Goal: Information Seeking & Learning: Learn about a topic

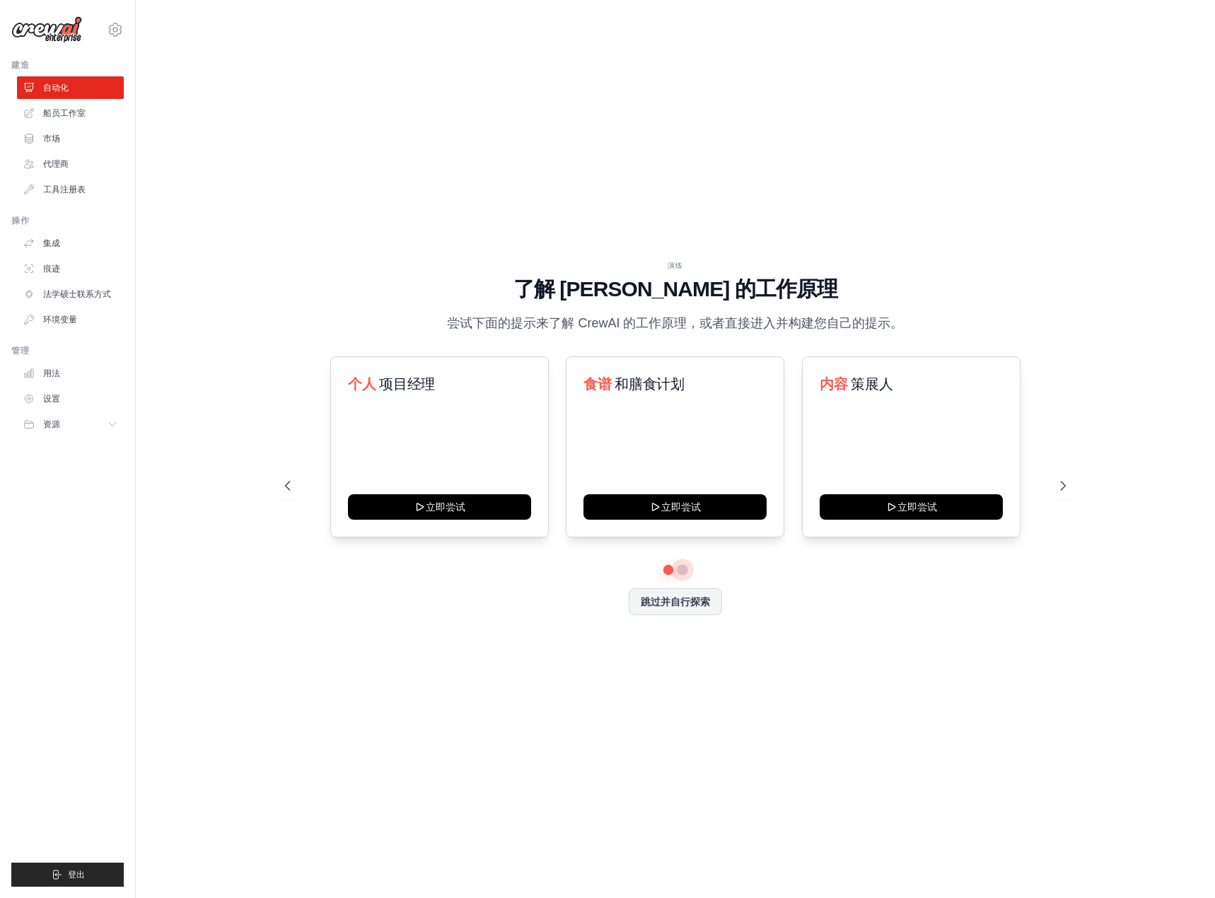
click at [678, 570] on button at bounding box center [682, 569] width 11 height 11
click at [667, 571] on button at bounding box center [668, 570] width 10 height 10
click at [431, 411] on div "个人 项目经理 立即尝试" at bounding box center [439, 446] width 219 height 181
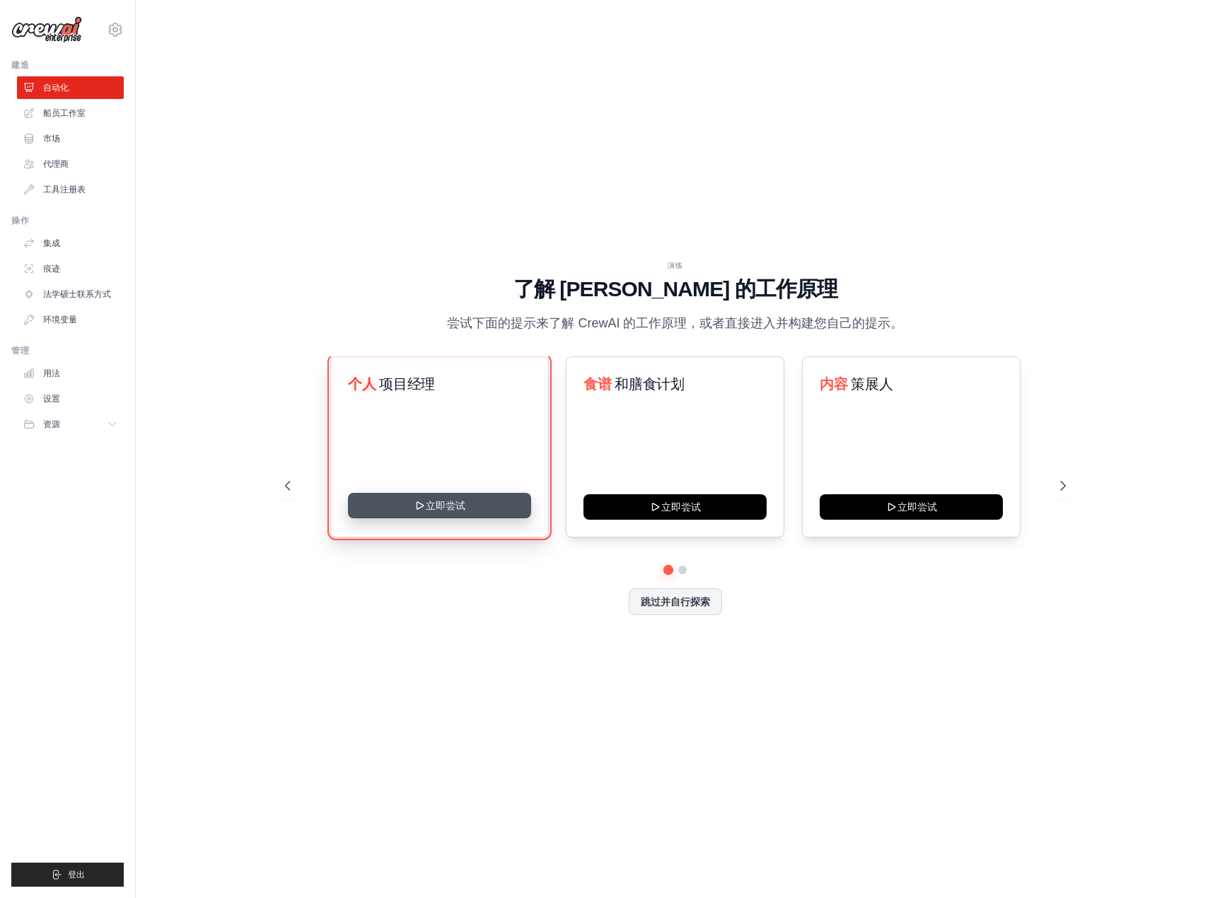
click at [434, 506] on button "立即尝试" at bounding box center [439, 505] width 183 height 25
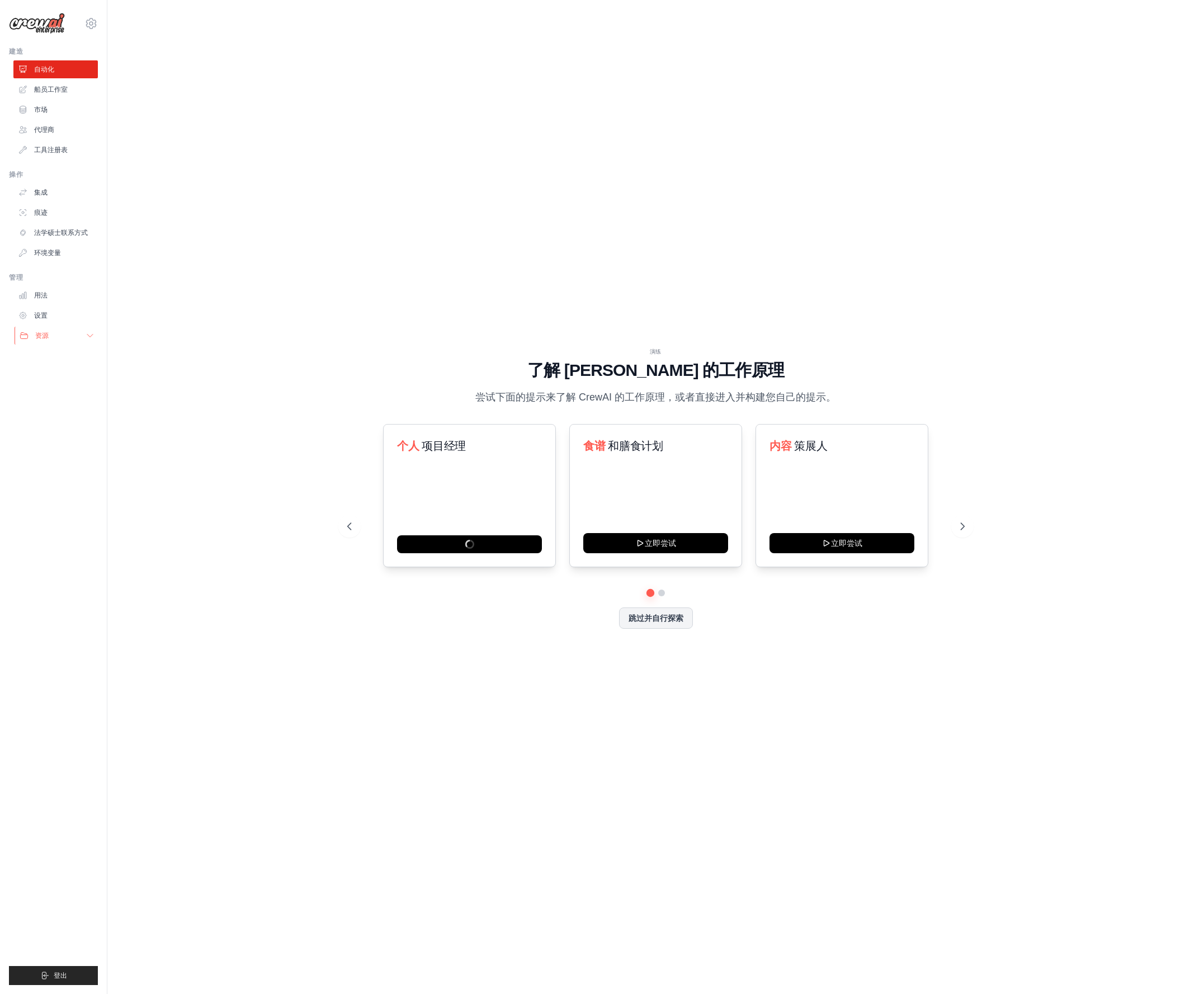
click at [90, 334] on icon at bounding box center [89, 335] width 9 height 9
click at [45, 69] on font "自动化" at bounding box center [45, 70] width 20 height 8
click at [491, 588] on div "内容 策展人 立即尝试 个人 项目经理 立即尝试 学习 和技能发展 立即尝试 食谱" at bounding box center [655, 506] width 617 height 165
click at [473, 480] on div "内容 策展人 立即尝试" at bounding box center [469, 495] width 173 height 143
click at [474, 433] on div "内容 策展人 立即尝试" at bounding box center [469, 495] width 173 height 143
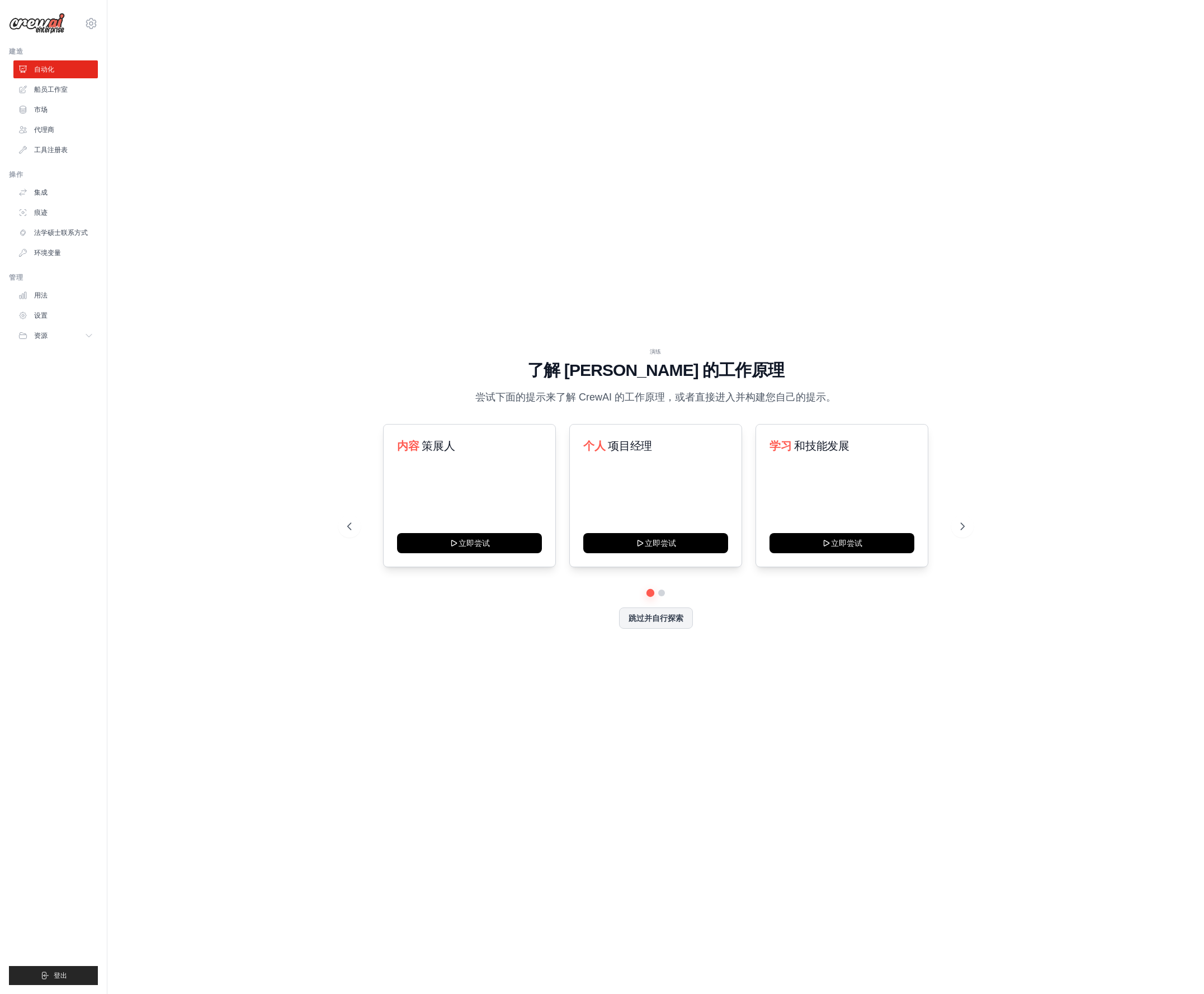
click at [84, 20] on div "thomas.edison.89haapy@gmail.com 设置" at bounding box center [53, 17] width 89 height 36
click at [70, 86] on link "船员工作室" at bounding box center [56, 89] width 85 height 18
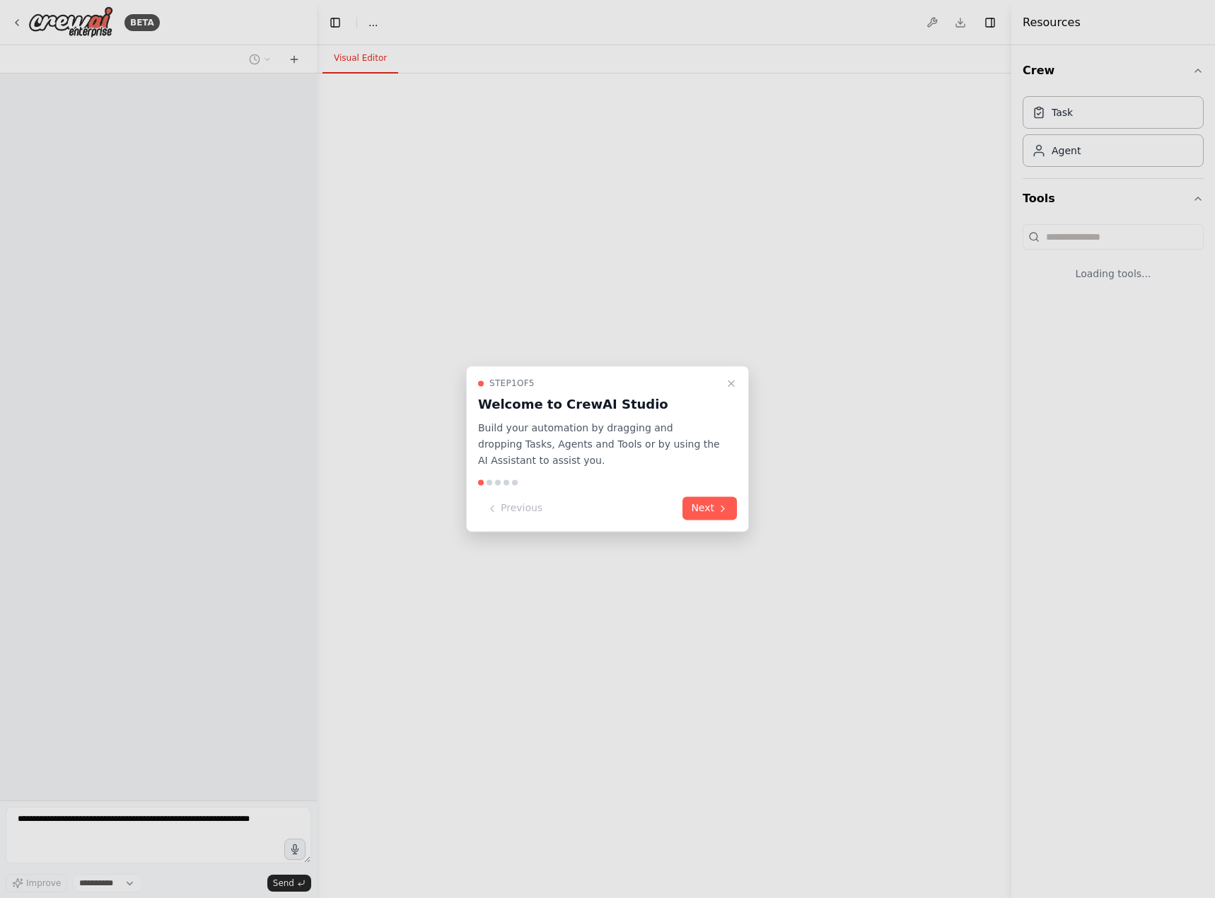
select select "****"
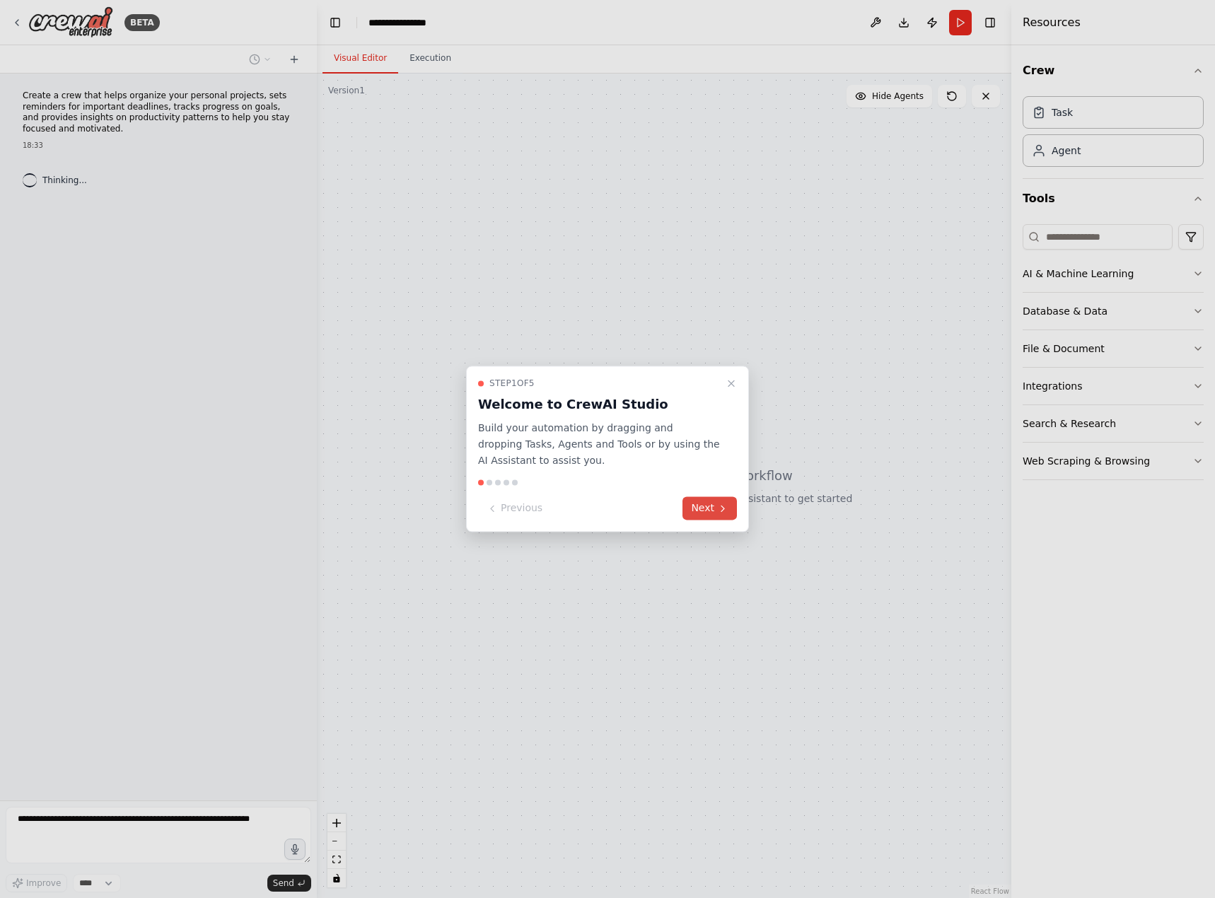
click at [706, 506] on button "Next" at bounding box center [709, 508] width 54 height 23
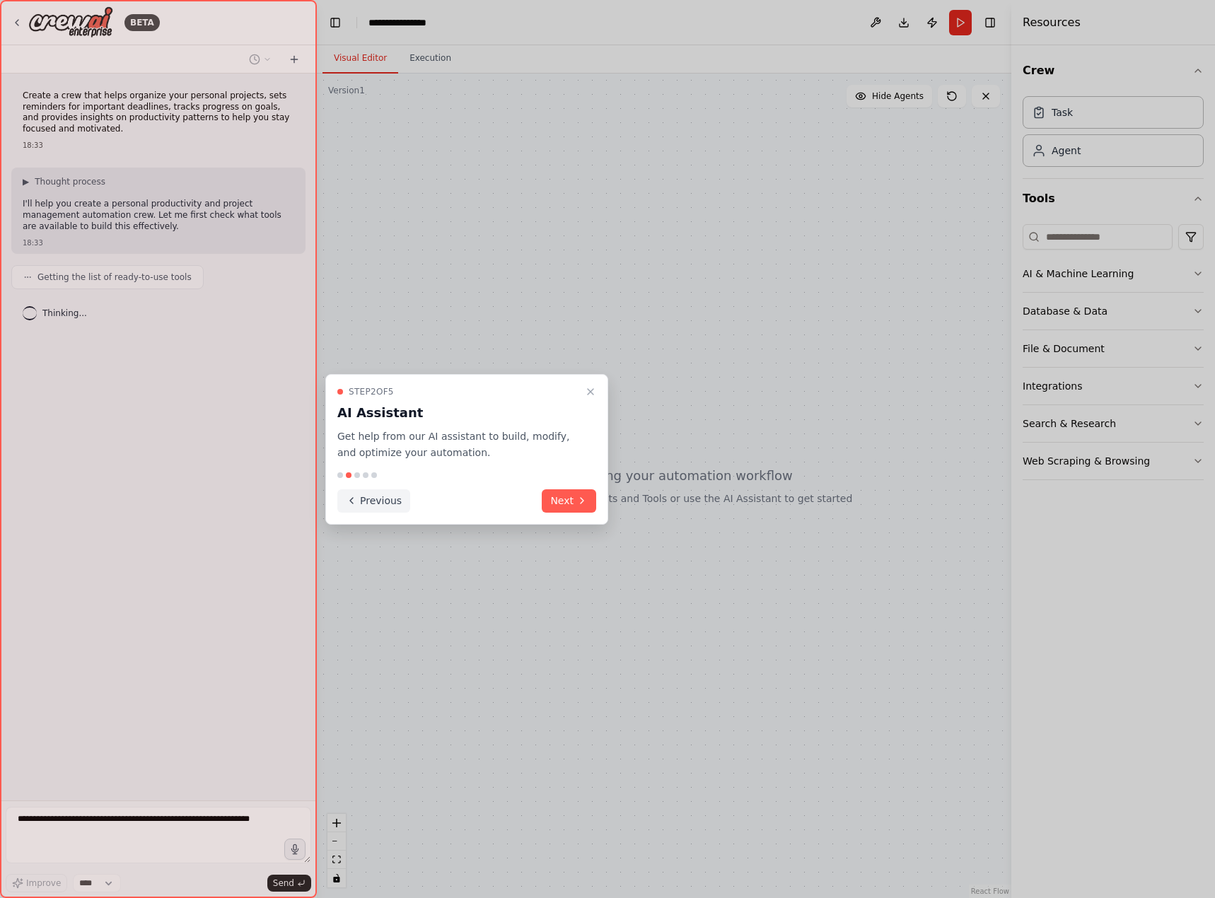
click at [349, 510] on button "Previous" at bounding box center [373, 500] width 73 height 23
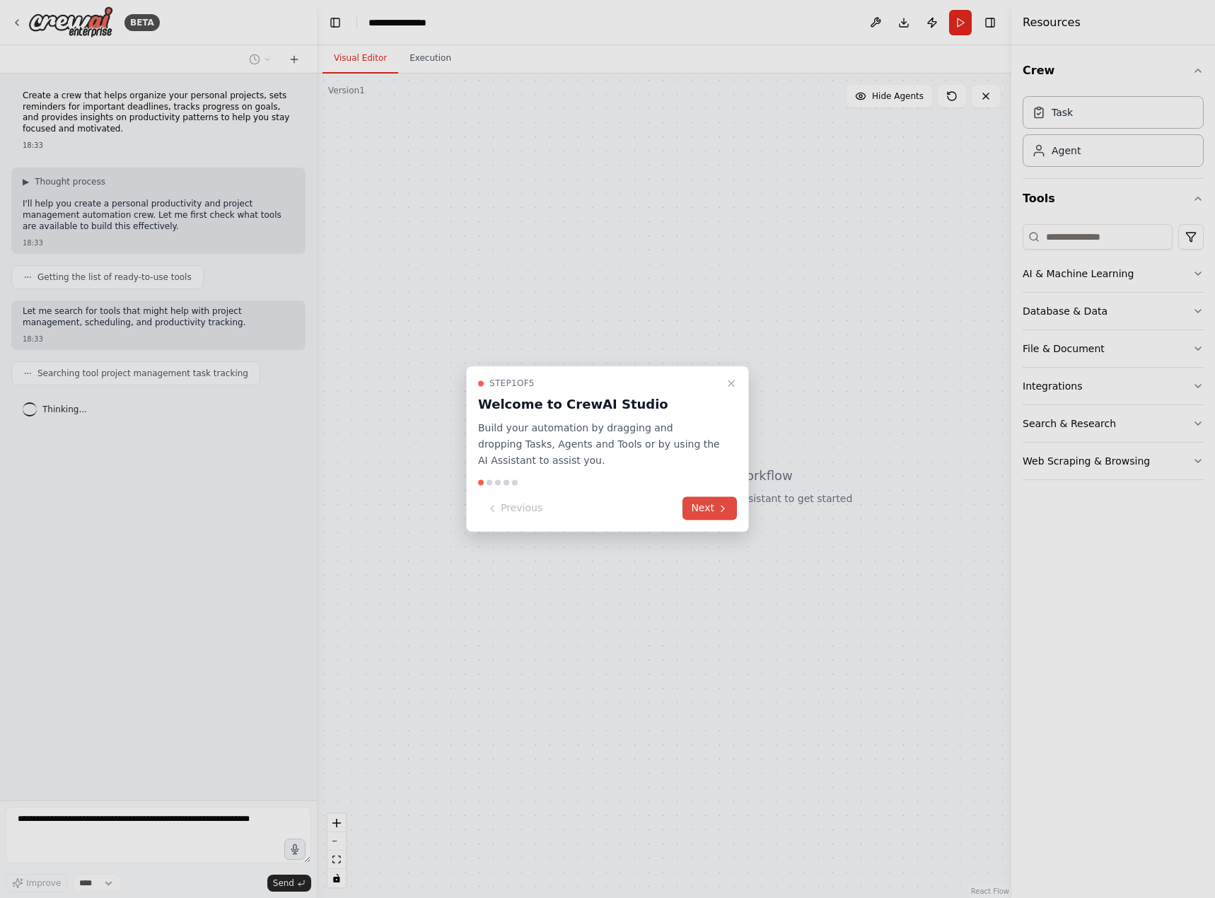
click at [709, 506] on button "Next" at bounding box center [709, 508] width 54 height 23
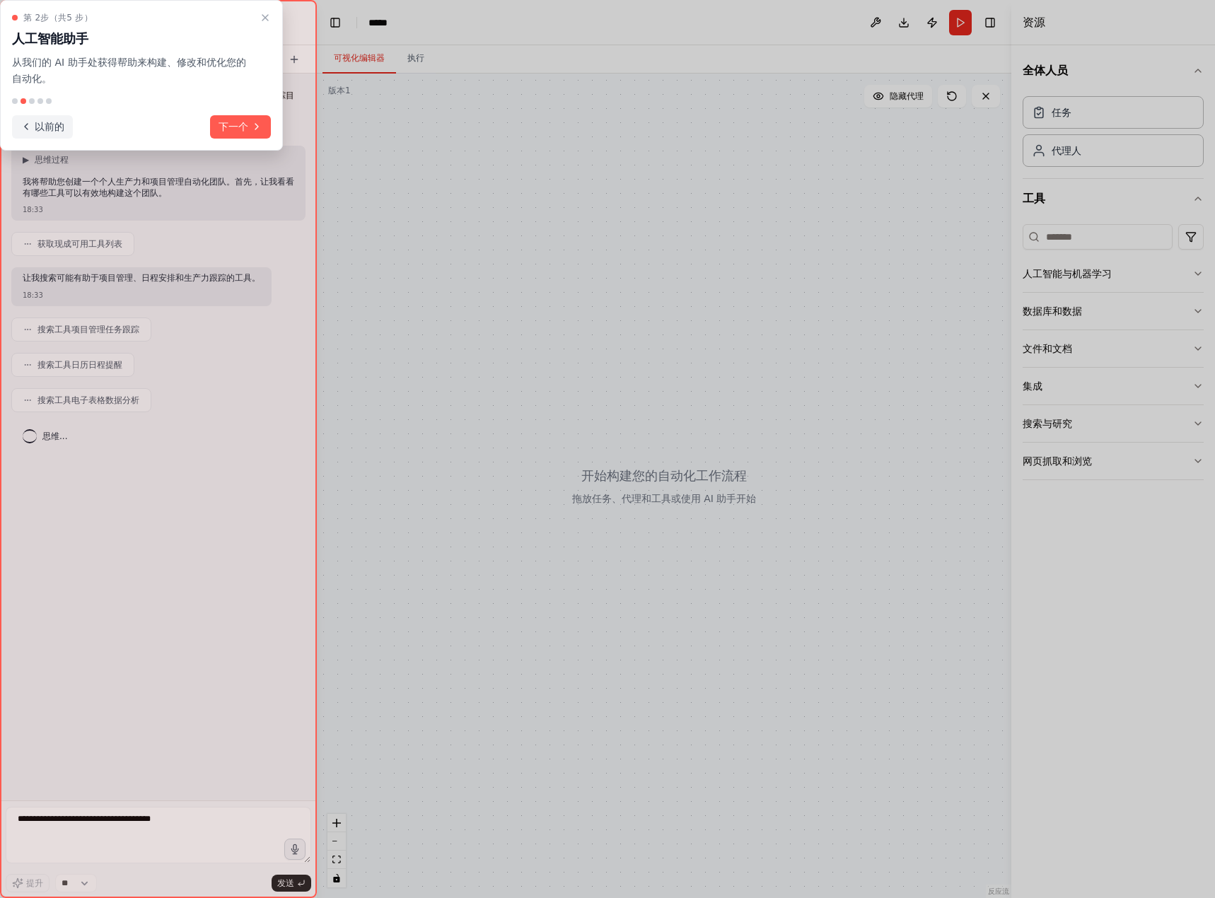
click at [45, 127] on font "以前的" at bounding box center [50, 126] width 30 height 11
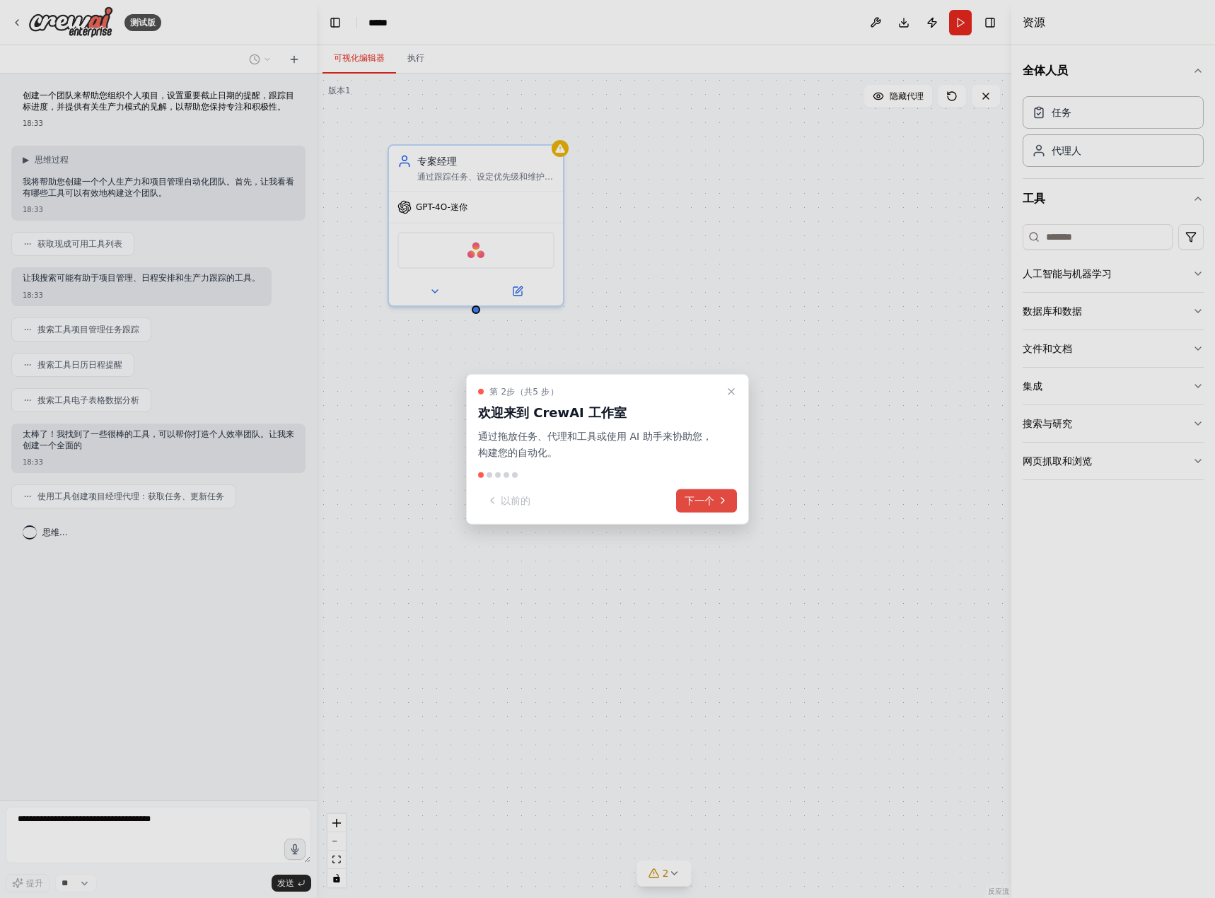
click at [684, 497] on button "下一个" at bounding box center [706, 500] width 61 height 23
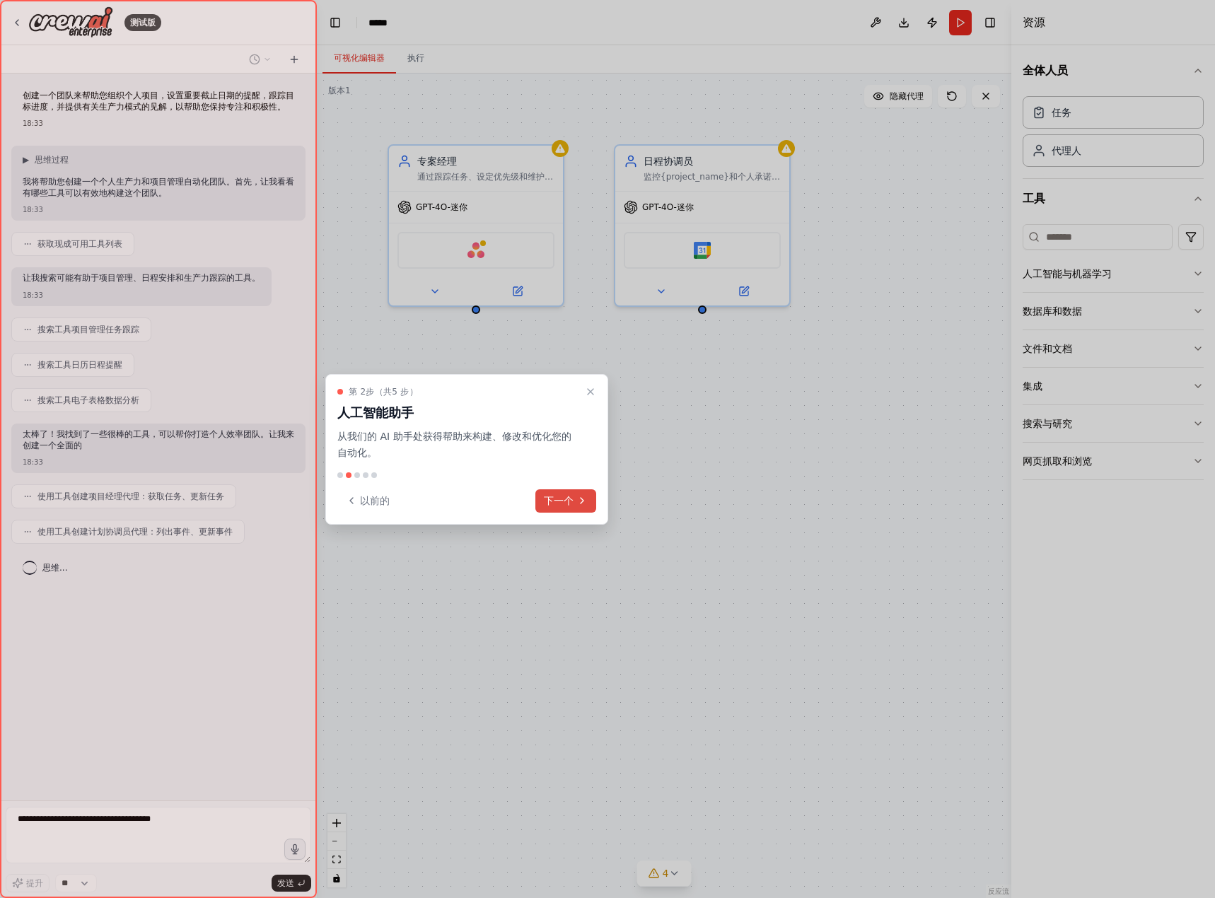
click at [554, 499] on font "下一个" at bounding box center [559, 500] width 30 height 11
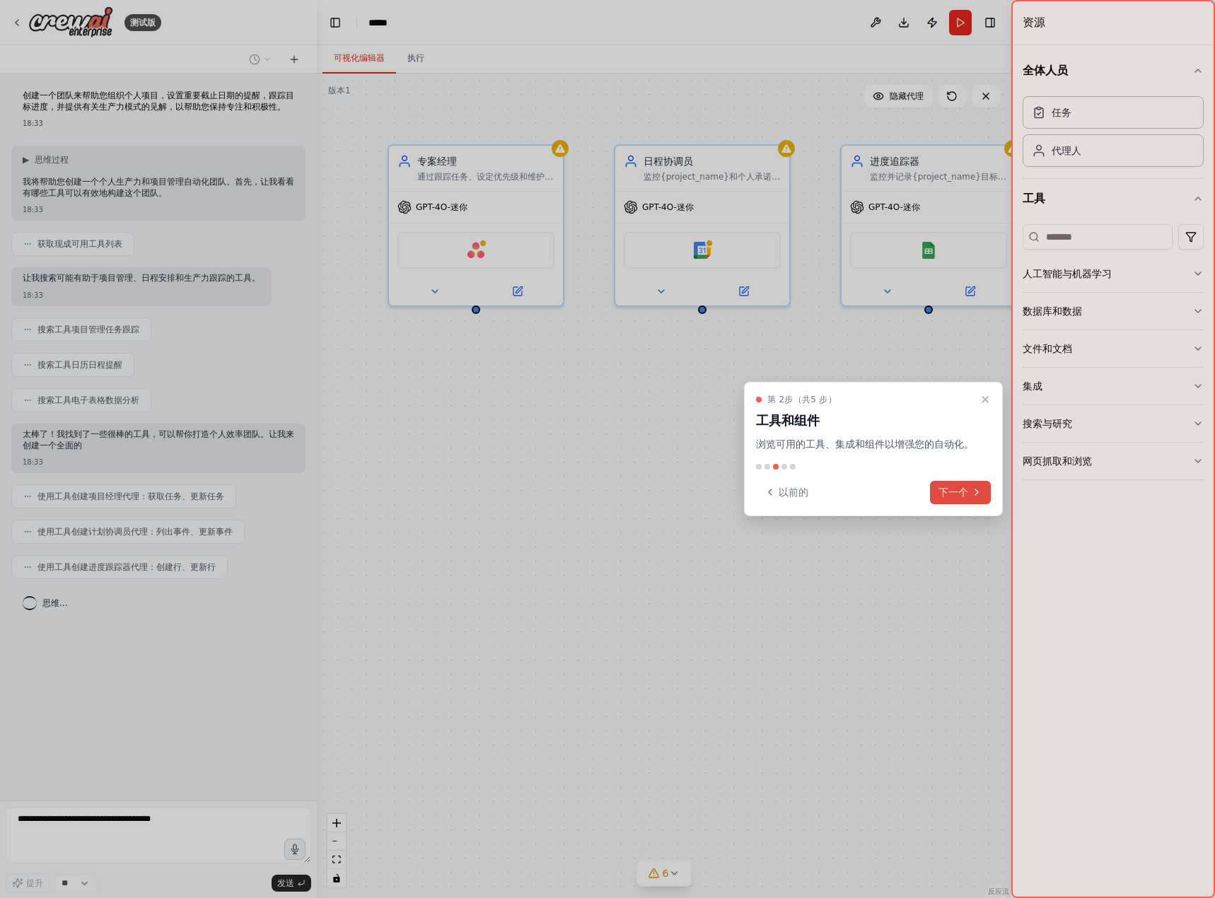
click at [953, 494] on font "下一个" at bounding box center [953, 492] width 30 height 11
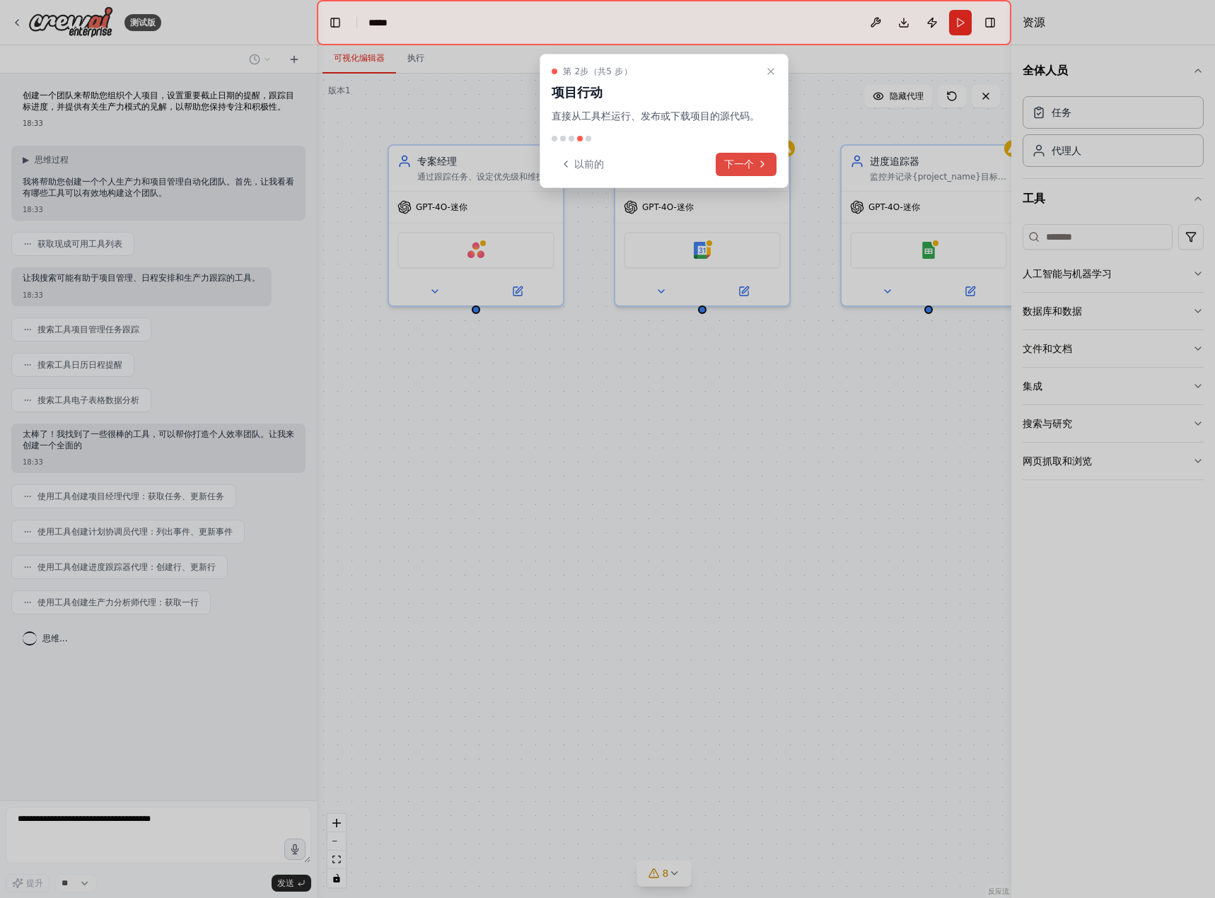
click at [752, 161] on font "下一个" at bounding box center [739, 163] width 30 height 11
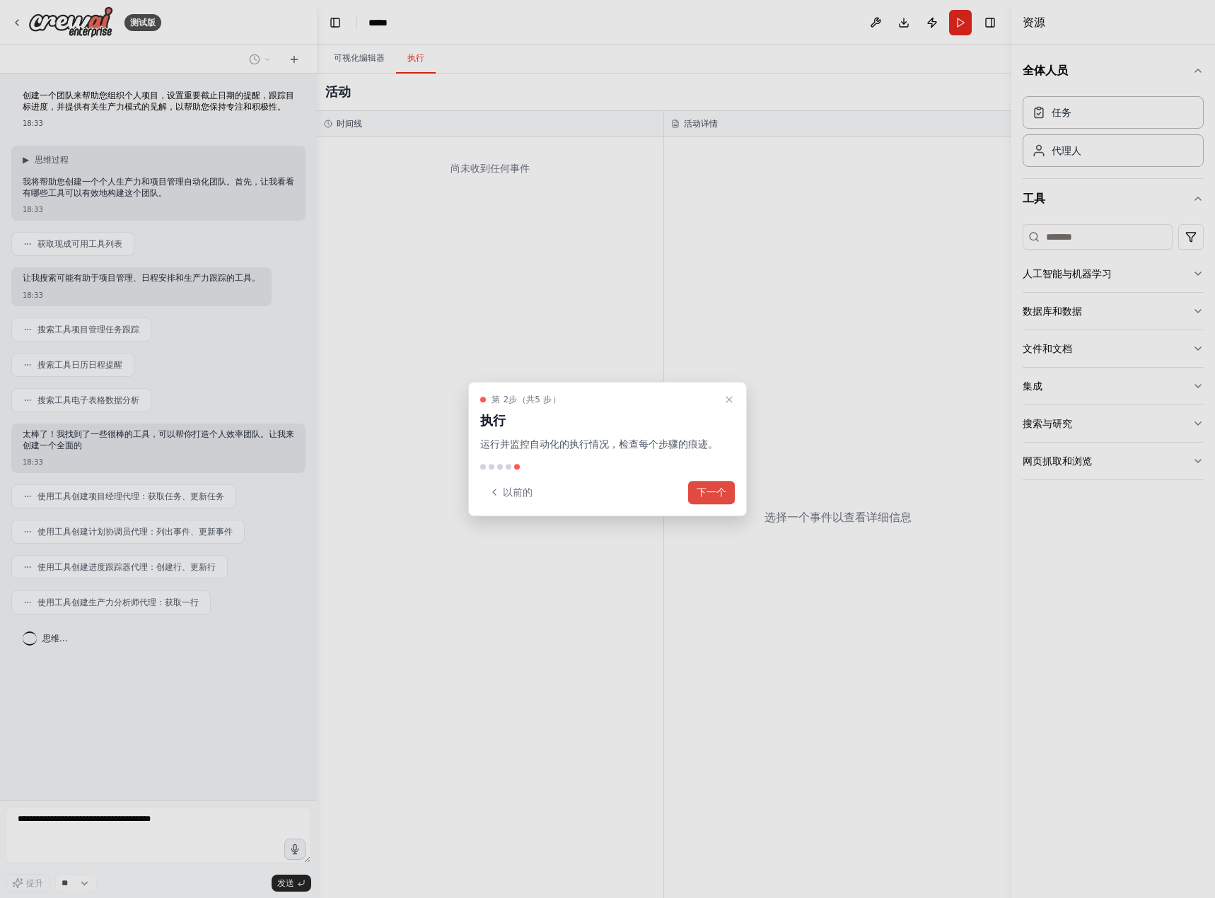
click at [706, 487] on font "下一个" at bounding box center [712, 492] width 30 height 11
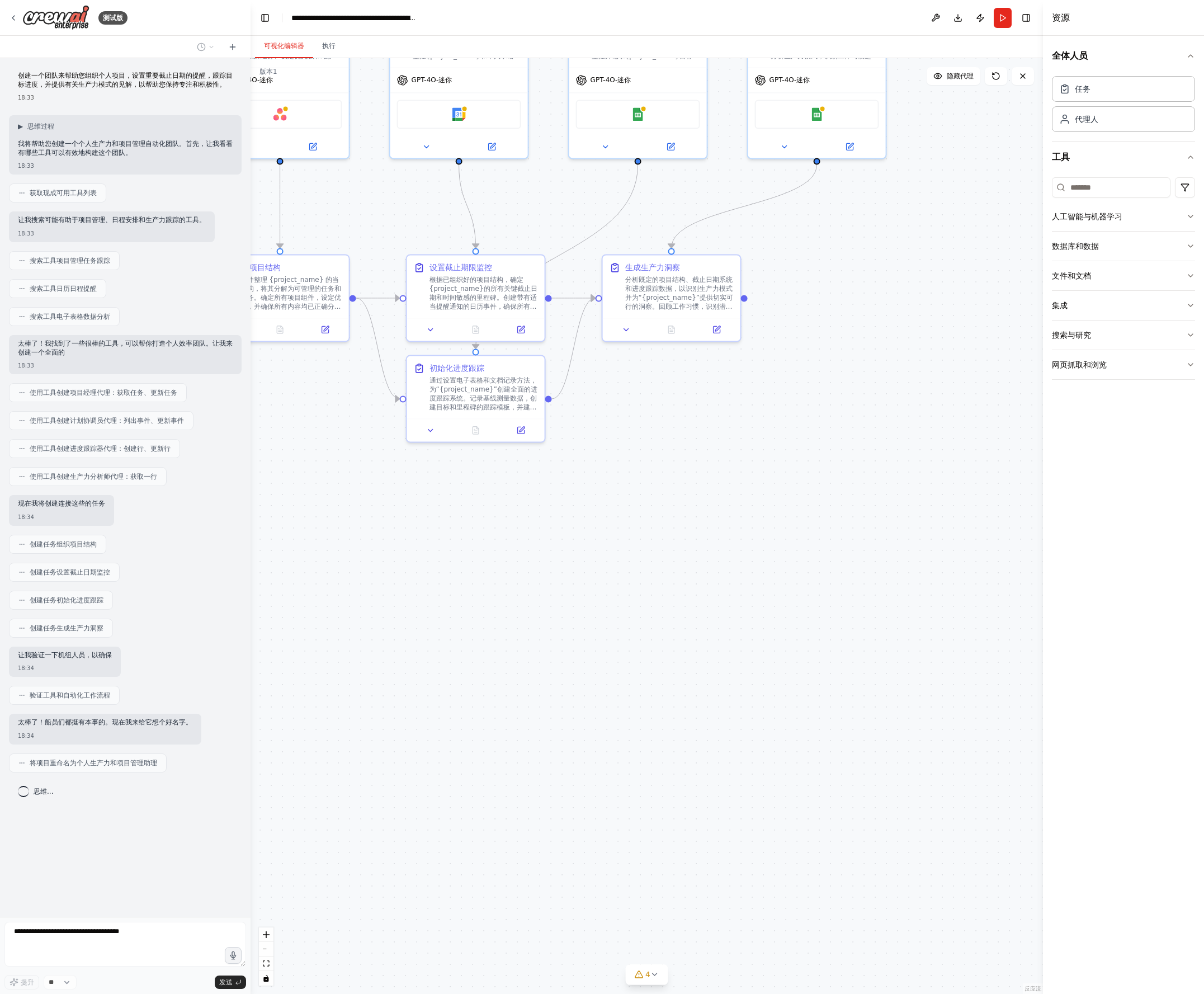
drag, startPoint x: 505, startPoint y: 572, endPoint x: 719, endPoint y: 697, distance: 247.8
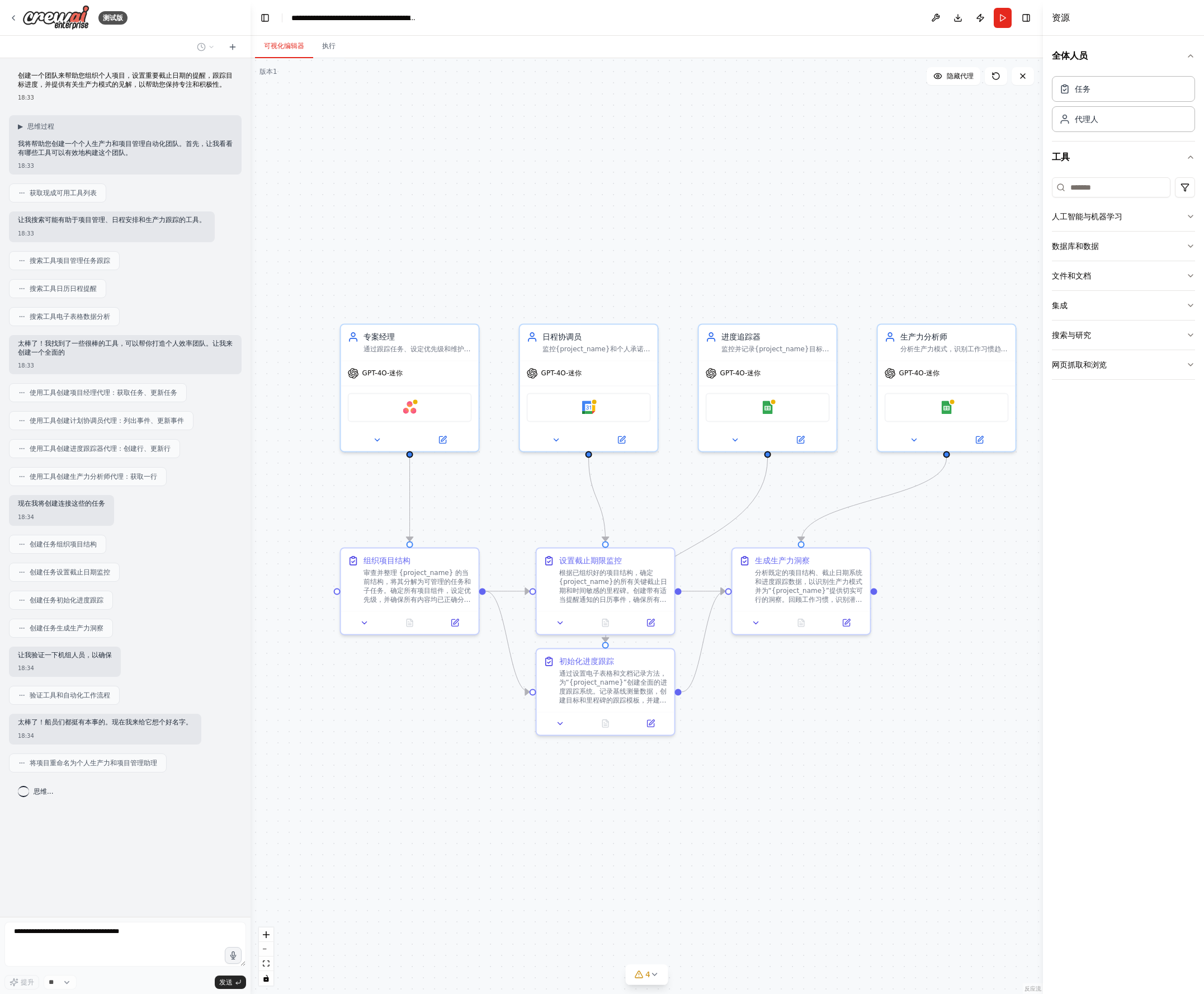
drag, startPoint x: 719, startPoint y: 697, endPoint x: 612, endPoint y: 501, distance: 223.3
click at [582, 709] on div ".deletable-edge-delete-btn { width: 20px; height: 20px; border: 0px solid #ffff…" at bounding box center [647, 526] width 792 height 935
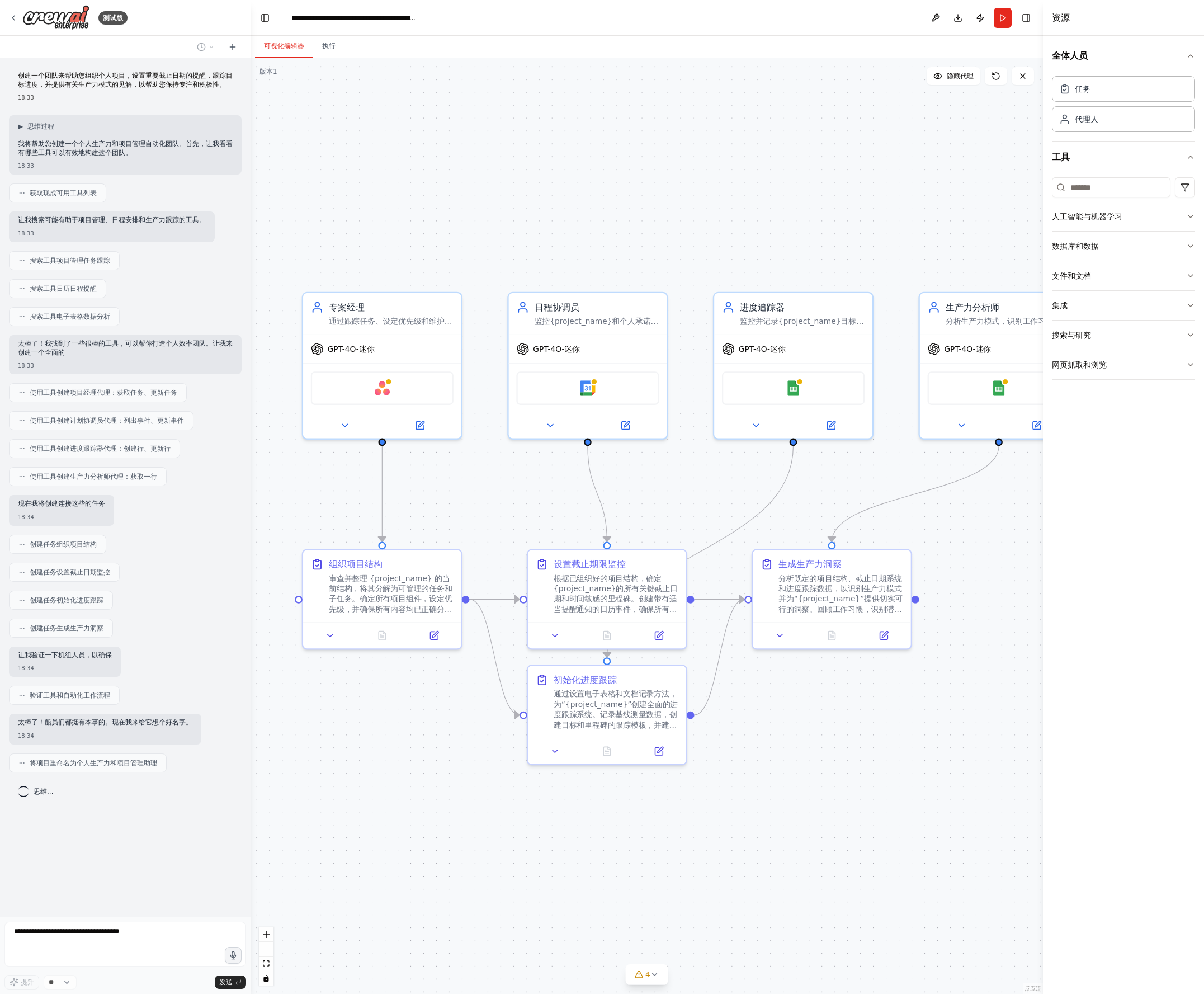
click at [406, 525] on div ".deletable-edge-delete-btn { width: 20px; height: 20px; border: 0px solid #ffff…" at bounding box center [647, 526] width 792 height 935
click at [388, 588] on font "审查并整理 {project_name} 的当前结构，将其分解为可管理的任务和子任务。确定所有项目组件，设定优先级，并确保所有内容均已正确分类且易于访问。创建…" at bounding box center [391, 601] width 123 height 60
click at [323, 630] on button at bounding box center [330, 633] width 44 height 16
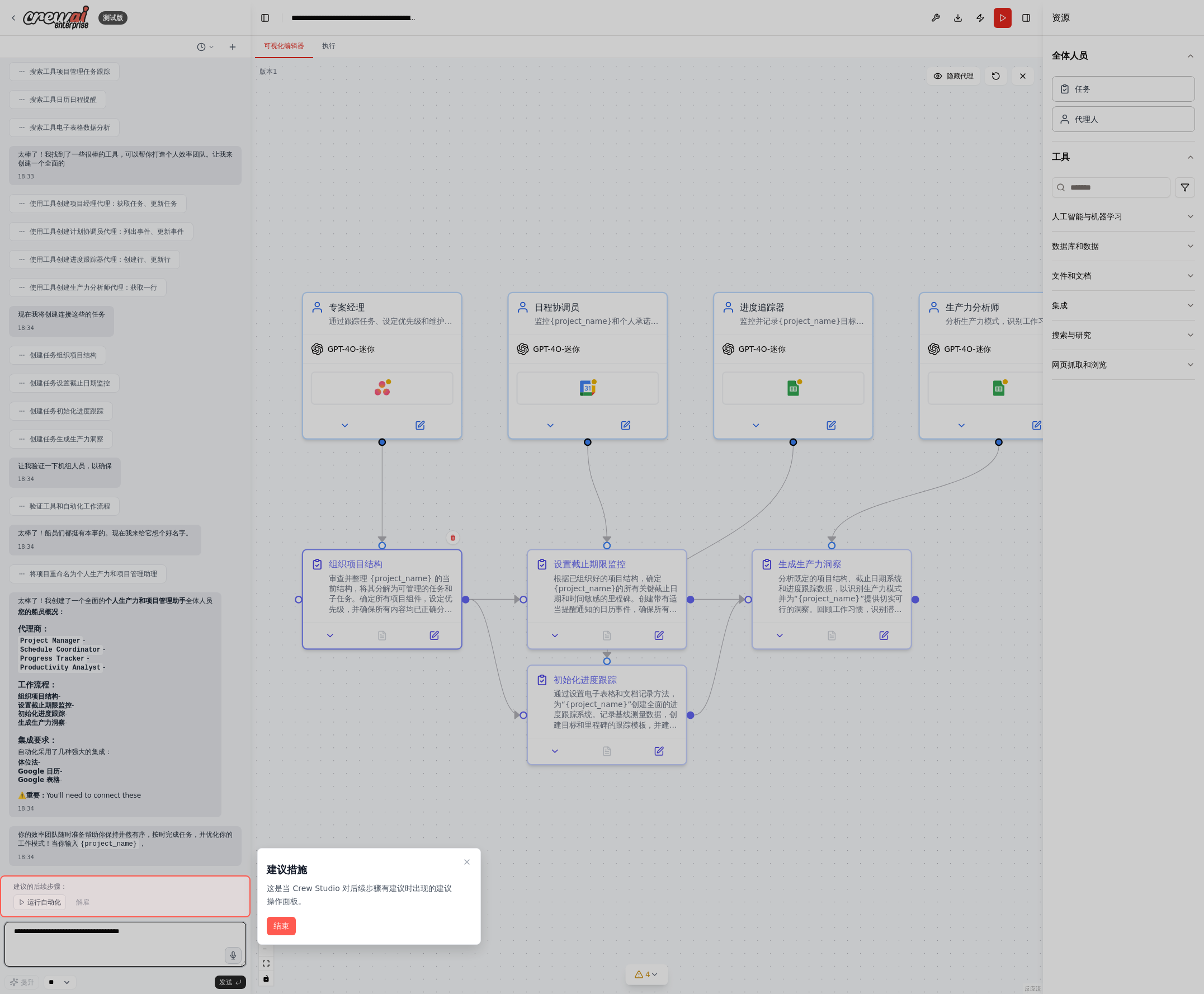
scroll to position [198, 0]
click at [463, 709] on icon "关闭演练" at bounding box center [466, 861] width 9 height 9
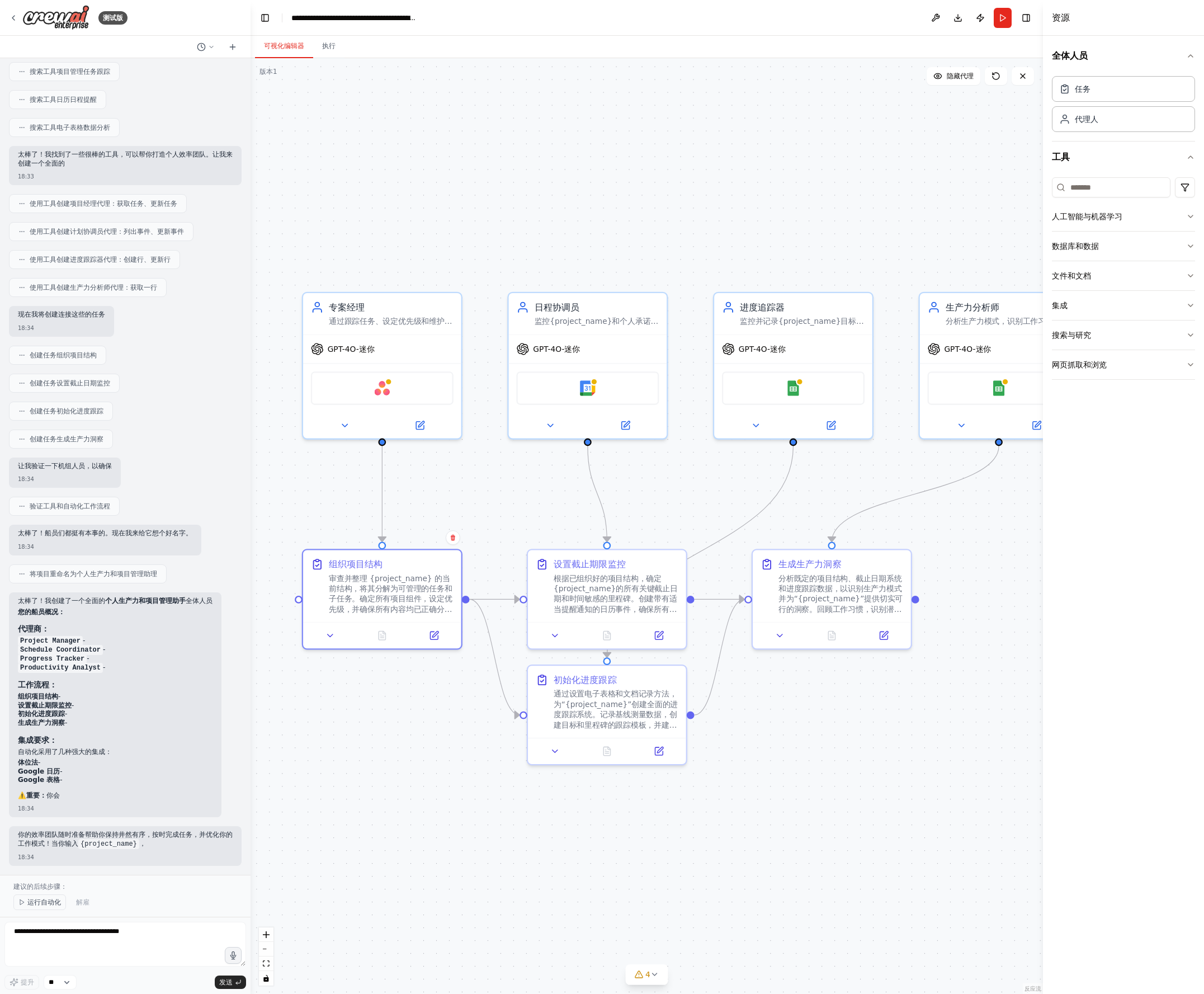
click at [36, 709] on font "运行自动化" at bounding box center [44, 902] width 33 height 8
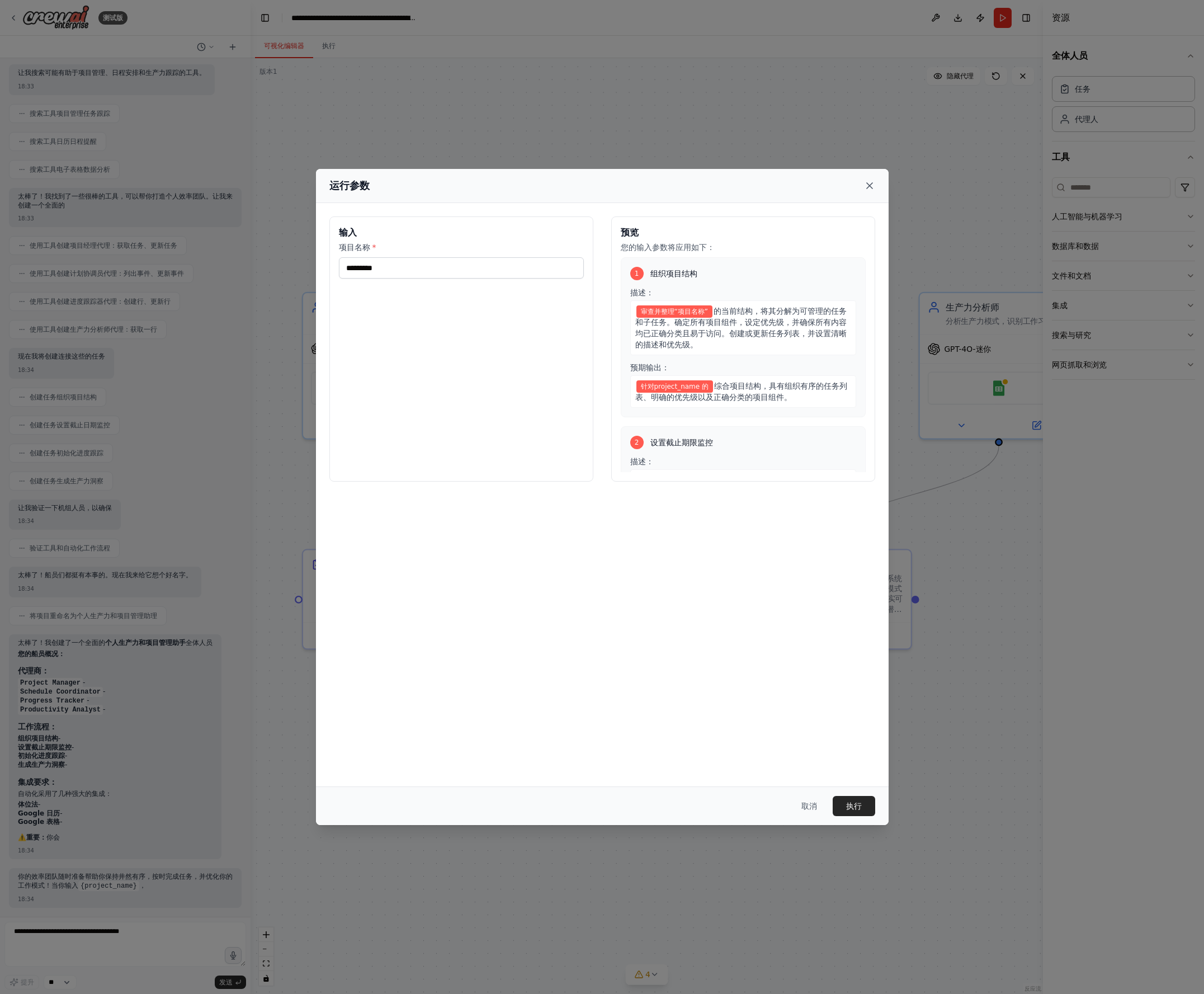
click at [874, 190] on icon at bounding box center [870, 186] width 11 height 11
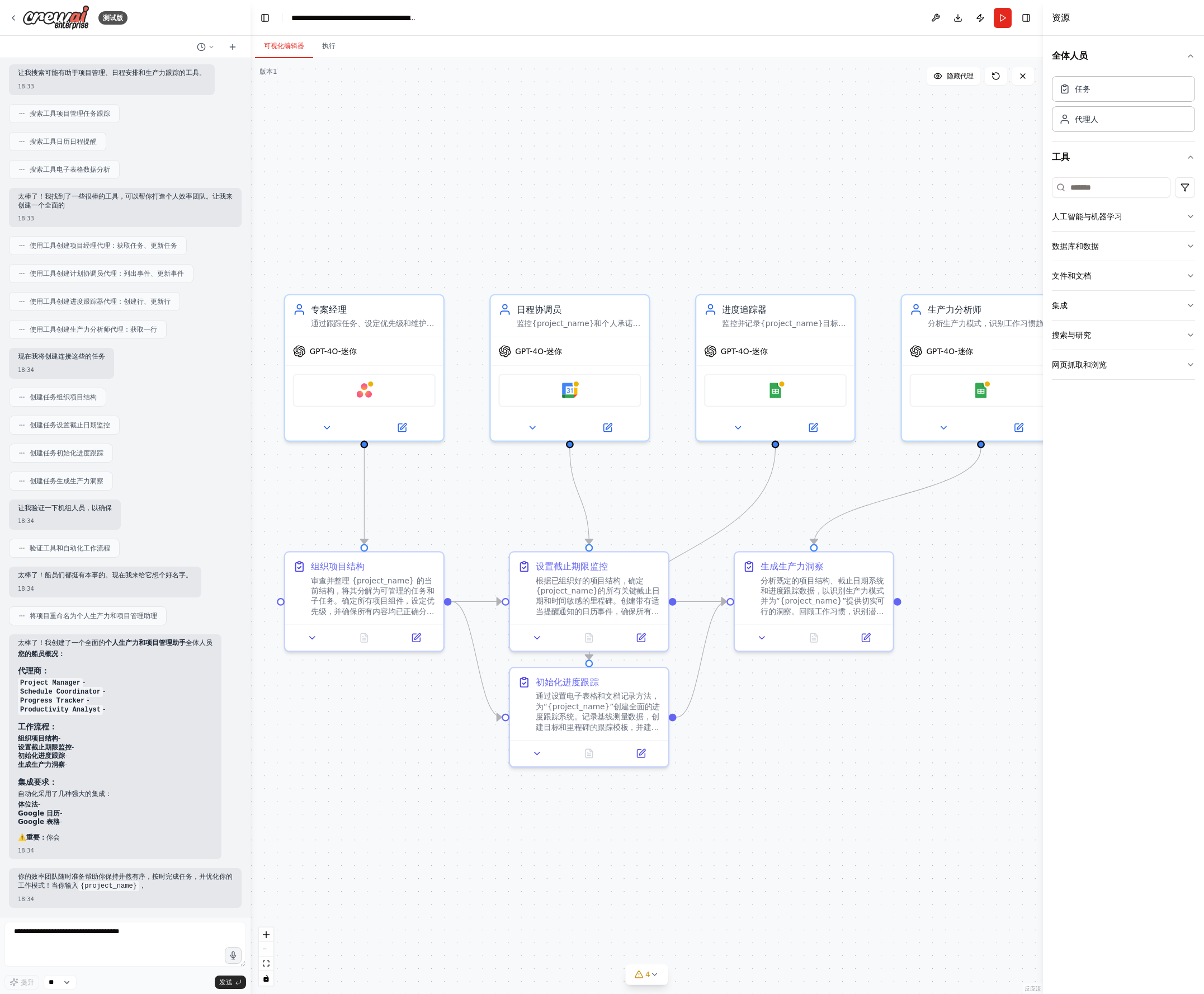
drag, startPoint x: 981, startPoint y: 536, endPoint x: 964, endPoint y: 539, distance: 17.3
click at [960, 539] on div ".deletable-edge-delete-btn { width: 20px; height: 20px; border: 0px solid #ffff…" at bounding box center [647, 526] width 792 height 935
click at [389, 335] on div "GPT-4O-迷你" at bounding box center [364, 349] width 158 height 28
click at [395, 343] on div "GPT-4O-迷你" at bounding box center [364, 349] width 158 height 28
click at [383, 365] on div "体位法" at bounding box center [364, 387] width 158 height 49
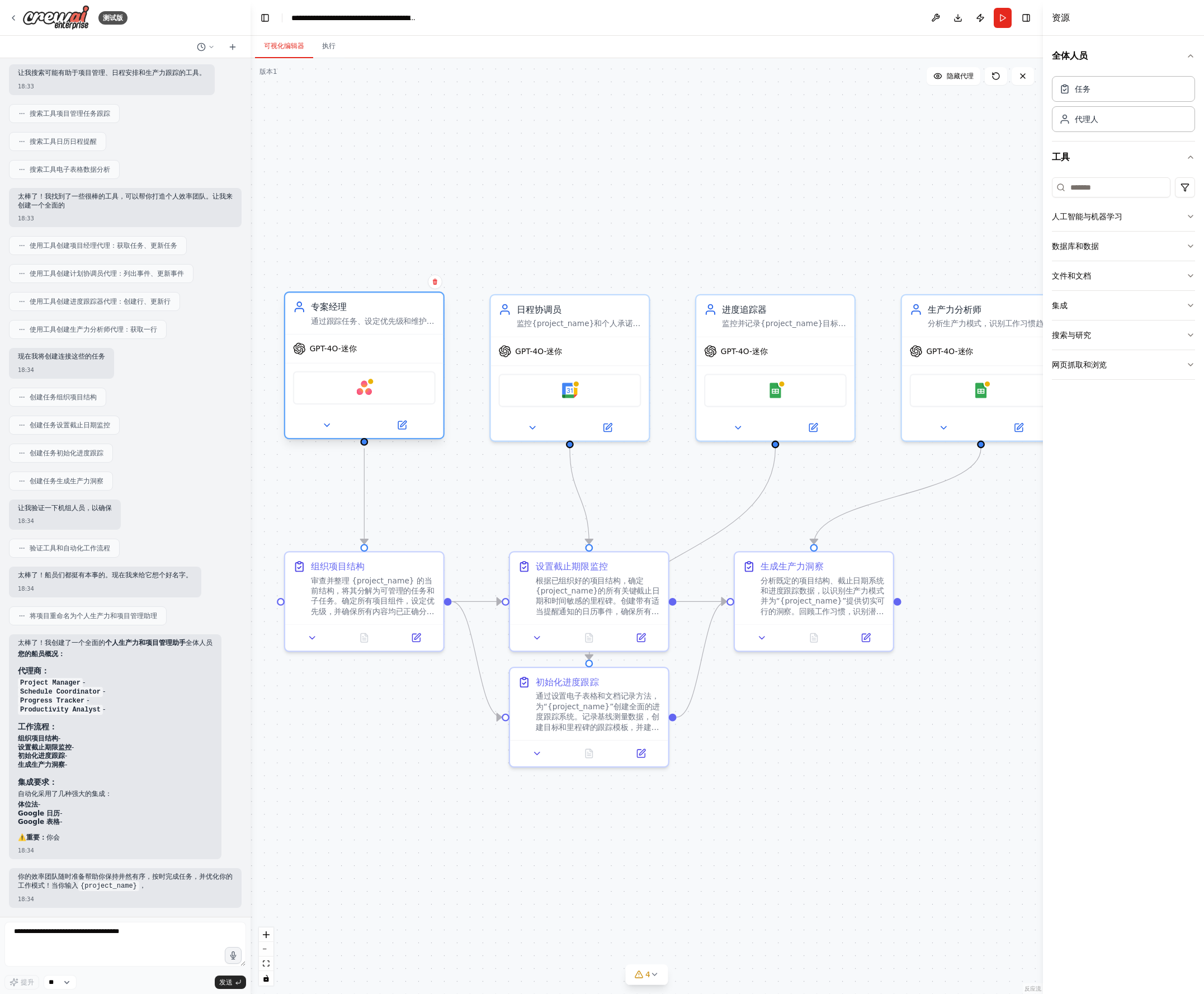
click at [337, 356] on div "GPT-4O-迷你" at bounding box center [364, 349] width 158 height 28
click at [330, 346] on font "GPT-4O-迷你" at bounding box center [333, 348] width 47 height 9
click at [593, 351] on div "GPT-4O-迷你" at bounding box center [570, 349] width 158 height 28
click at [545, 391] on div "Google 日历" at bounding box center [569, 388] width 142 height 33
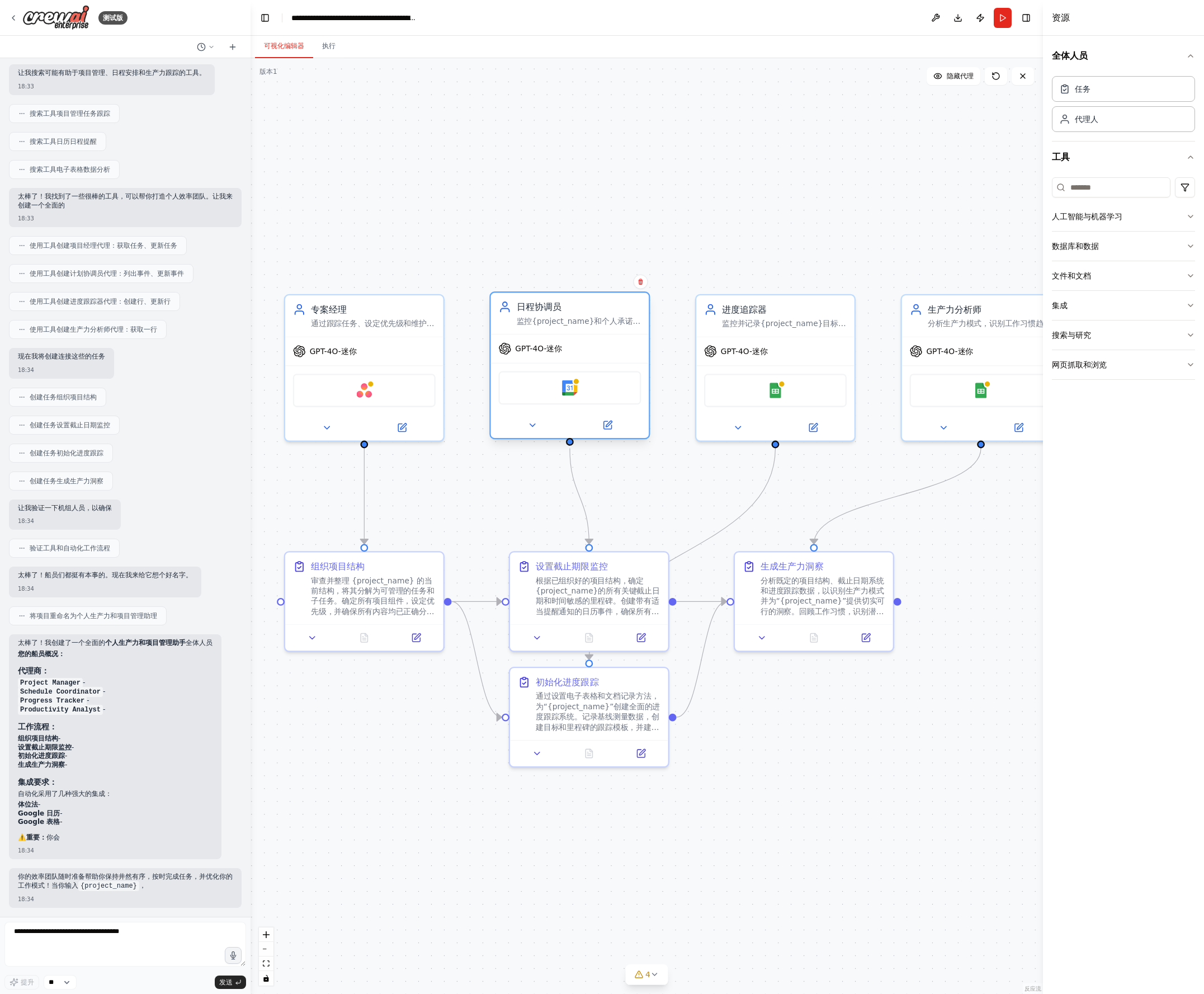
click at [601, 403] on div "Google 日历" at bounding box center [569, 388] width 142 height 33
click at [322, 420] on icon at bounding box center [326, 425] width 10 height 10
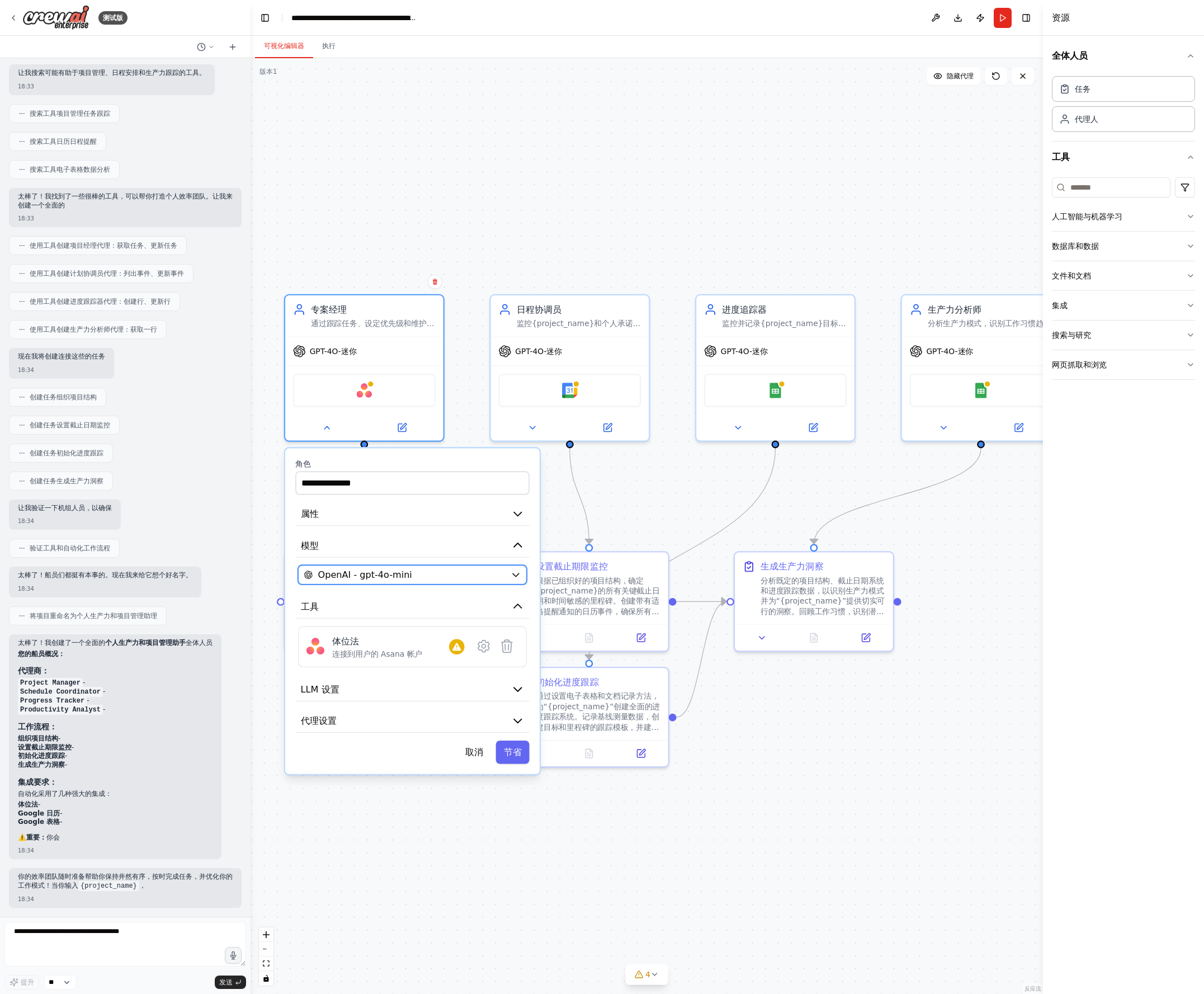
click at [493, 567] on button "OpenAI - gpt-4o-mini" at bounding box center [412, 574] width 228 height 19
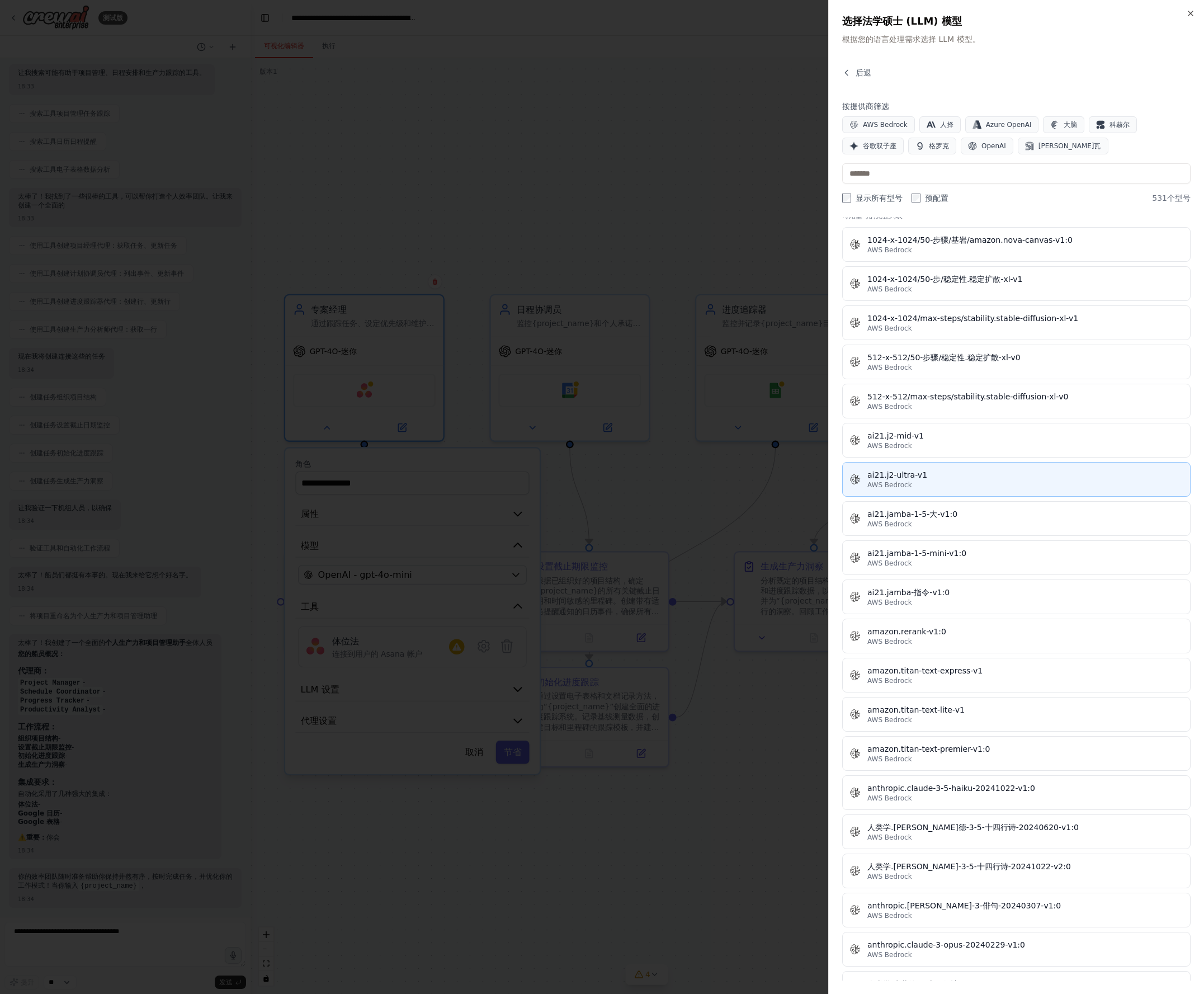
scroll to position [0, 0]
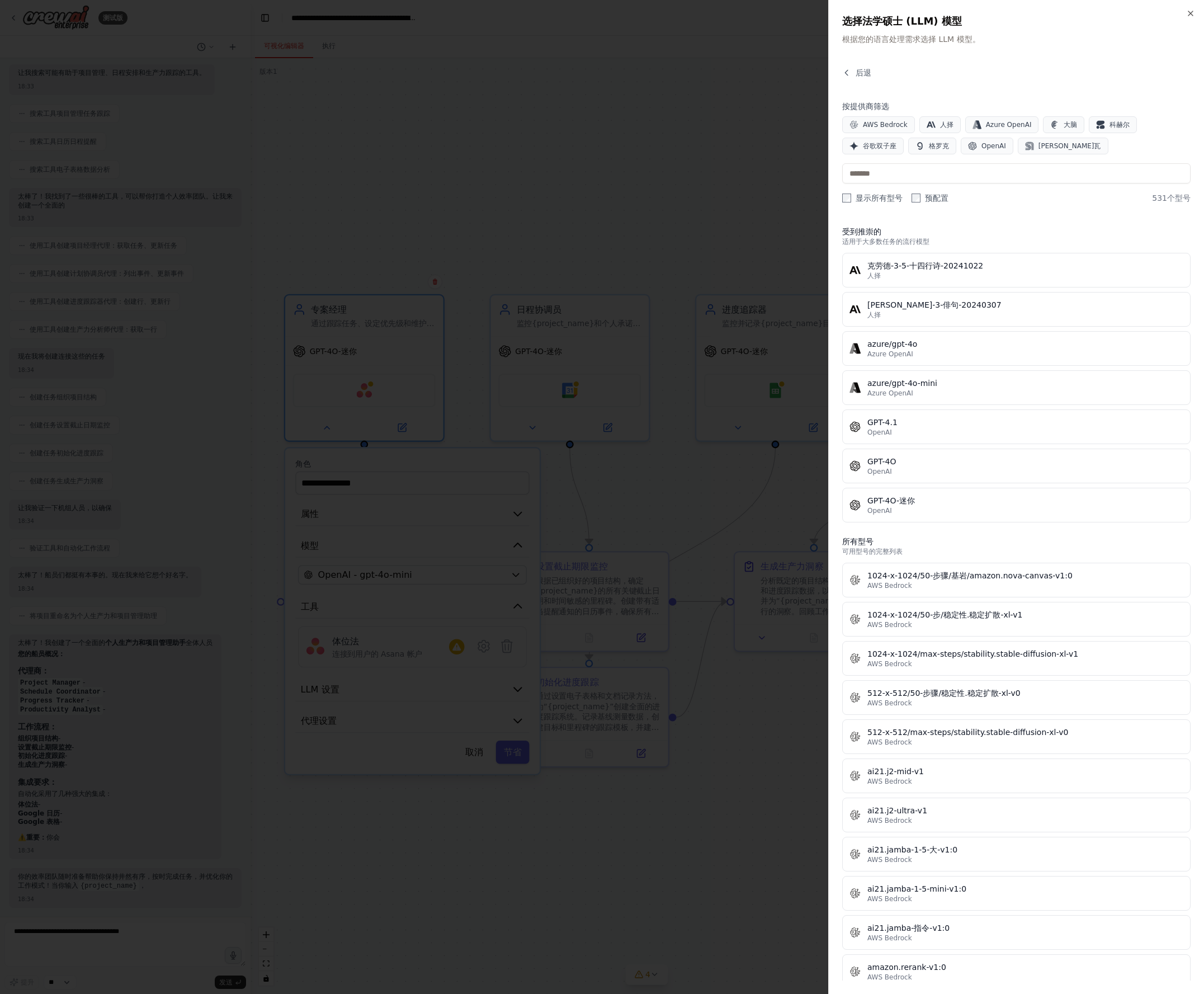
click at [459, 228] on div at bounding box center [602, 497] width 1204 height 994
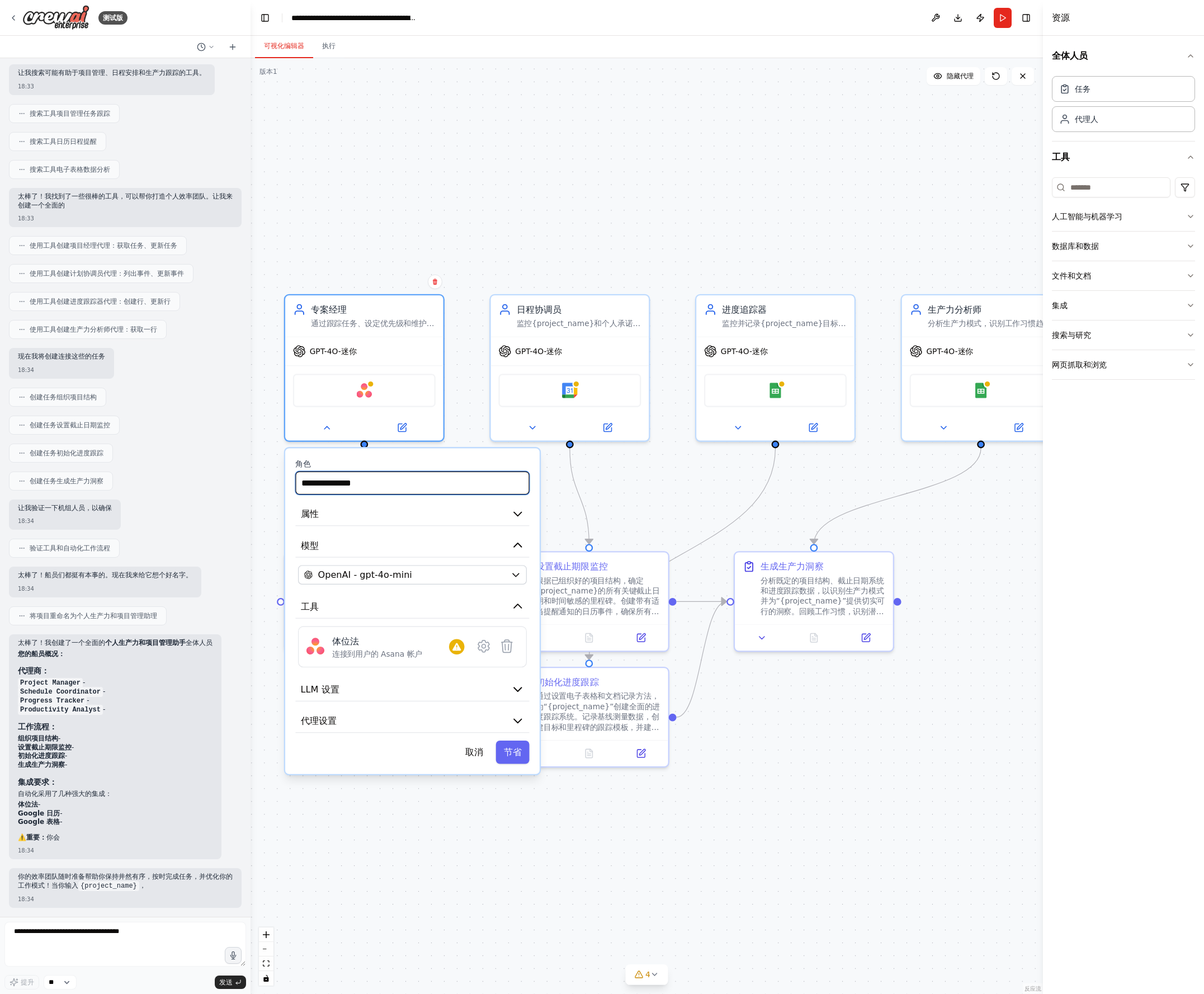
click at [396, 484] on input "**********" at bounding box center [412, 482] width 234 height 23
click at [402, 519] on button "属性" at bounding box center [412, 514] width 234 height 24
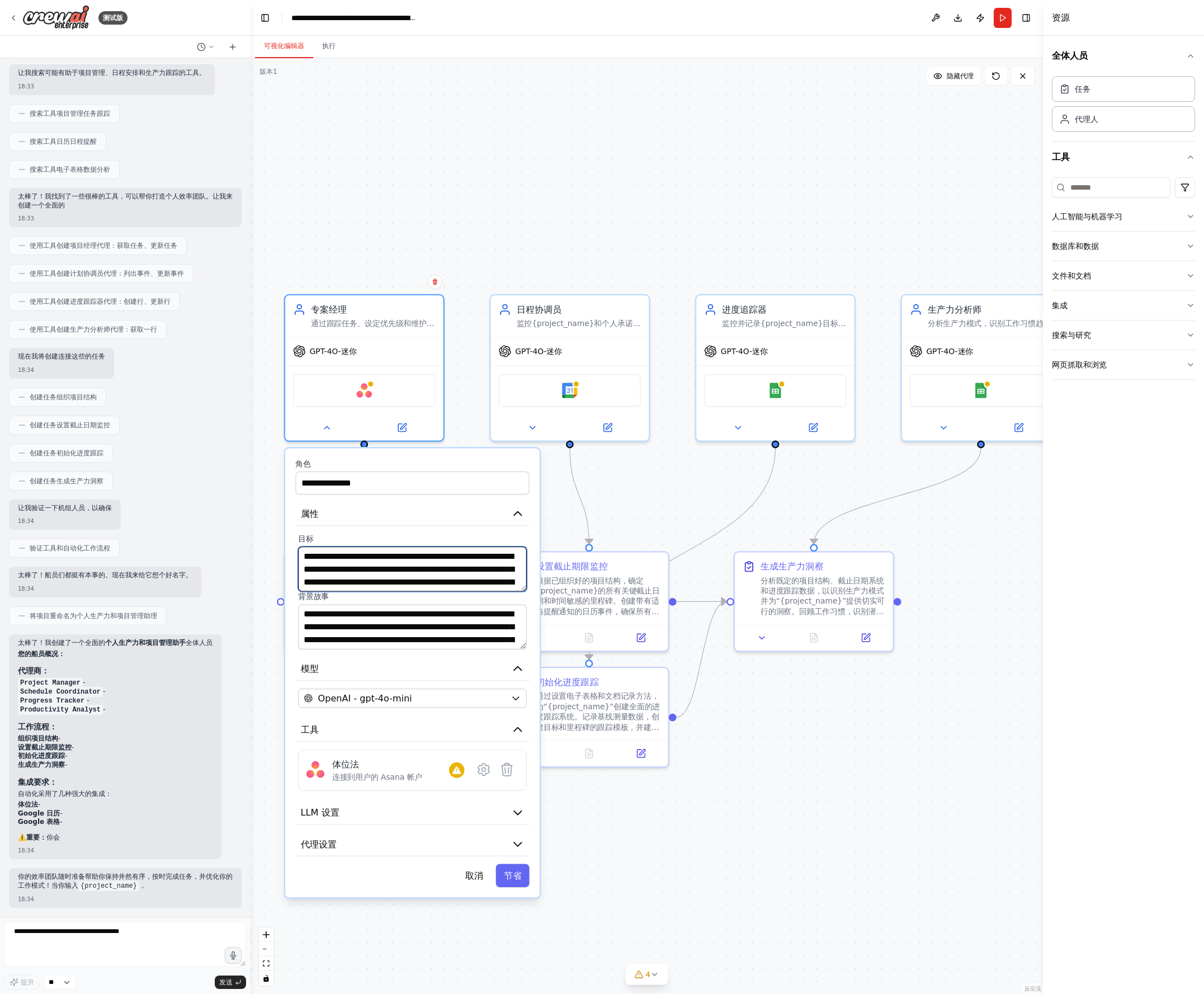
click at [405, 561] on textarea "**********" at bounding box center [412, 569] width 228 height 45
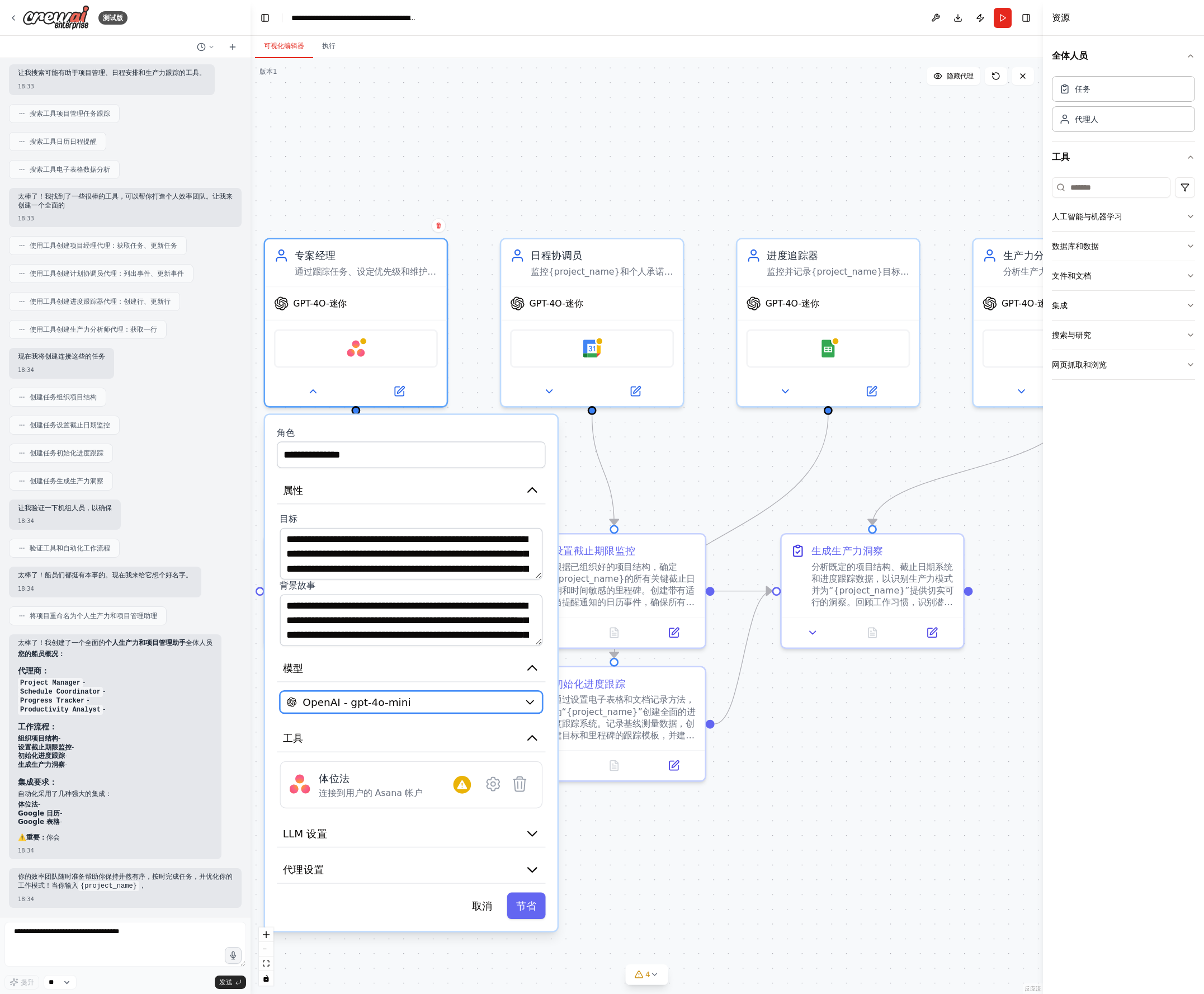
click at [406, 700] on span "OpenAI - gpt-4o-mini" at bounding box center [357, 701] width 108 height 14
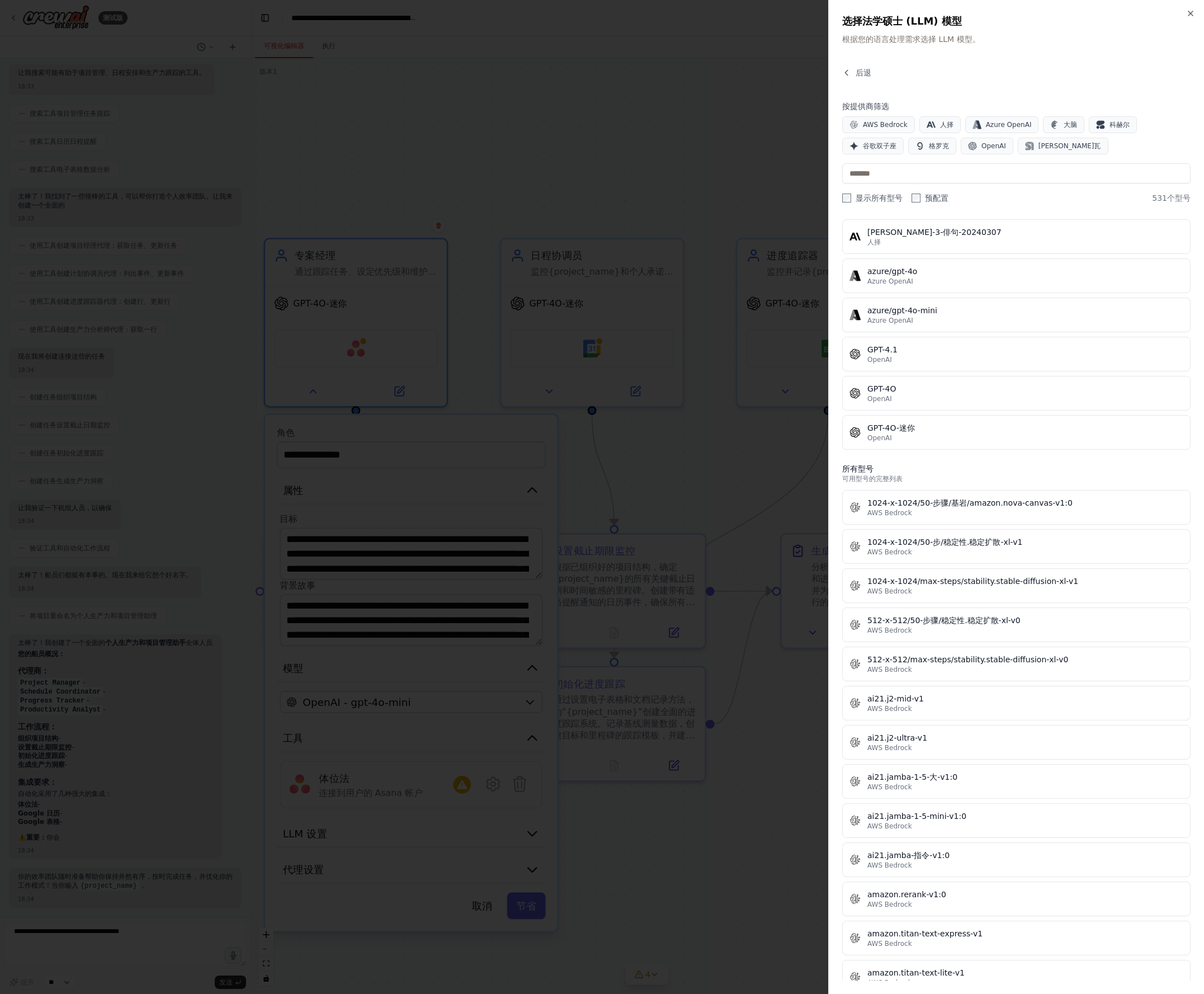
scroll to position [168, 0]
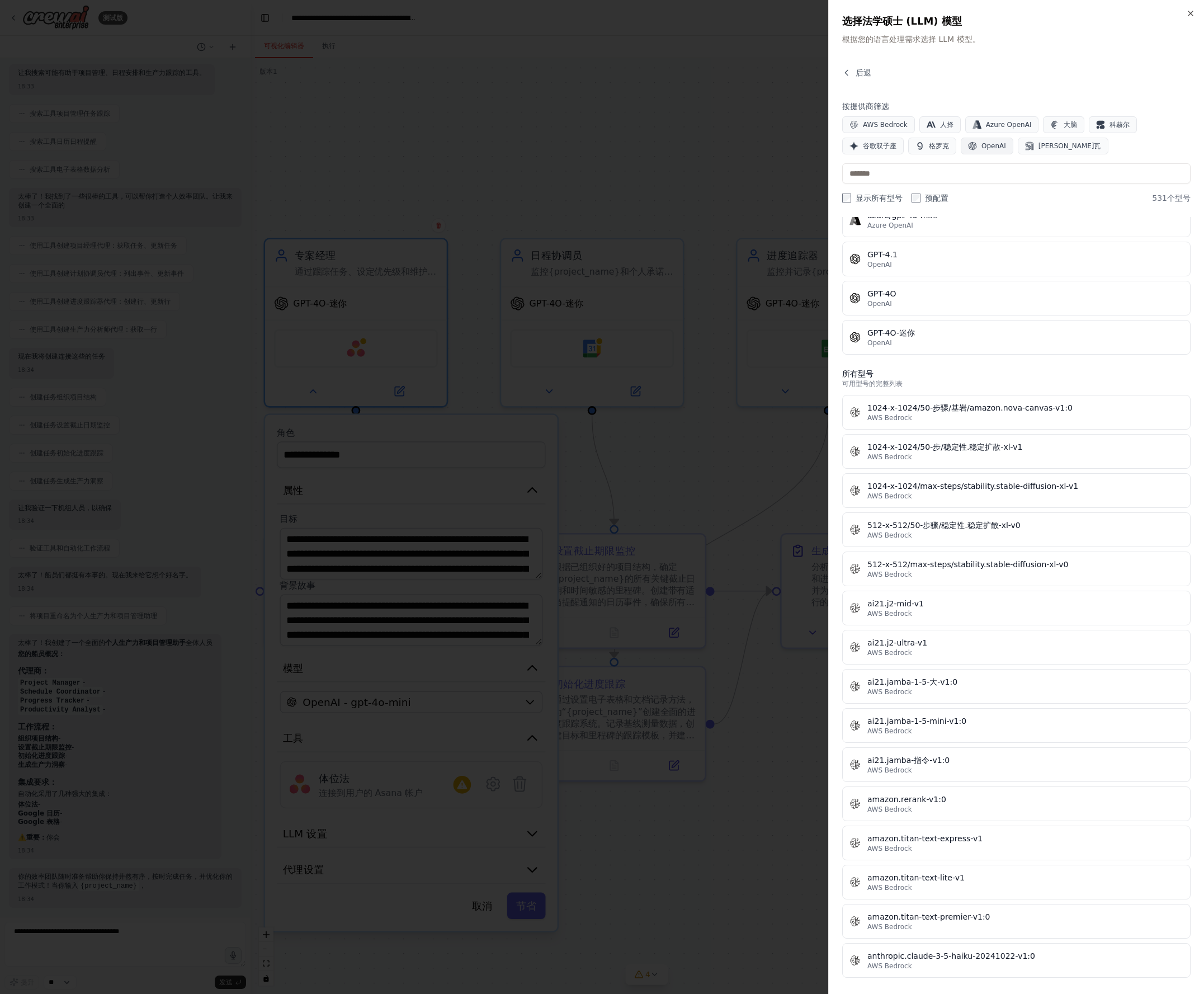
click at [960, 140] on button "OpenAI" at bounding box center [987, 146] width 52 height 17
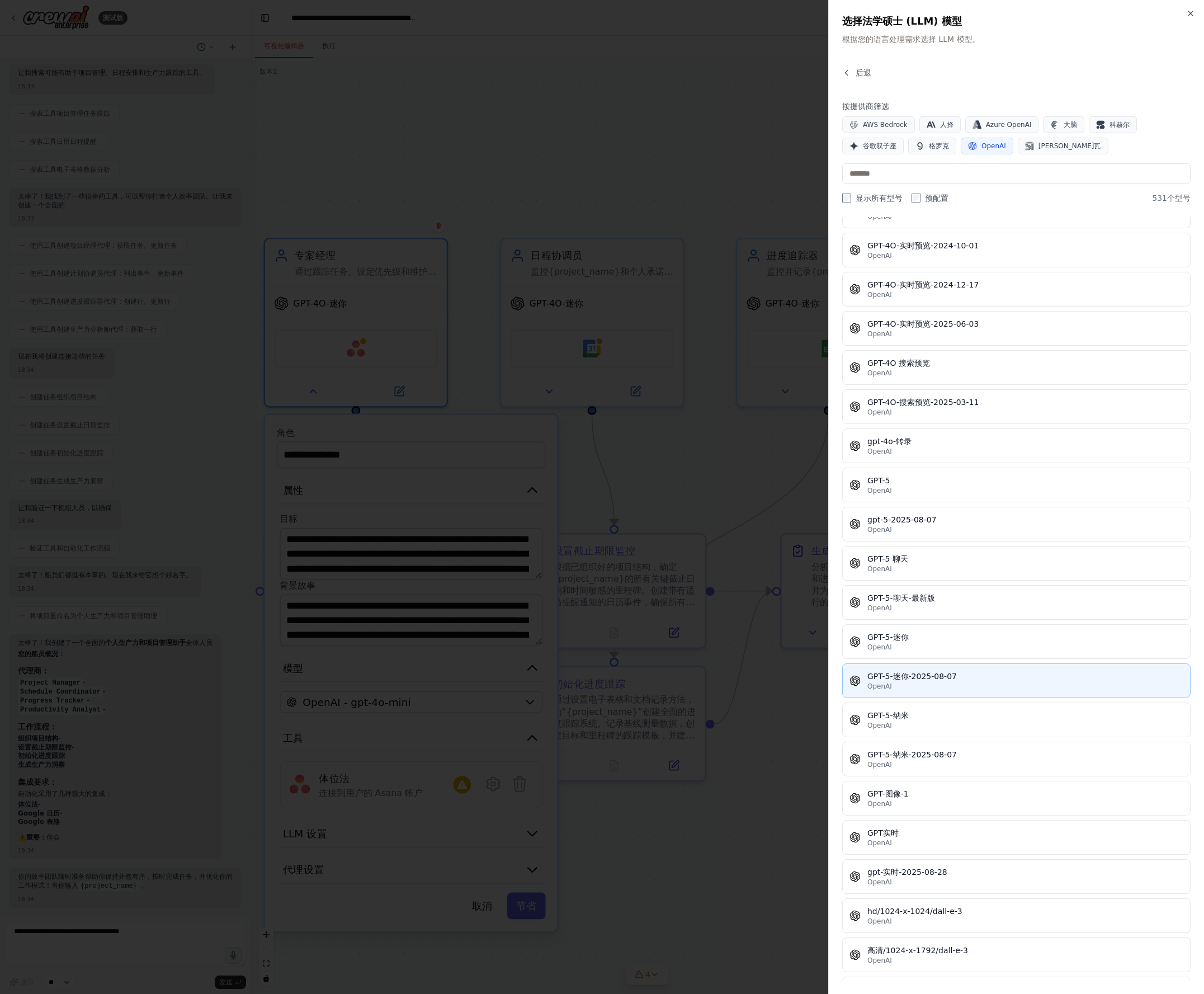
scroll to position [2349, 0]
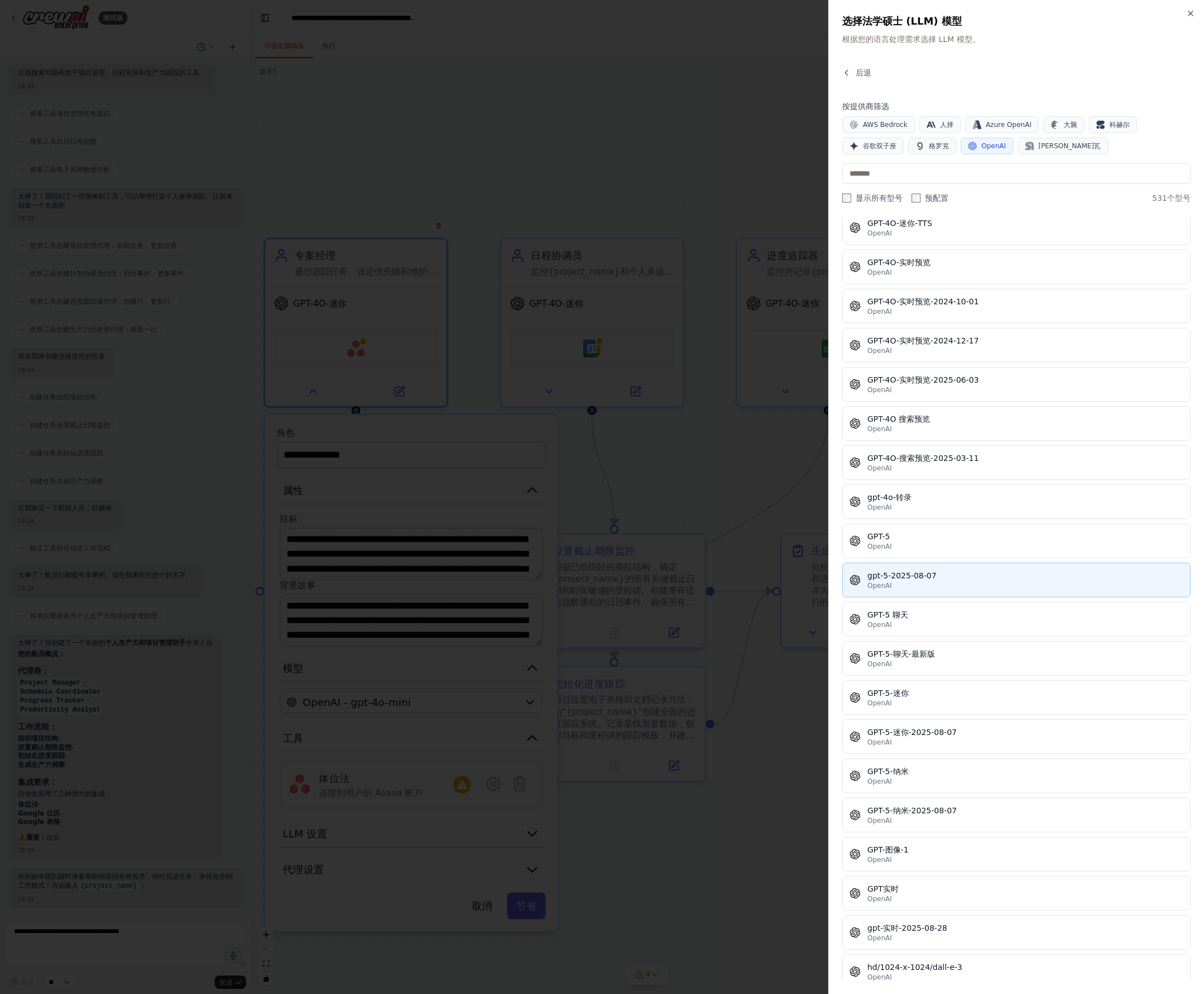
click at [894, 580] on font "gpt-5-2025-08-07" at bounding box center [902, 575] width 70 height 9
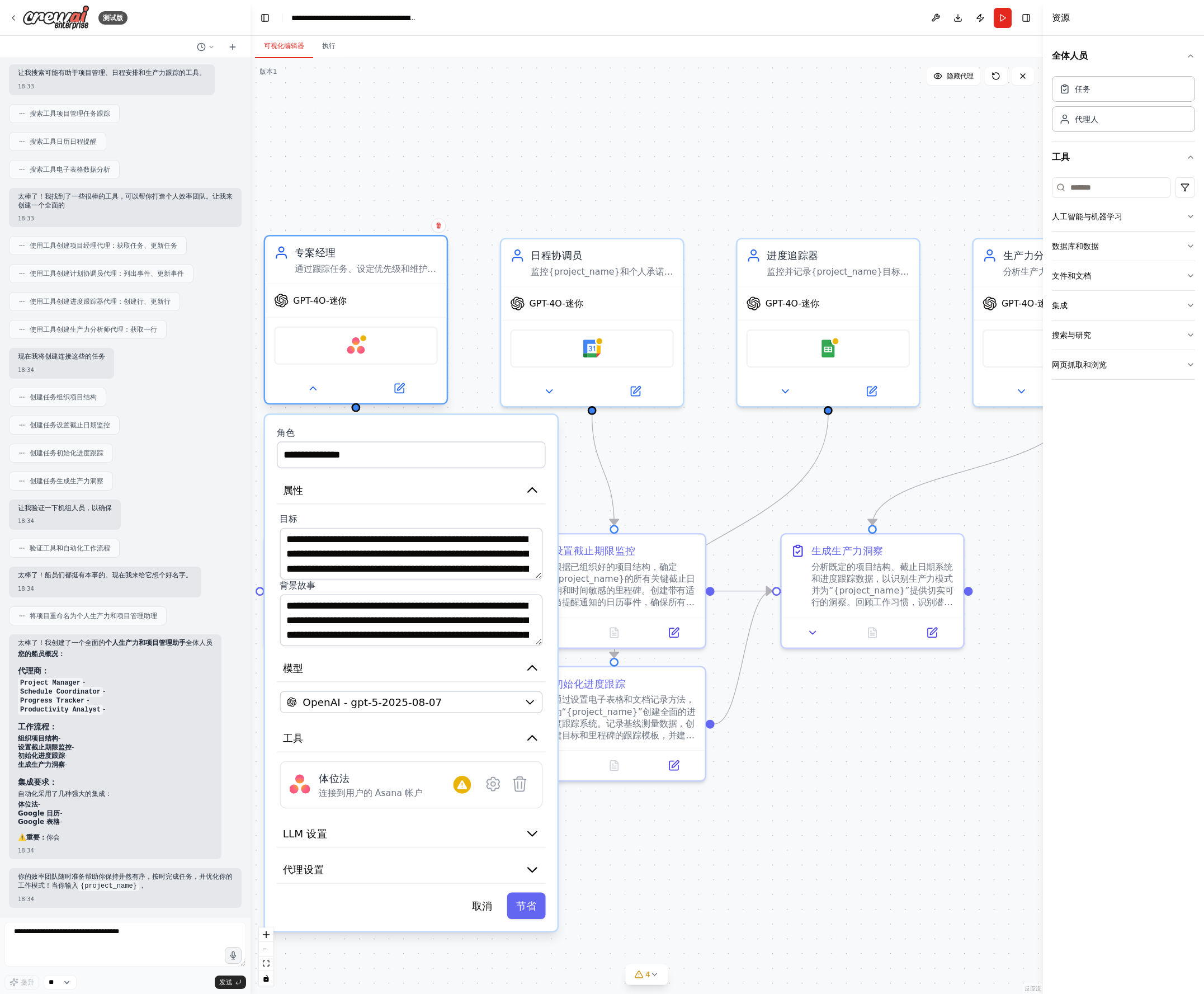
click at [345, 300] on font "GPT-4O-迷你" at bounding box center [320, 300] width 54 height 10
click at [374, 162] on div "**********" at bounding box center [647, 526] width 792 height 935
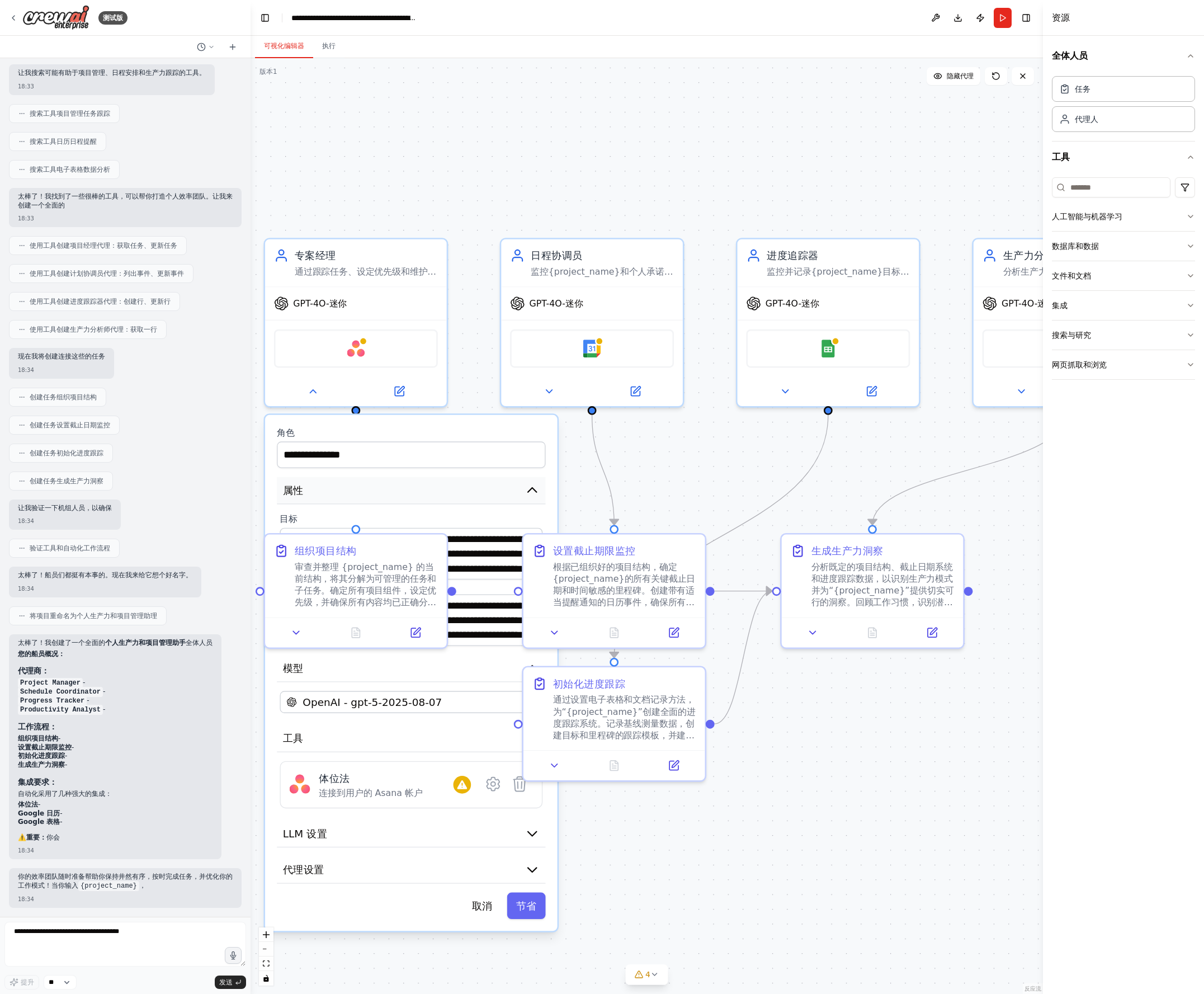
click at [385, 493] on button "属性" at bounding box center [410, 490] width 268 height 28
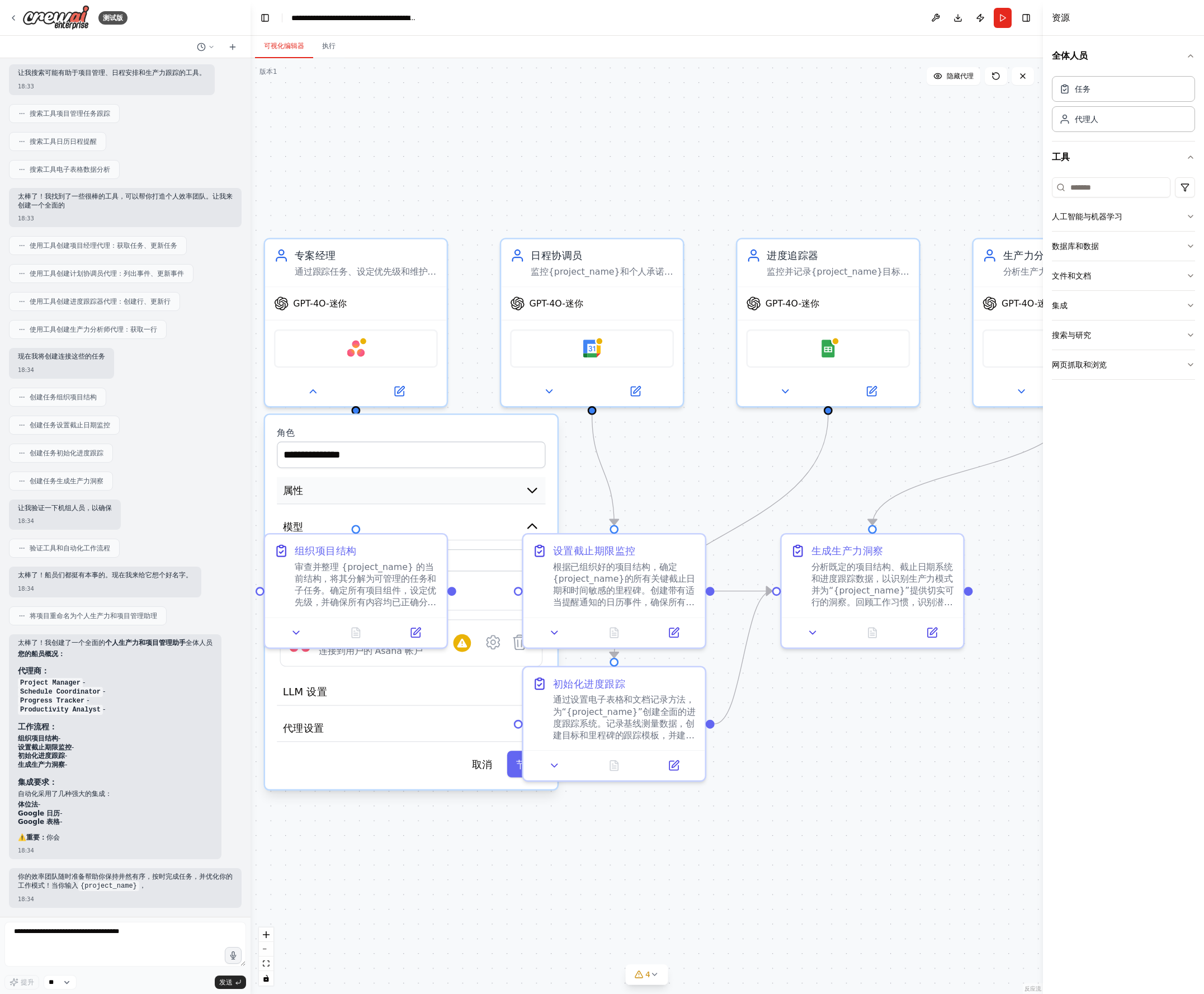
click at [385, 493] on button "属性" at bounding box center [410, 490] width 268 height 28
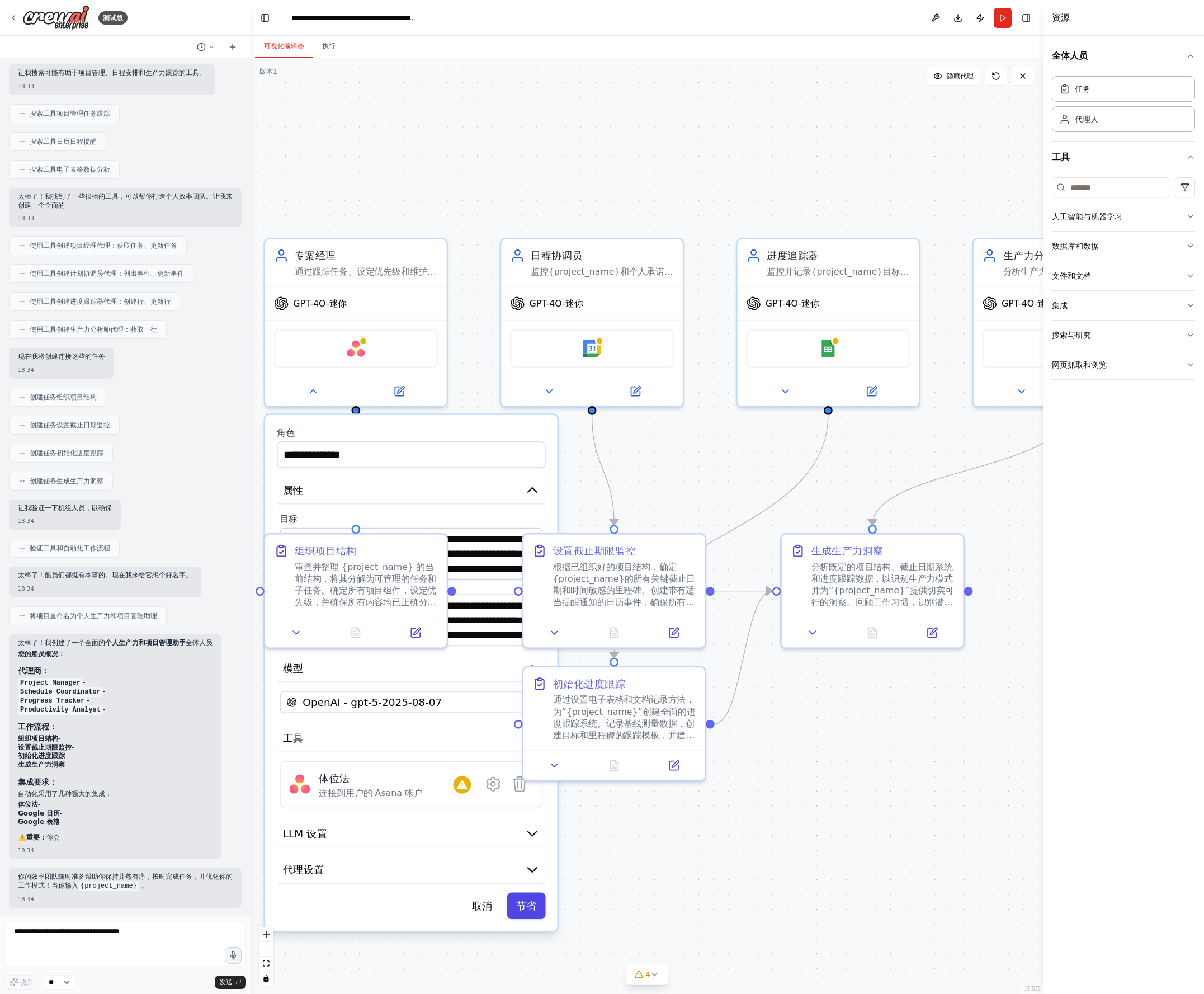
click at [523, 709] on font "节省" at bounding box center [527, 905] width 21 height 12
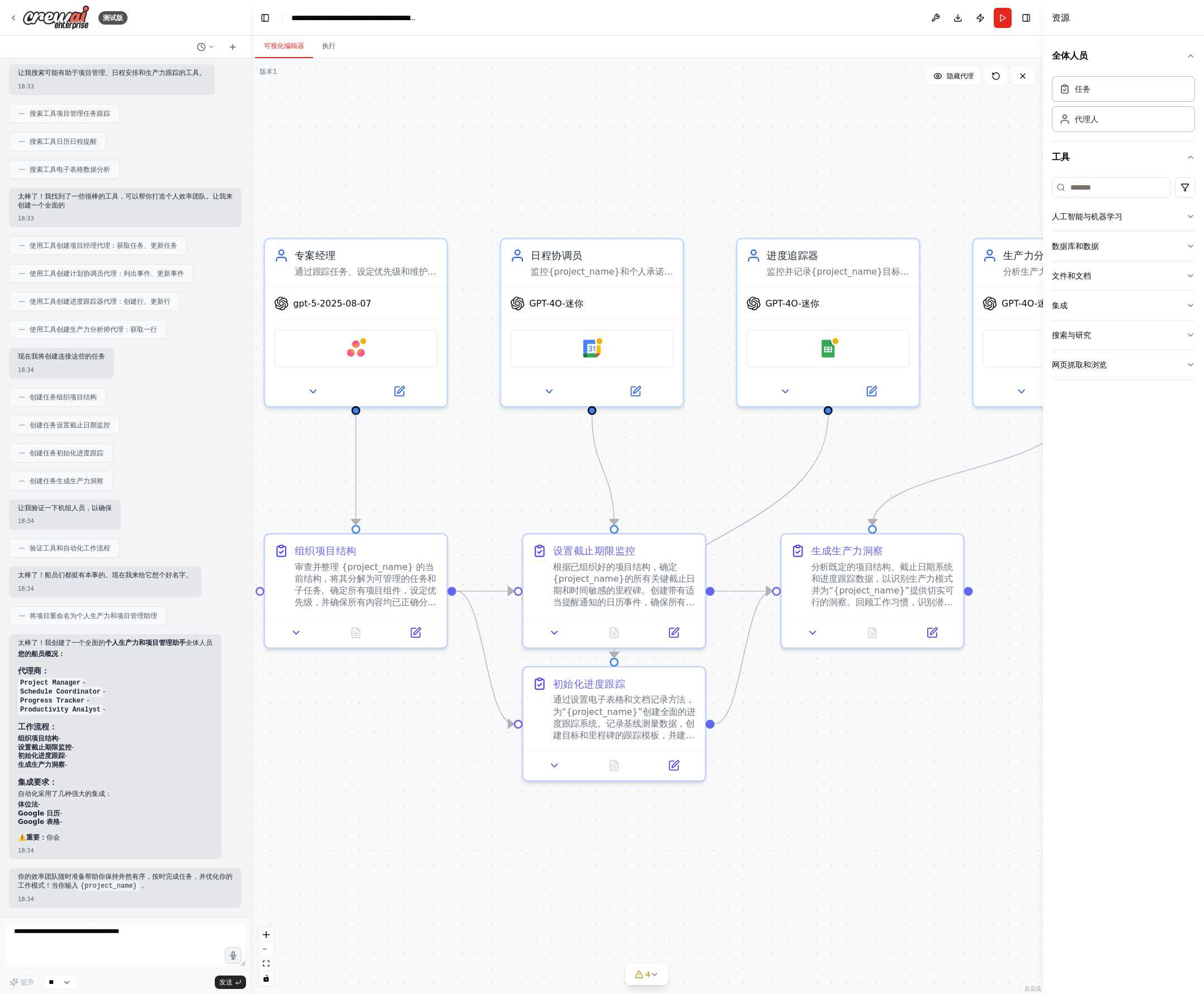
click at [357, 709] on div ".deletable-edge-delete-btn { width: 20px; height: 20px; border: 0px solid #ffff…" at bounding box center [647, 526] width 792 height 935
drag, startPoint x: 350, startPoint y: 576, endPoint x: 378, endPoint y: 569, distance: 28.9
click at [378, 569] on font "审查并整理 {project_name} 的当前结构，将其分解为可管理的任务和子任务。确定所有项目组件，设定优先级，并确保所有内容均已正确分类且易于访问。创建…" at bounding box center [394, 594] width 142 height 70
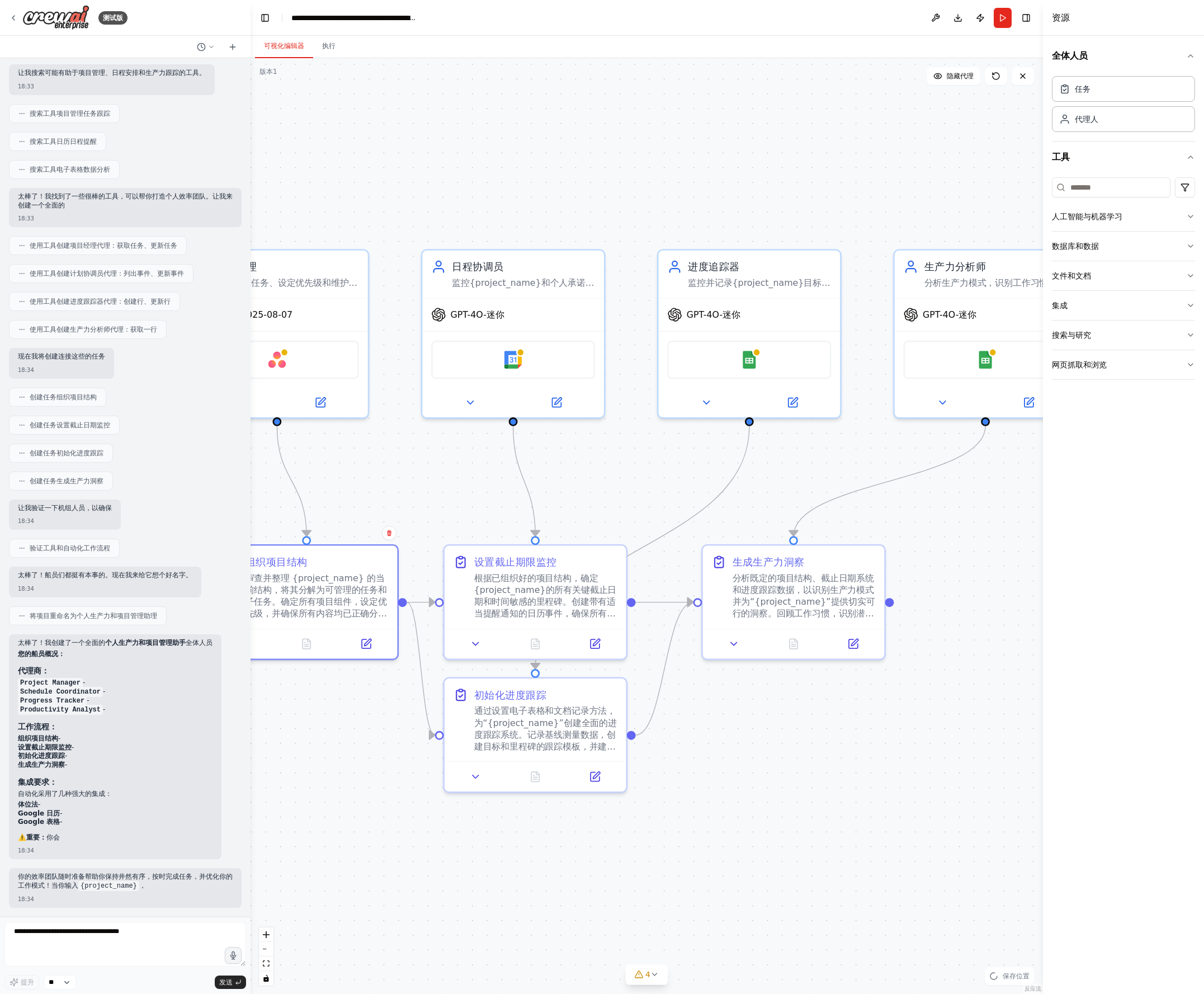
drag, startPoint x: 777, startPoint y: 778, endPoint x: 681, endPoint y: 780, distance: 96.0
click at [702, 709] on div ".deletable-edge-delete-btn { width: 20px; height: 20px; border: 0px solid #ffff…" at bounding box center [647, 526] width 792 height 935
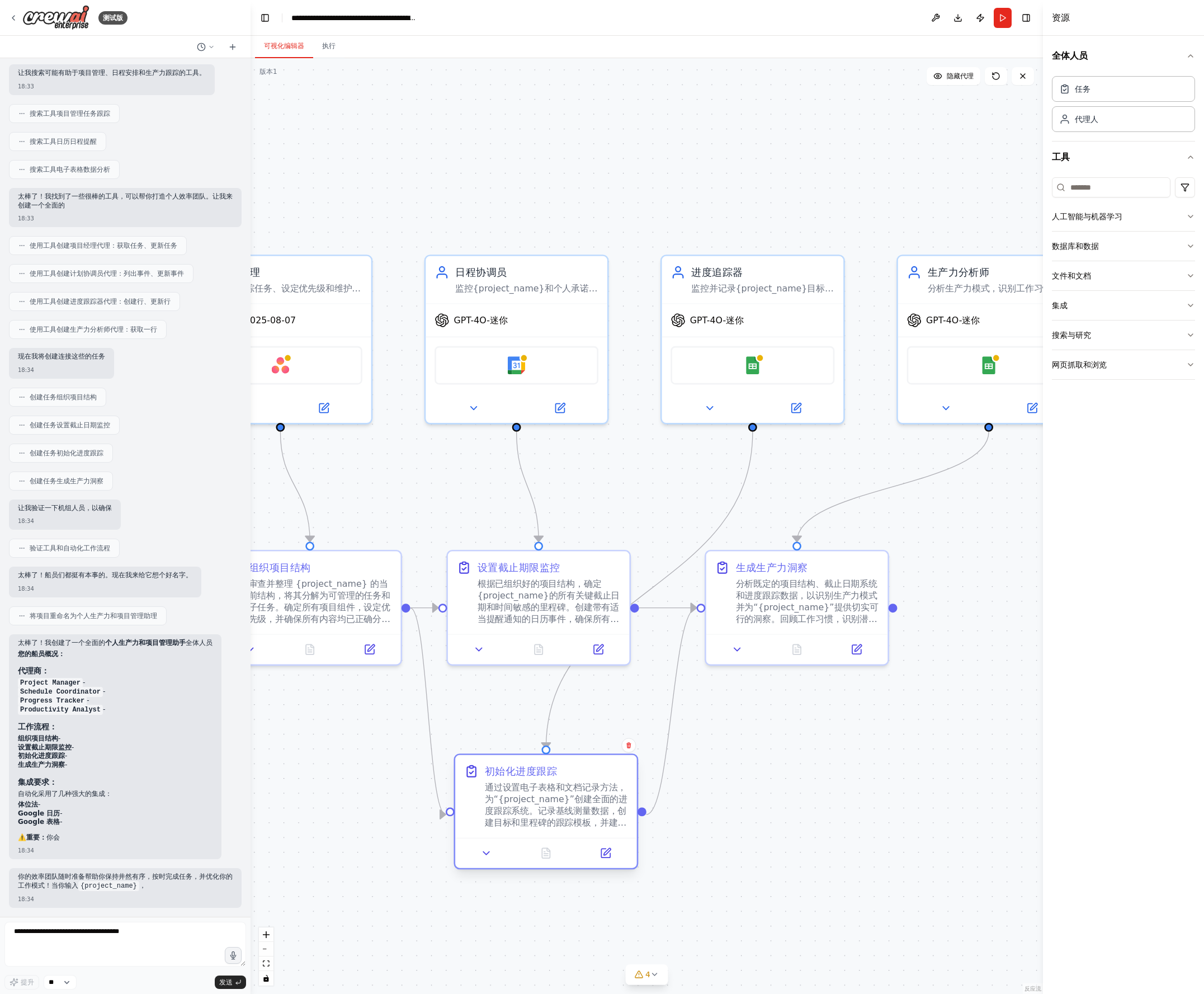
drag, startPoint x: 565, startPoint y: 731, endPoint x: 562, endPoint y: 784, distance: 53.1
click at [562, 709] on font "通过设置电子表格和文档记录方法，为“{project_name}”创建全面的进度跟踪系统。记录基线测量数据，创建目标和里程碑的跟踪模板，并建立定期进度更新系统…" at bounding box center [556, 817] width 142 height 70
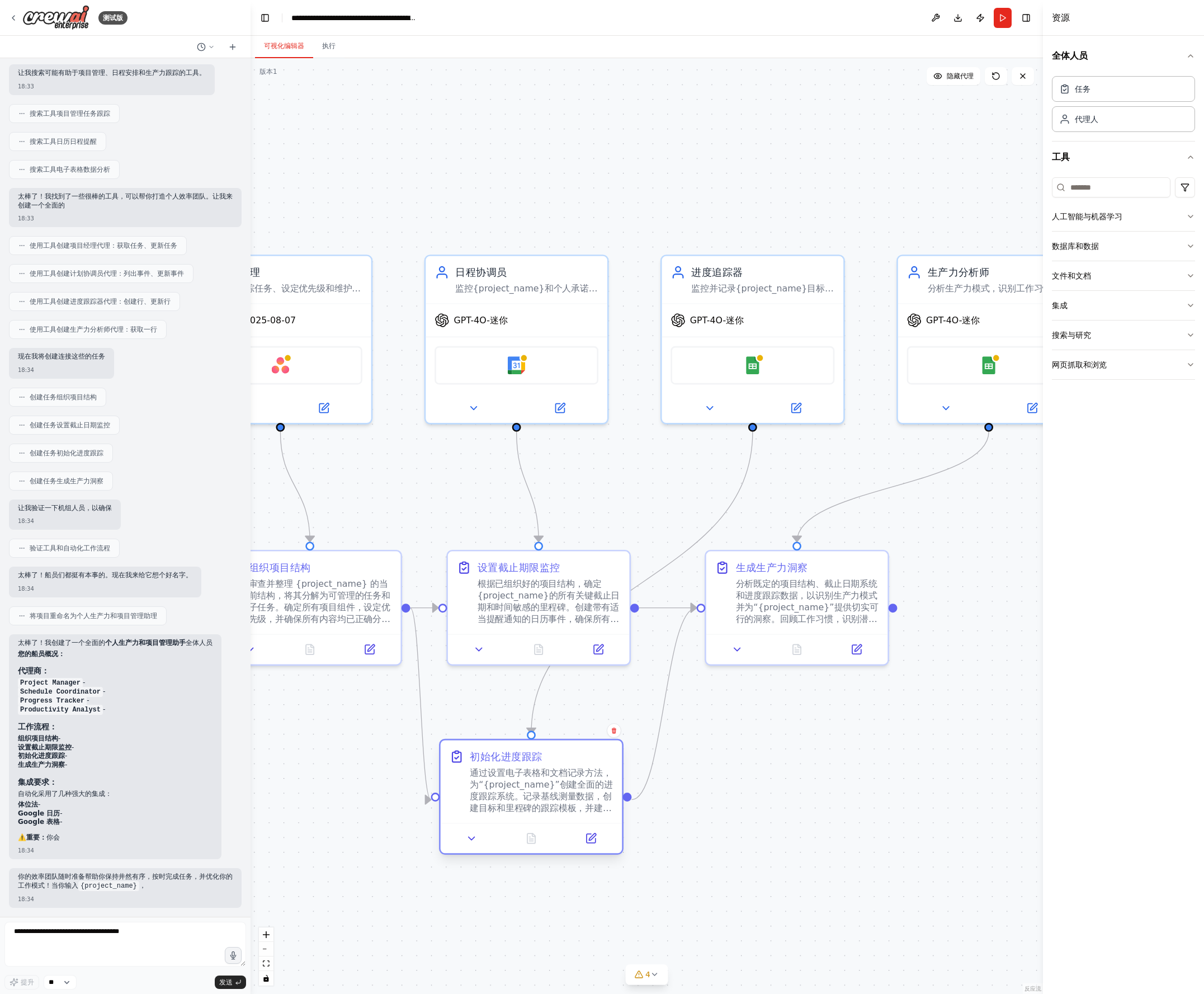
click at [562, 709] on font "通过设置电子表格和文档记录方法，为“{project_name}”创建全面的进度跟踪系统。记录基线测量数据，创建目标和里程碑的跟踪模板，并建立定期进度更新系统…" at bounding box center [541, 802] width 142 height 70
click at [516, 709] on font "初始化进度跟踪" at bounding box center [505, 756] width 72 height 12
click at [582, 581] on font "根据已组织好的项目结构，确定{project_name}的所有关键截止日期和时间敏感的里程碑。创建带有适当提醒通知的日历事件，确保所有重要日期都得到跟踪和监控…" at bounding box center [549, 610] width 142 height 70
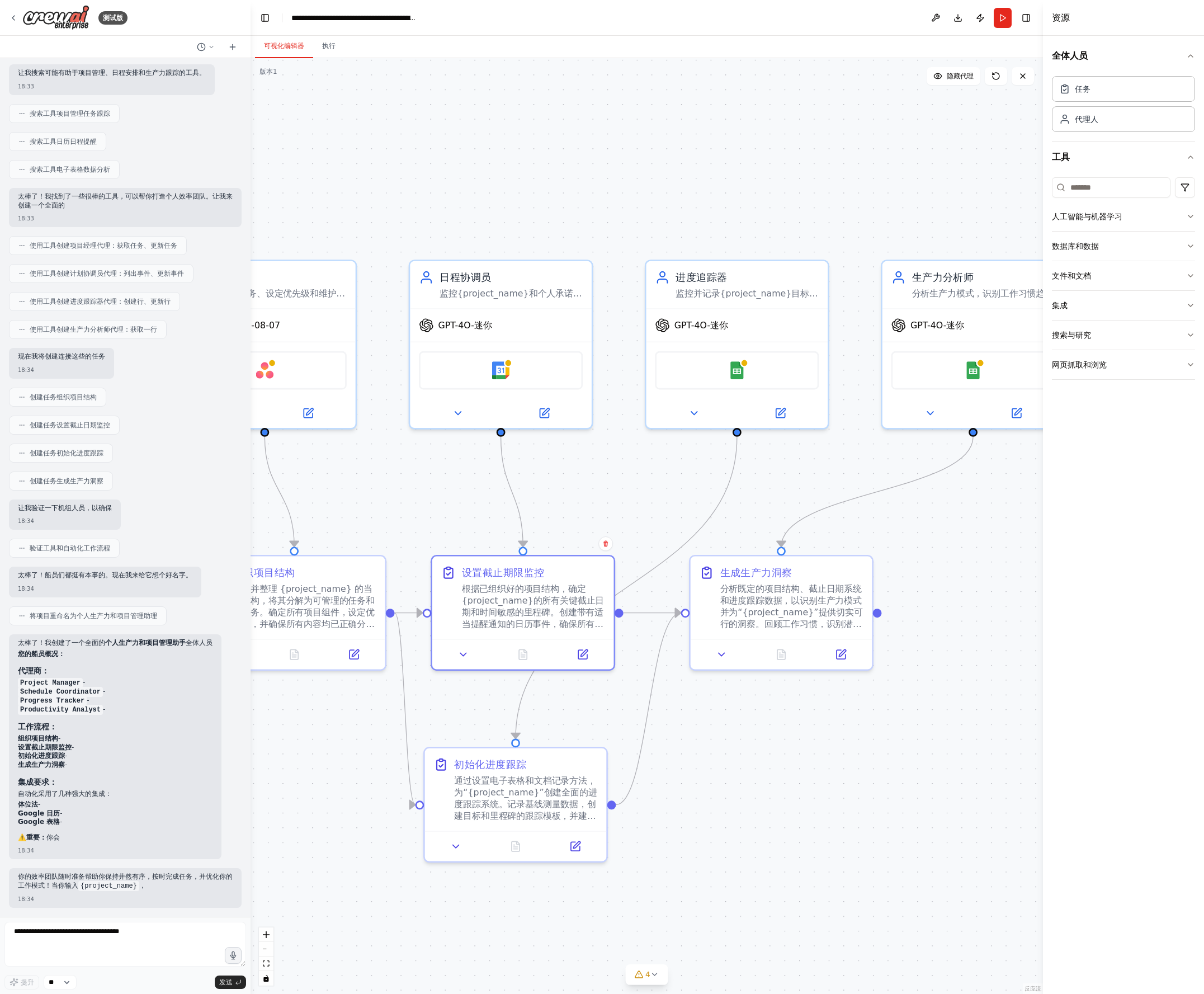
drag, startPoint x: 926, startPoint y: 566, endPoint x: 910, endPoint y: 571, distance: 16.8
click at [910, 571] on div ".deletable-edge-delete-btn { width: 20px; height: 20px; border: 0px solid #ffff…" at bounding box center [647, 526] width 792 height 935
click at [111, 709] on textarea at bounding box center [126, 943] width 242 height 45
type textarea "****"
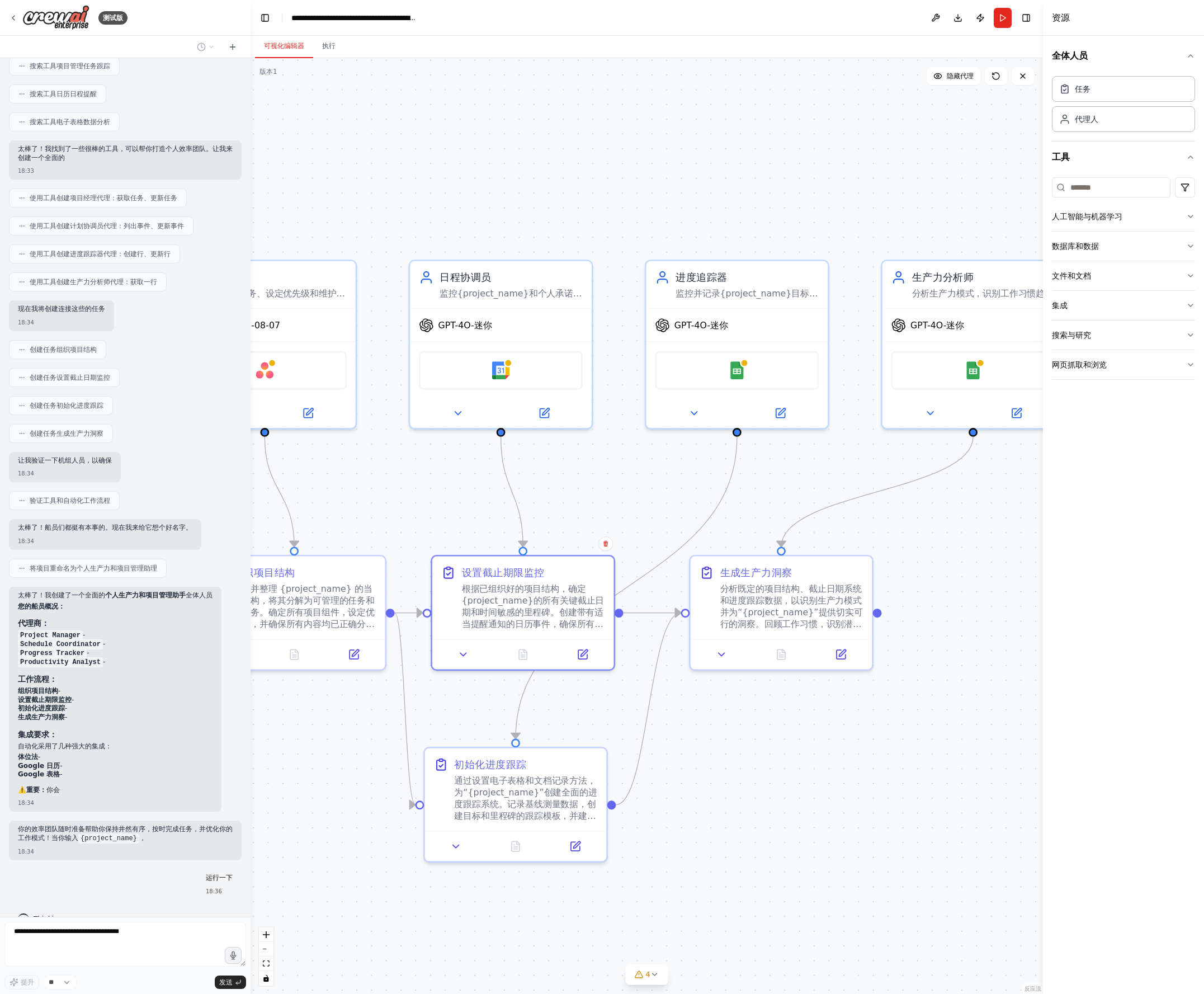
scroll to position [224, 0]
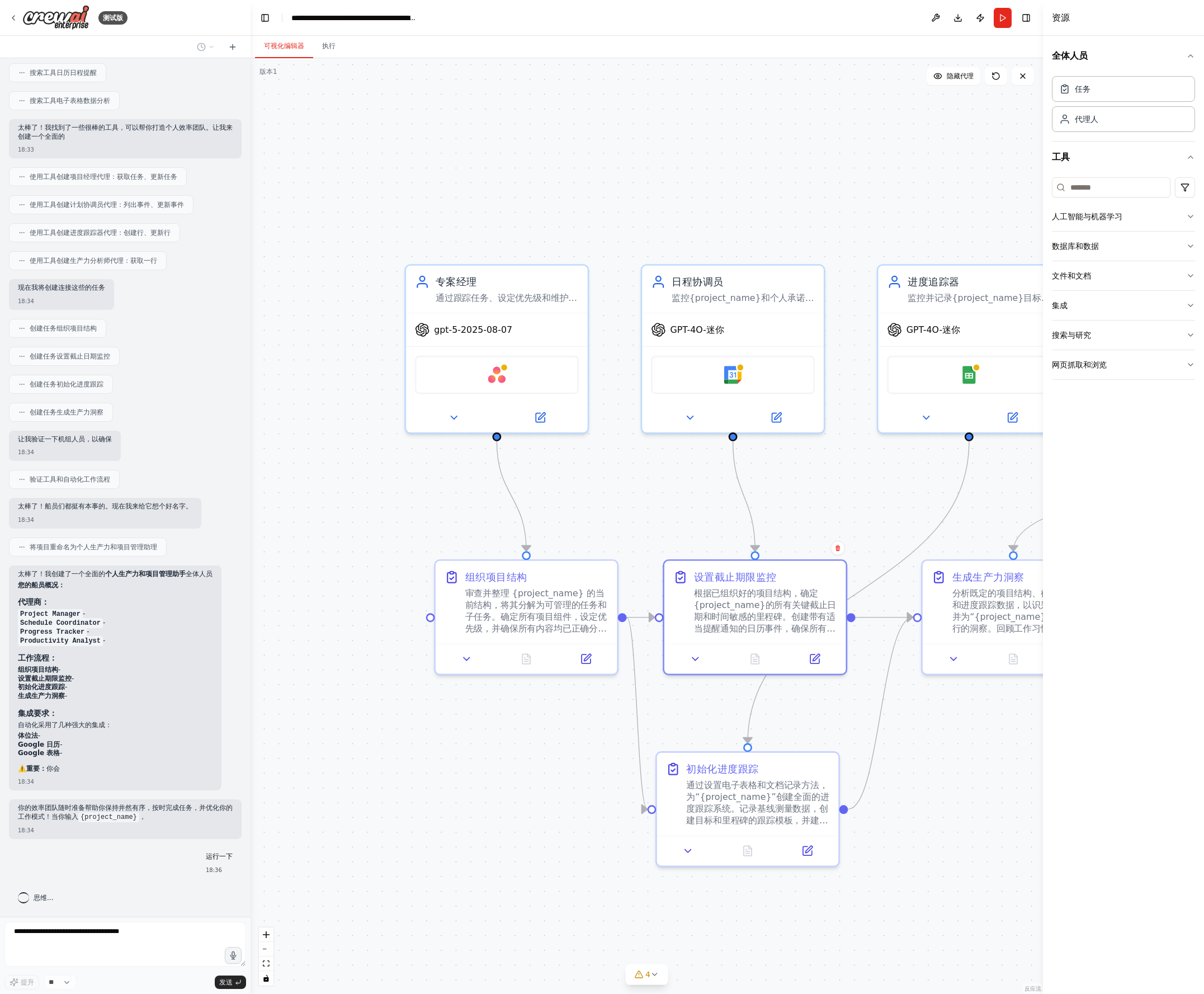
drag, startPoint x: 432, startPoint y: 183, endPoint x: 658, endPoint y: 190, distance: 226.1
click at [658, 190] on div ".deletable-edge-delete-btn { width: 20px; height: 20px; border: 0px solid #ffff…" at bounding box center [647, 526] width 792 height 935
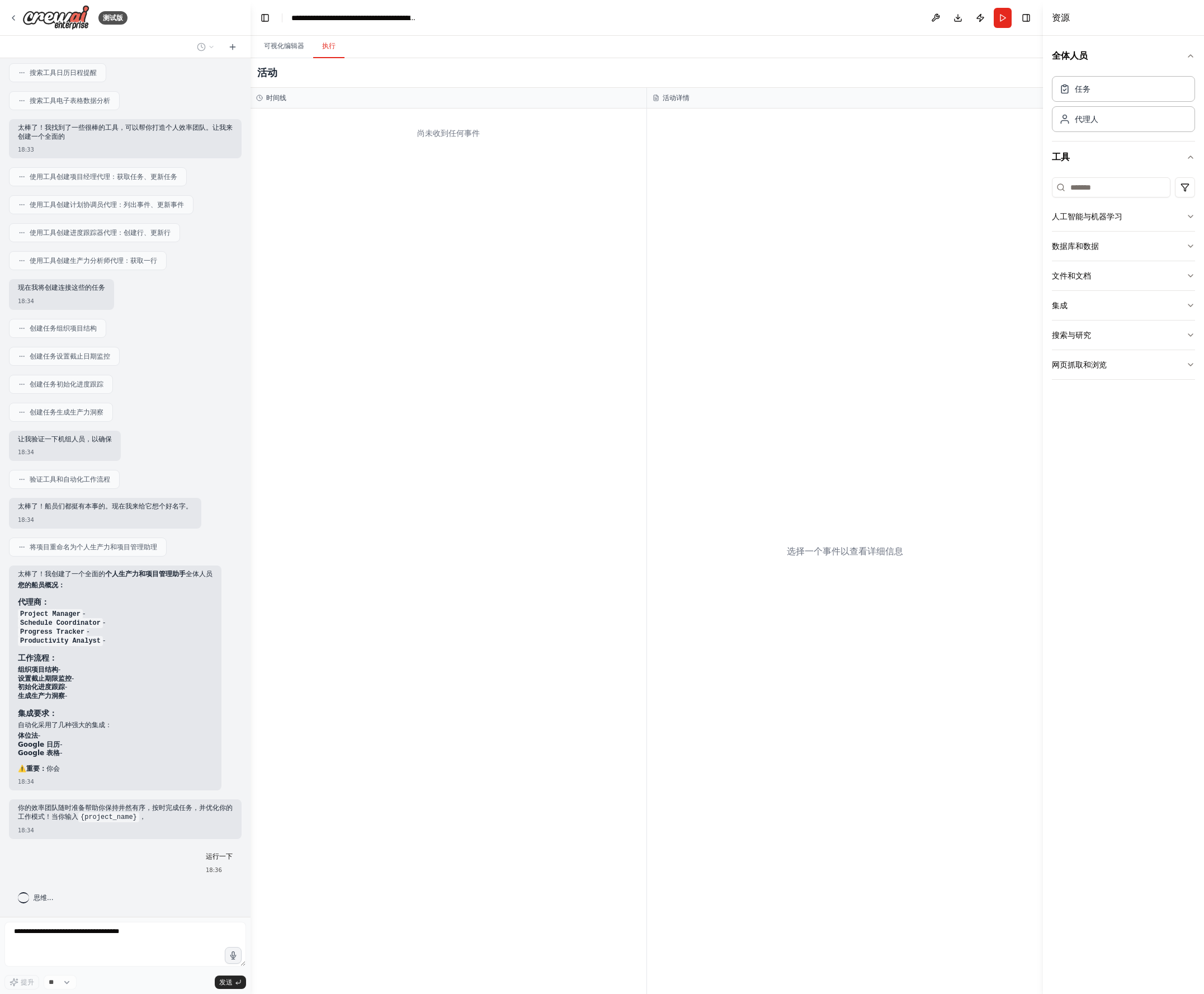
click at [337, 47] on button "执行" at bounding box center [329, 47] width 32 height 24
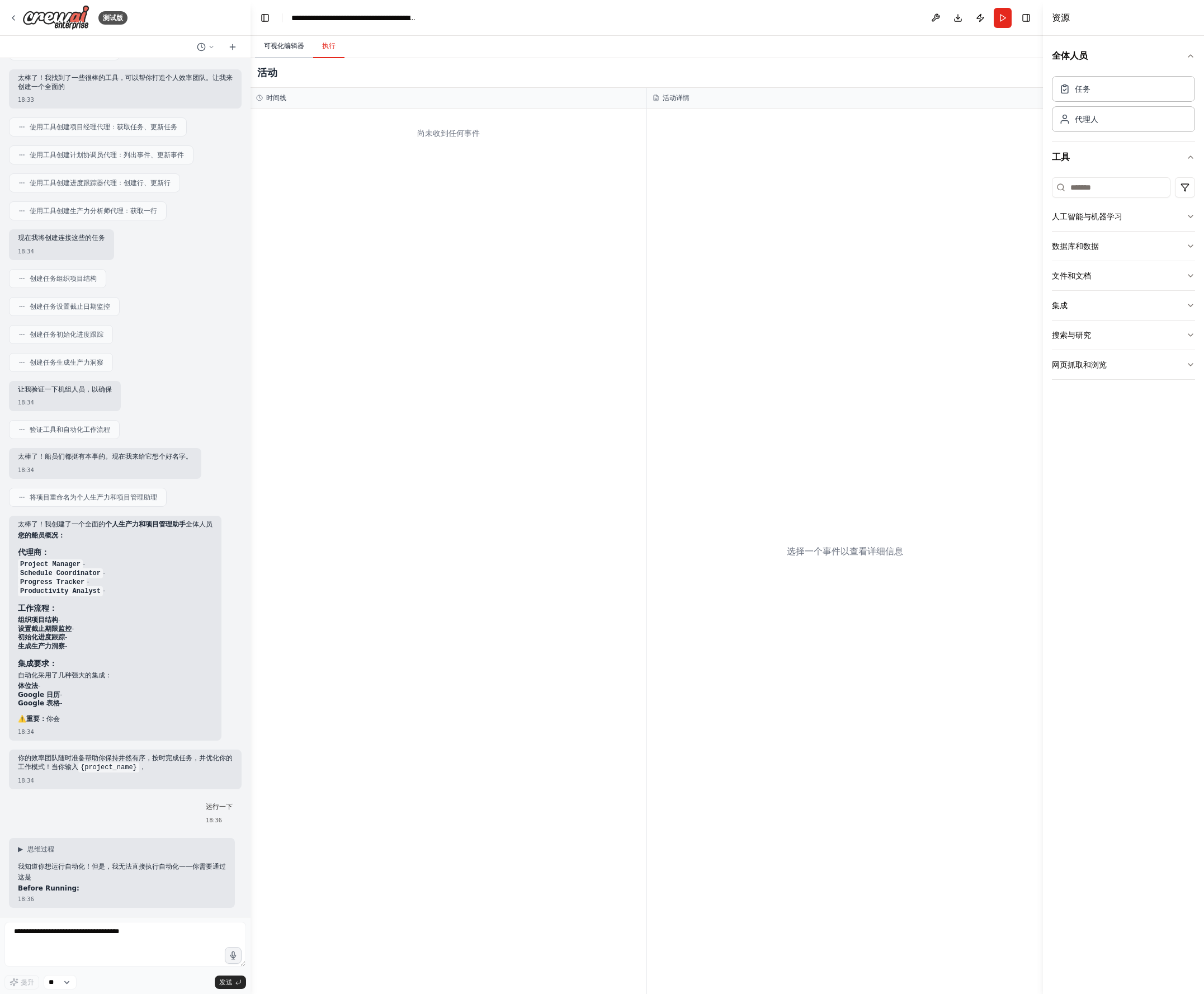
click at [276, 45] on font "可视化编辑器" at bounding box center [284, 46] width 40 height 8
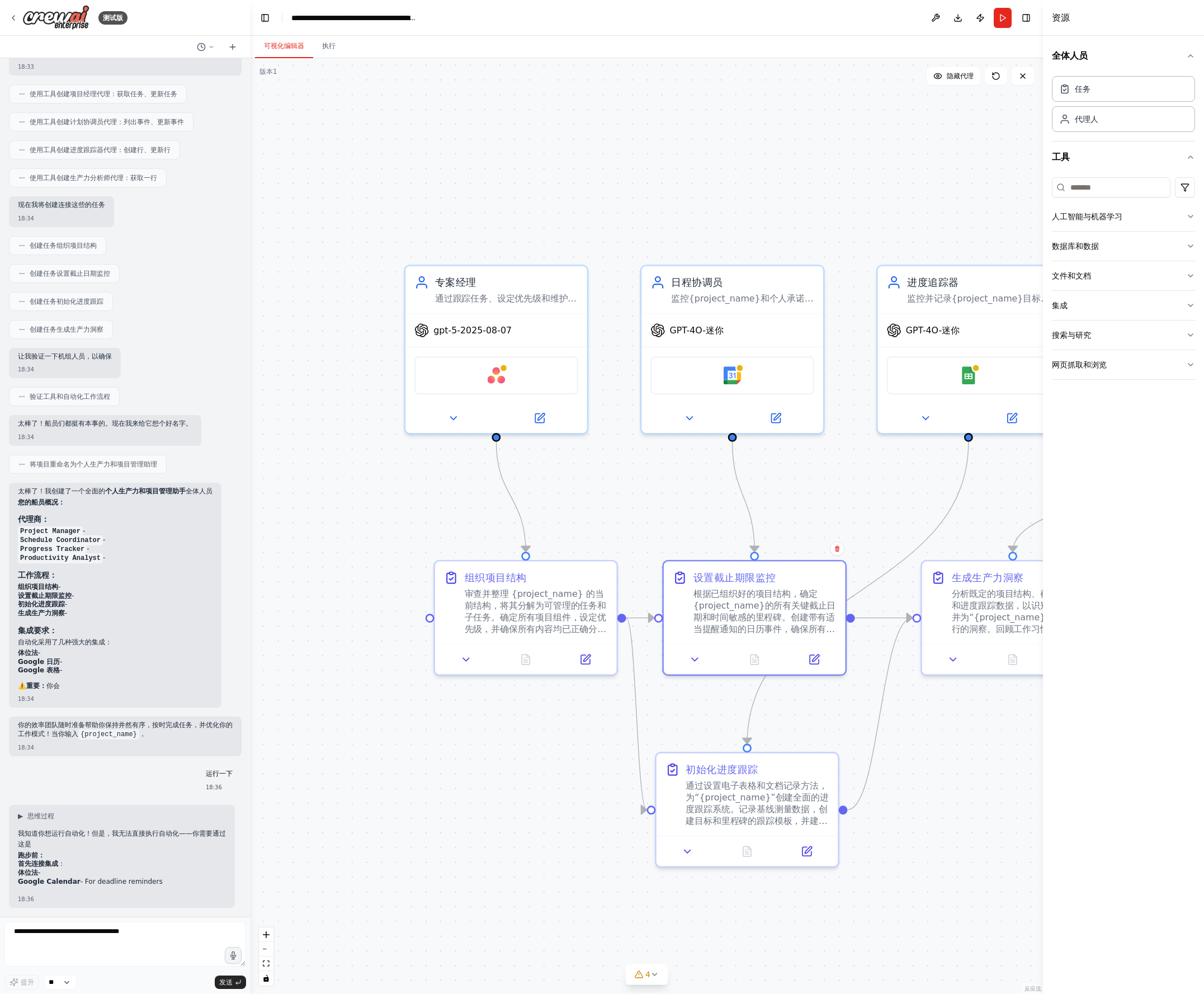
scroll to position [324, 0]
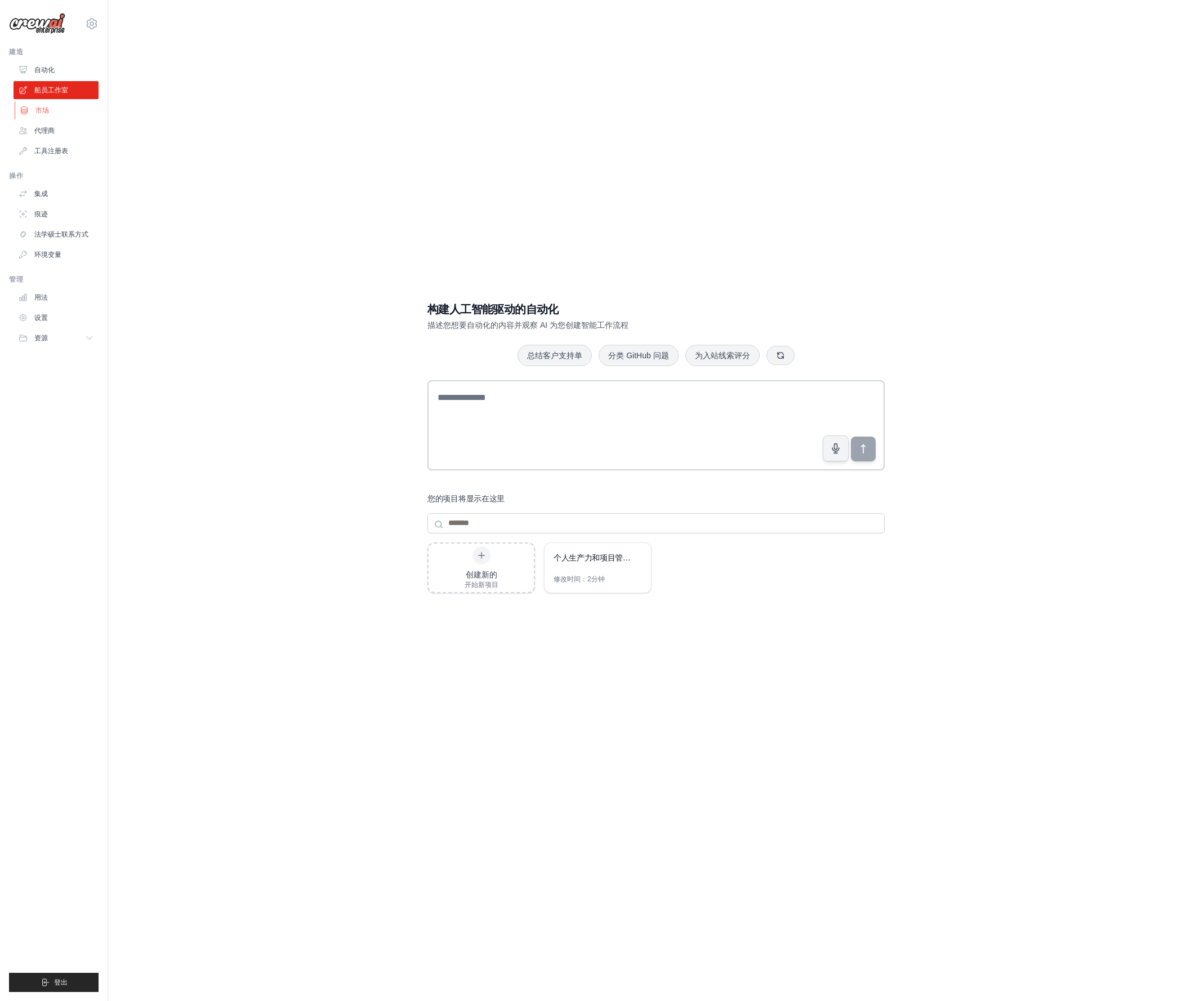
click at [53, 106] on link "市场" at bounding box center [57, 110] width 85 height 18
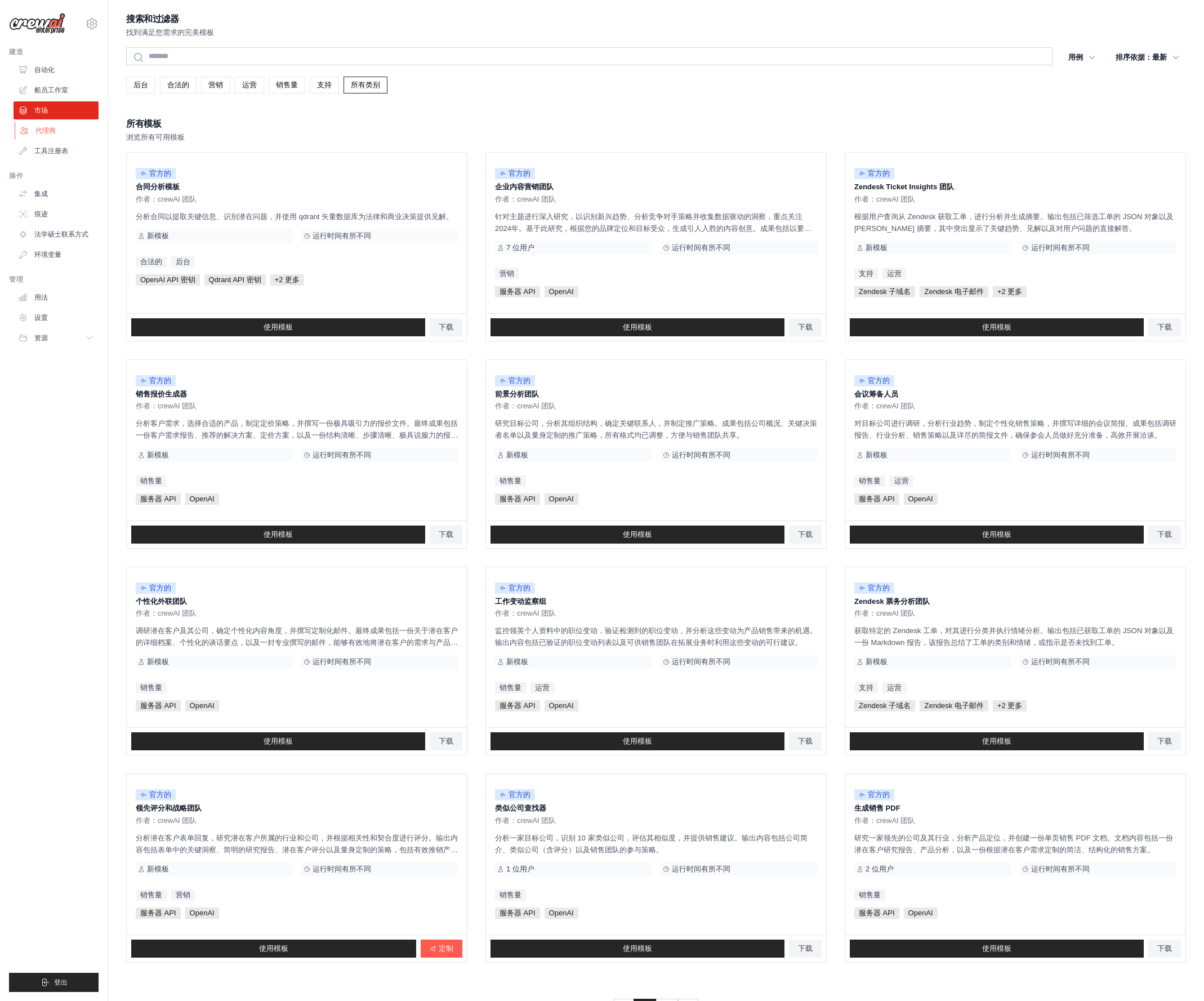
click at [56, 134] on link "代理商" at bounding box center [57, 131] width 85 height 18
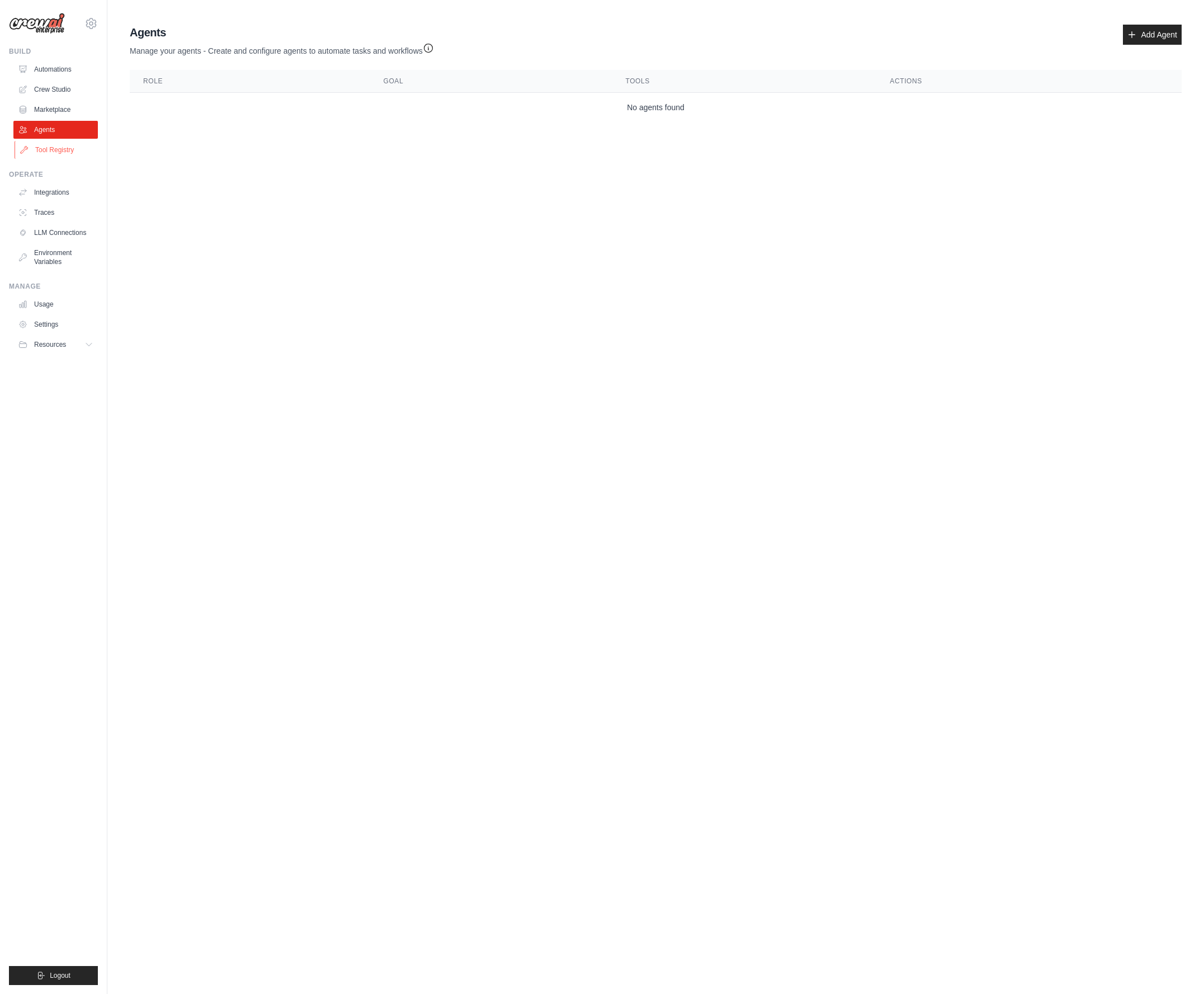
click at [55, 153] on link "Tool Registry" at bounding box center [56, 149] width 85 height 18
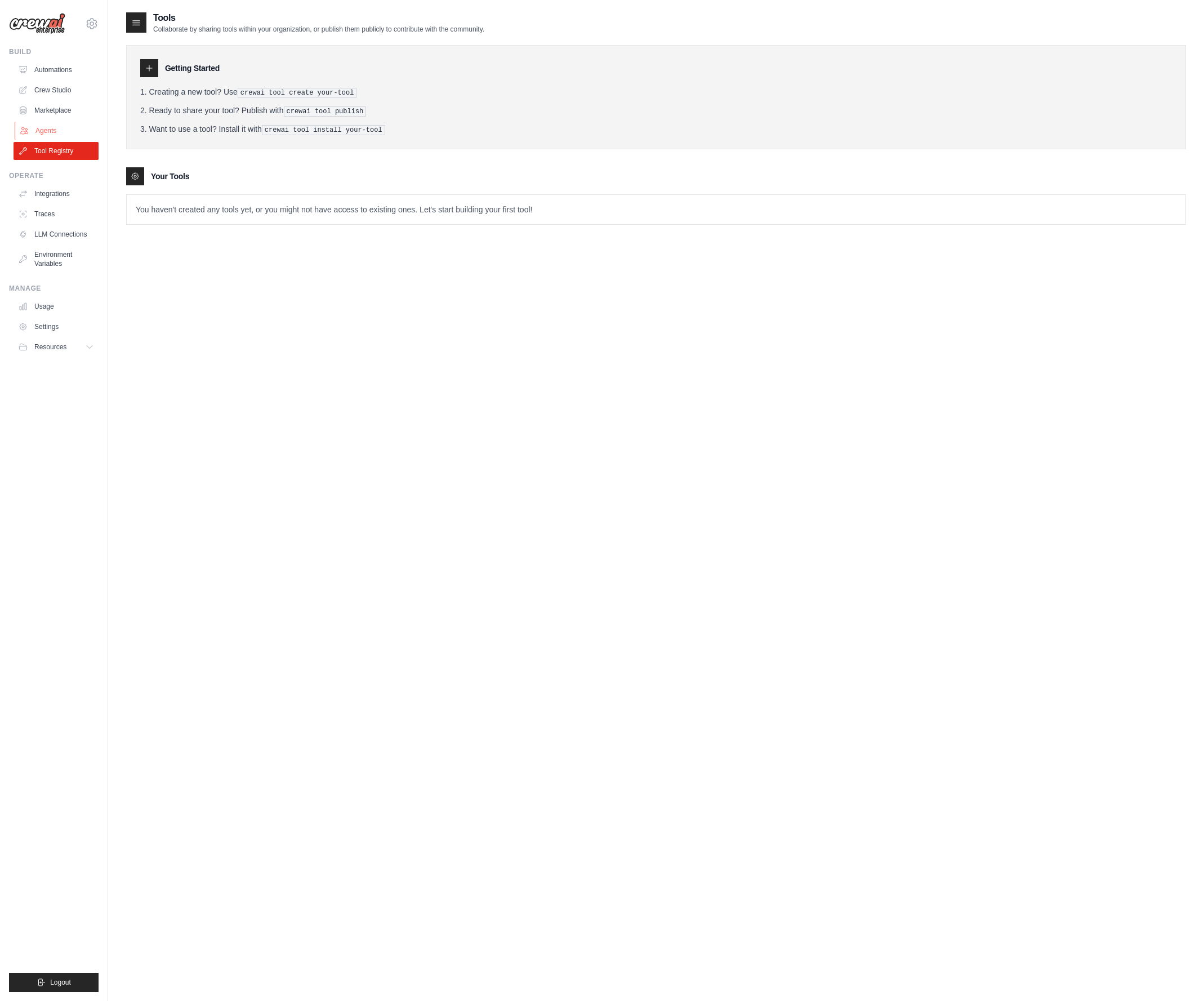
click at [68, 132] on link "Agents" at bounding box center [57, 131] width 85 height 18
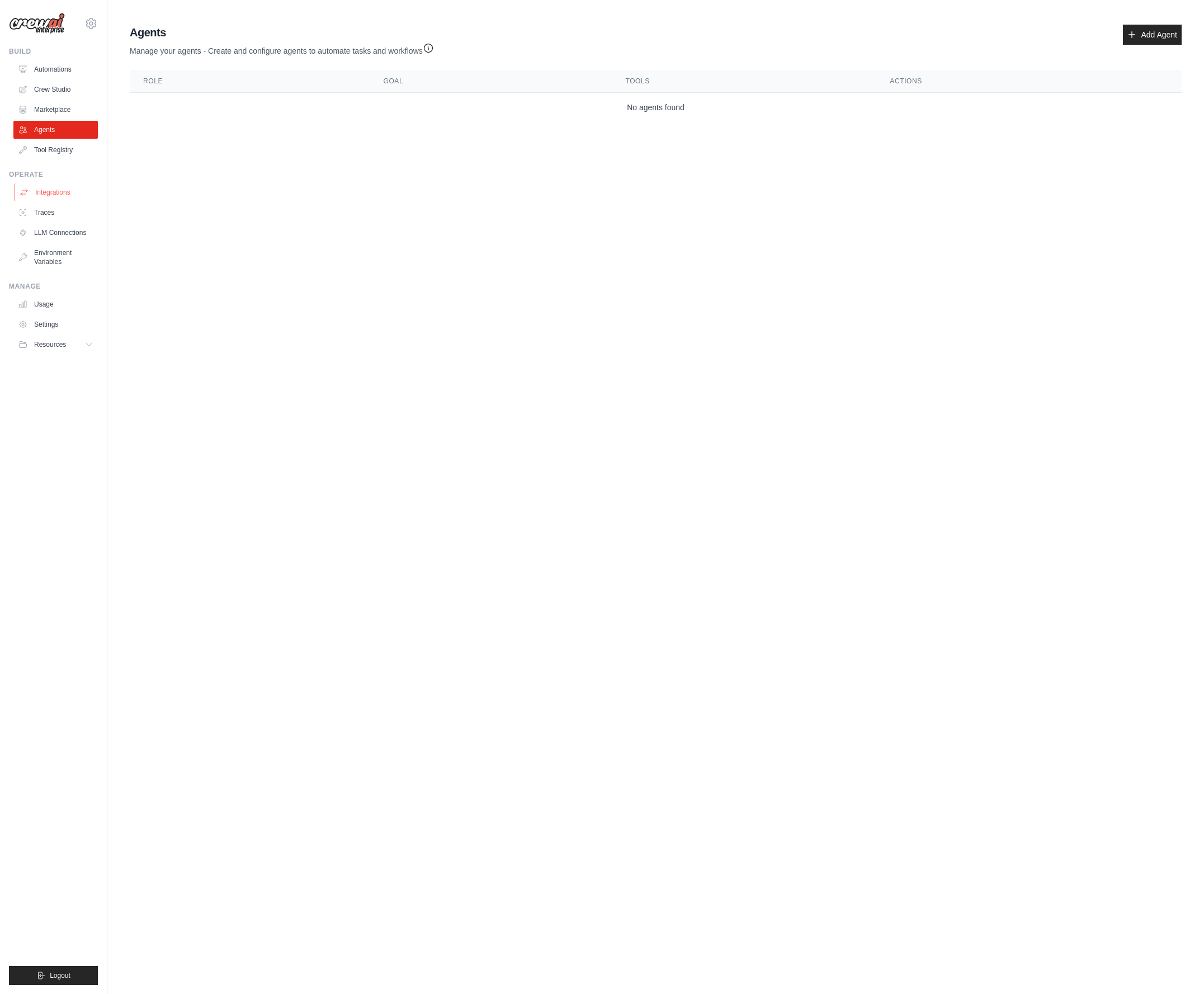
click at [55, 185] on link "Integrations" at bounding box center [56, 192] width 85 height 18
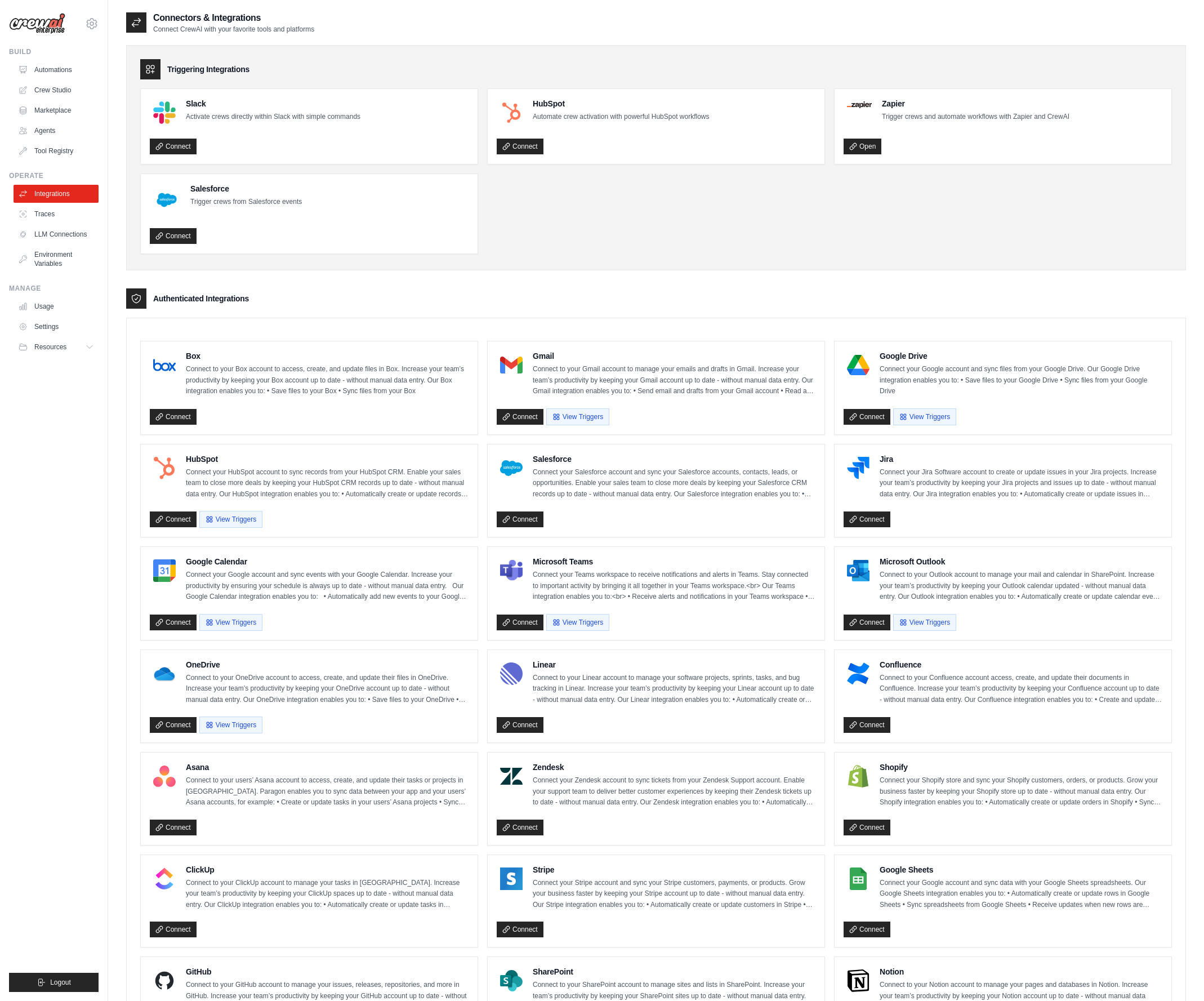
click at [70, 444] on ul "Build Automations Crew Studio Marketplace Agents" at bounding box center [53, 519] width 89 height 944
click at [65, 139] on ul "Automations Crew Studio Marketplace Agents Tool Registry" at bounding box center [56, 110] width 85 height 99
click at [57, 154] on link "Tool Registry" at bounding box center [57, 151] width 85 height 18
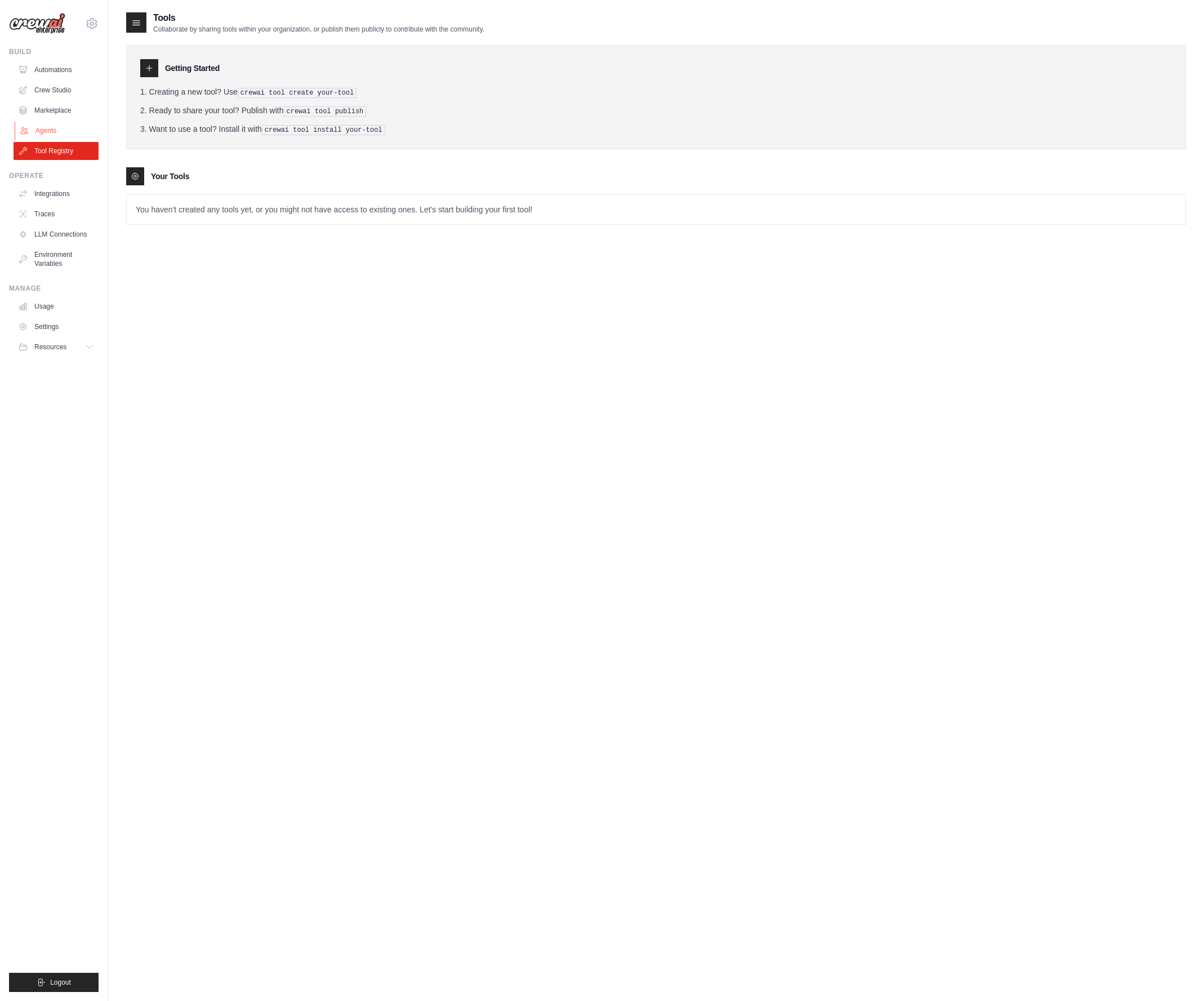
click at [45, 135] on link "Agents" at bounding box center [57, 131] width 85 height 18
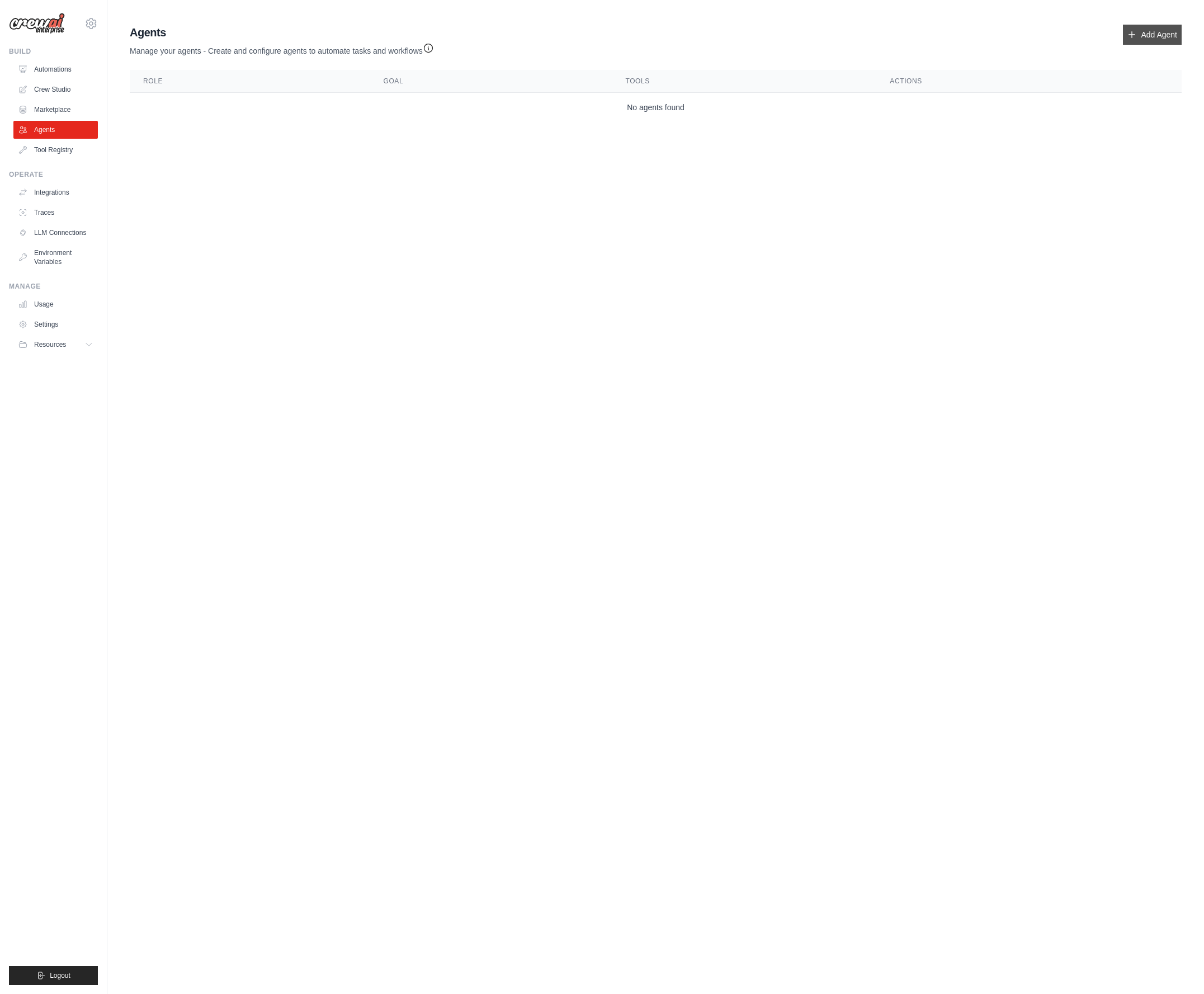
click at [1142, 28] on link "Add Agent" at bounding box center [1152, 34] width 59 height 20
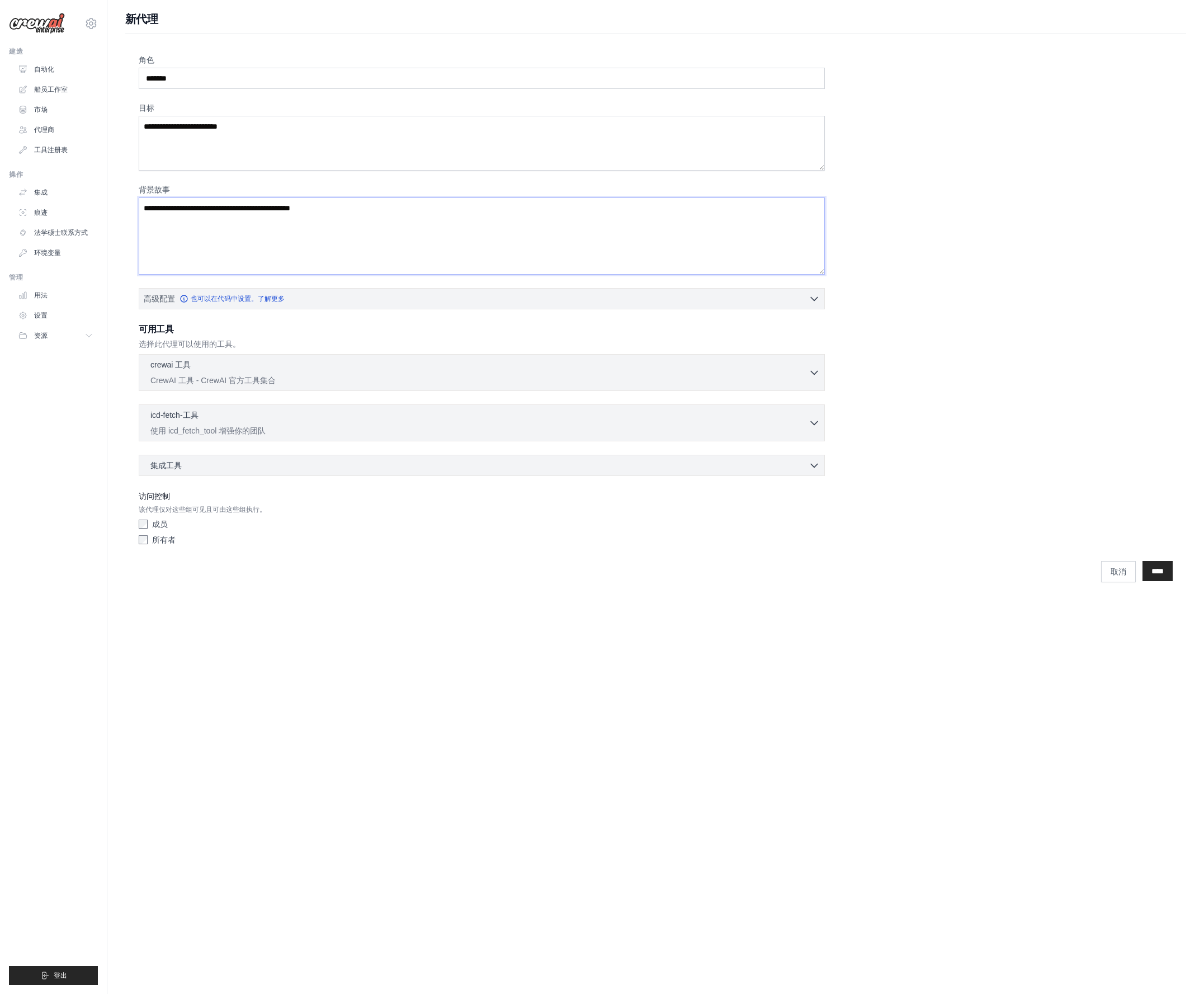
click at [343, 230] on textarea "背景故事" at bounding box center [481, 236] width 686 height 77
click at [35, 75] on link "自动化" at bounding box center [56, 69] width 85 height 18
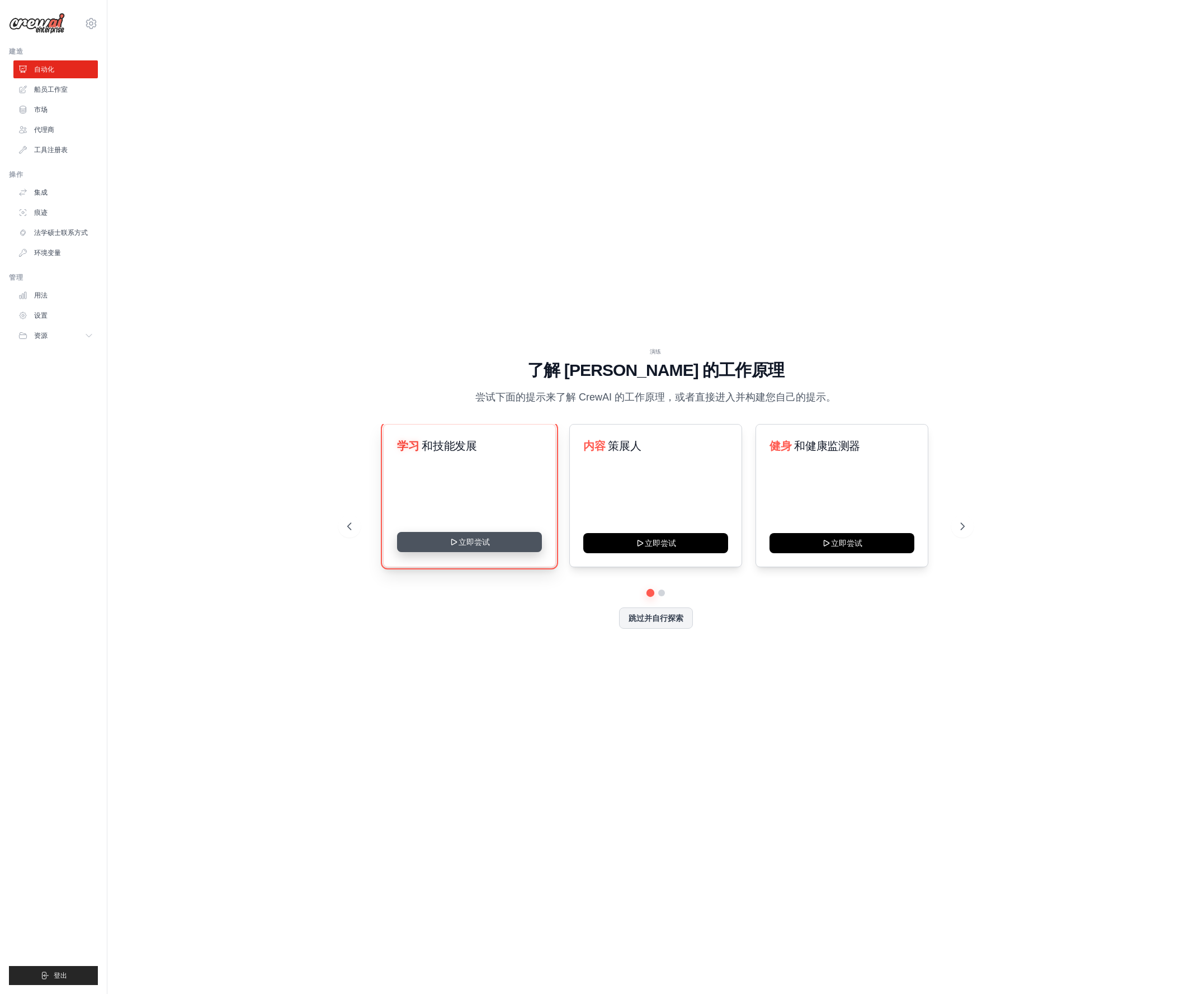
click at [488, 543] on button "立即尝试" at bounding box center [469, 542] width 145 height 20
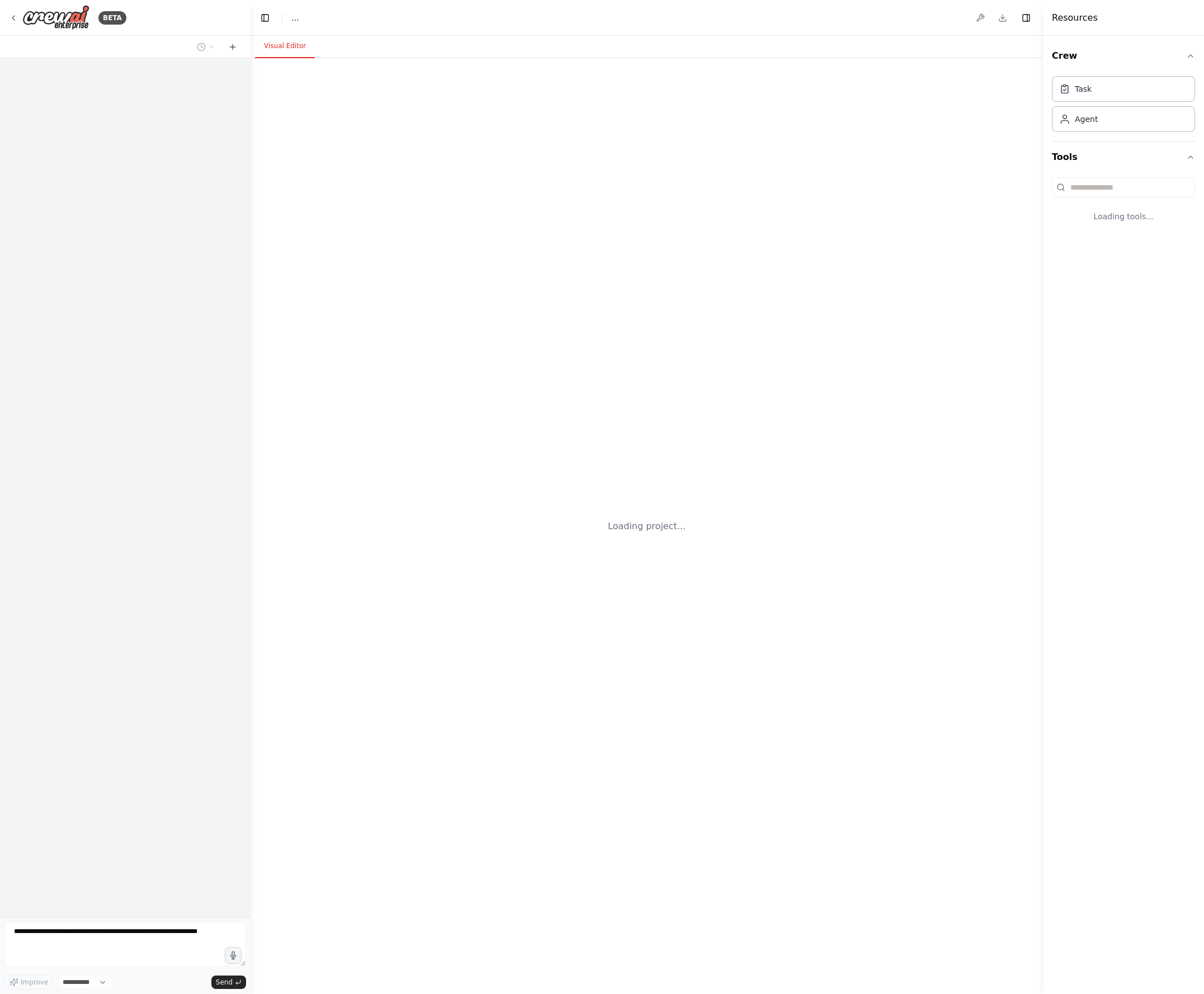
select select "****"
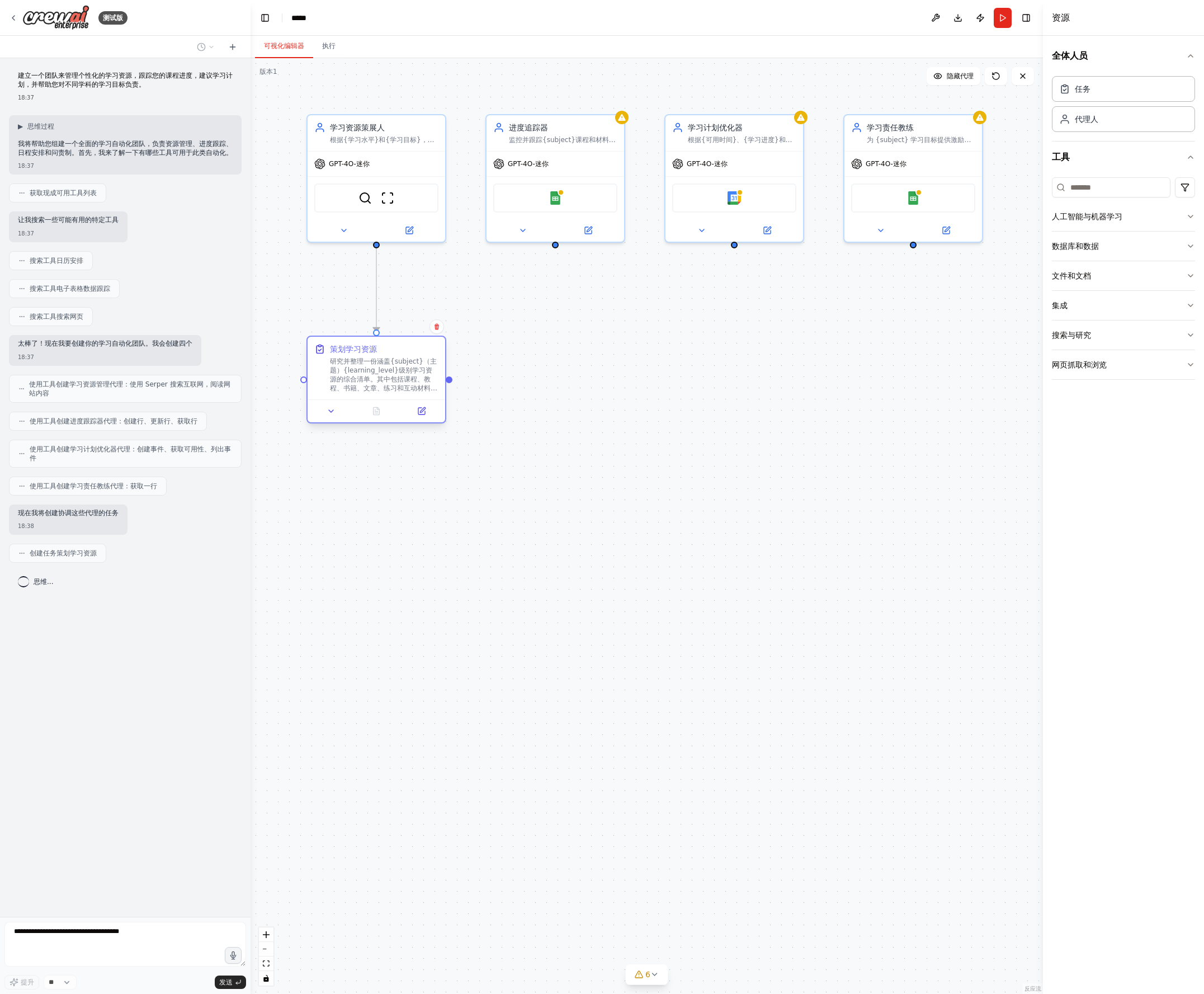
click at [421, 366] on font "研究并整理一份涵盖{subject}（主题）{learning_level}级别学习资源的综合清单。其中包括课程、教程、书籍、文章、练习和互动材料。优先考虑符…" at bounding box center [383, 392] width 108 height 70
click at [315, 418] on div at bounding box center [376, 410] width 138 height 23
click at [324, 418] on button at bounding box center [331, 410] width 39 height 13
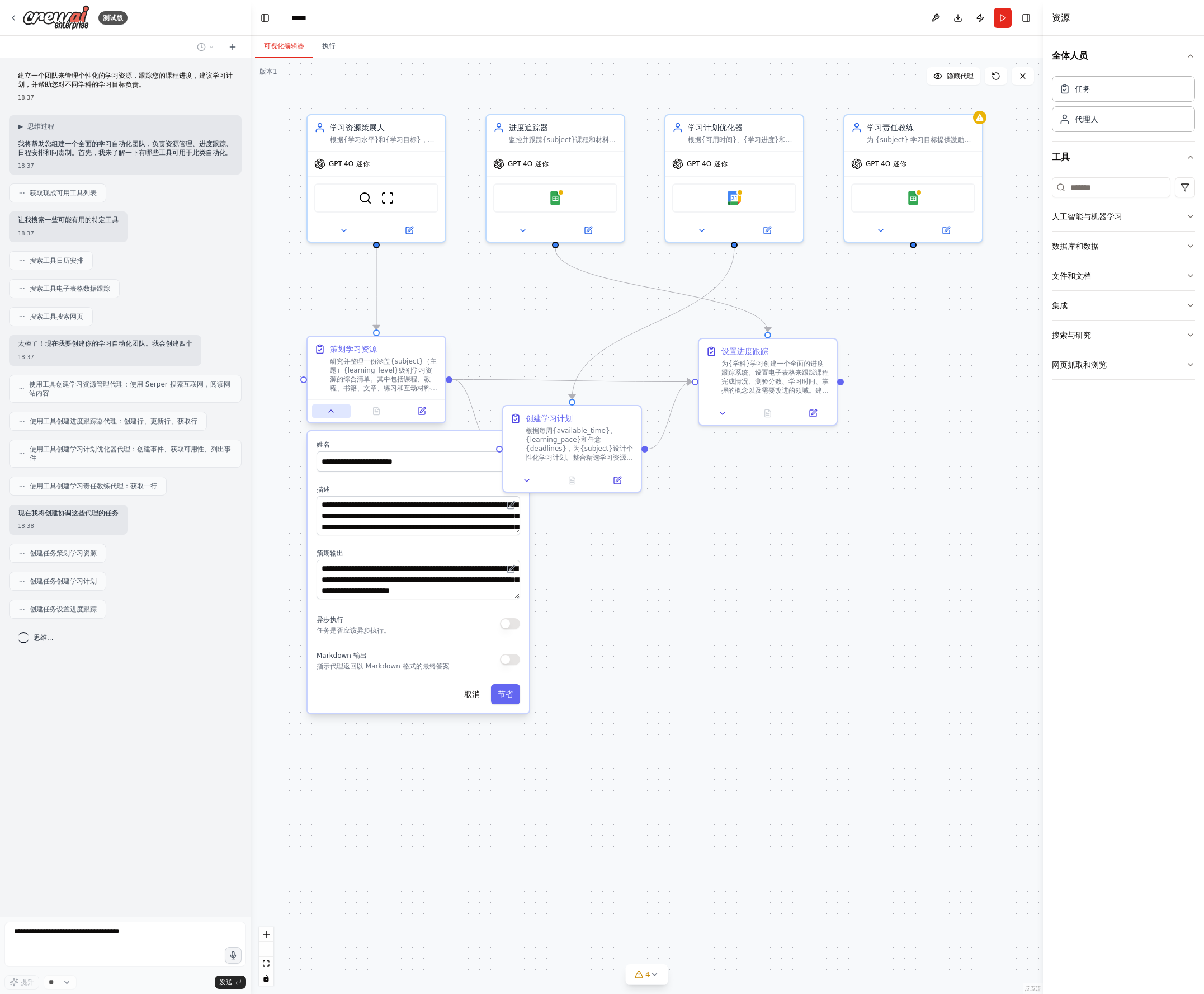
click at [324, 418] on button at bounding box center [331, 410] width 39 height 13
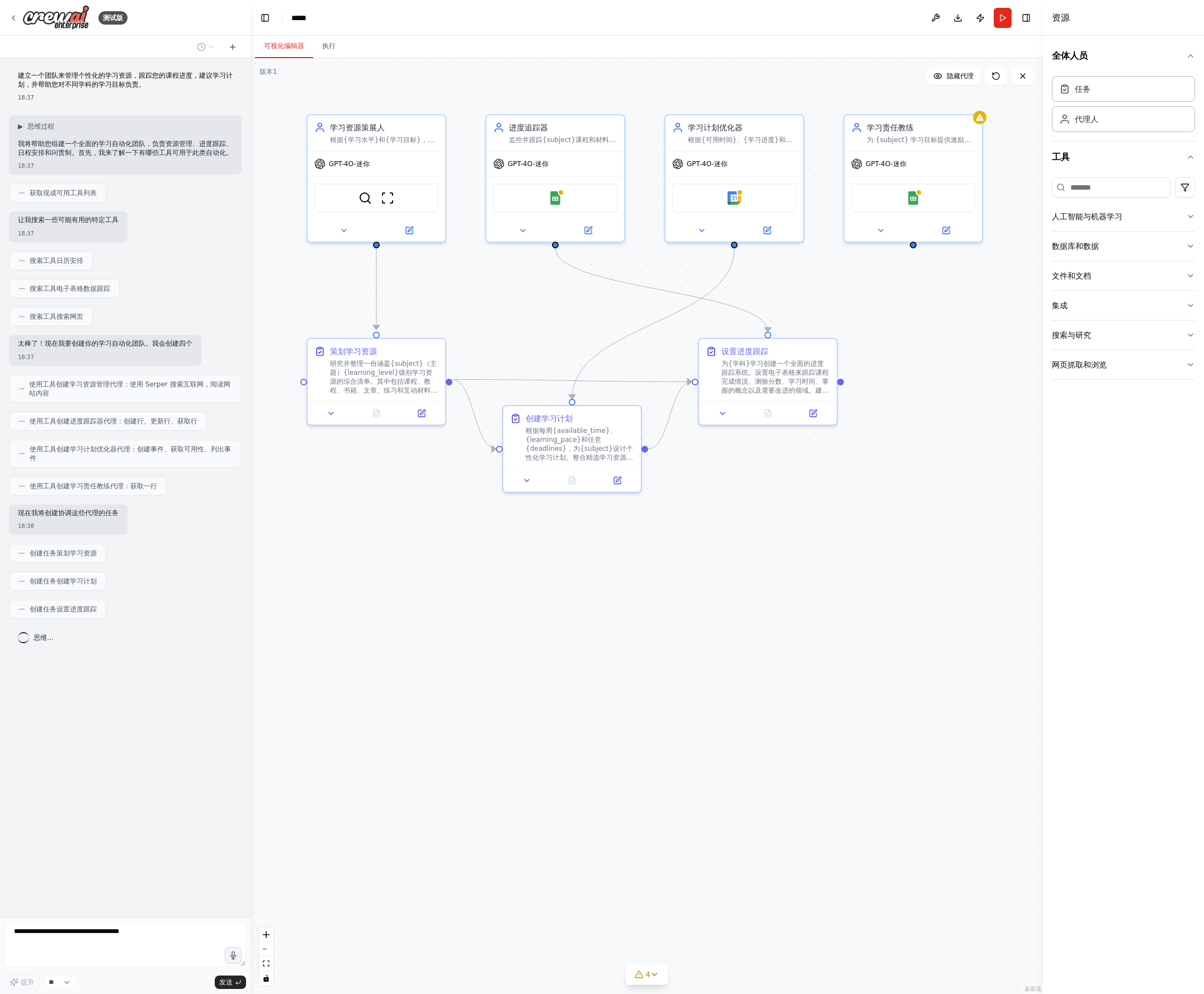
click at [370, 622] on div ".deletable-edge-delete-btn { width: 20px; height: 20px; border: 0px solid #ffff…" at bounding box center [647, 526] width 792 height 935
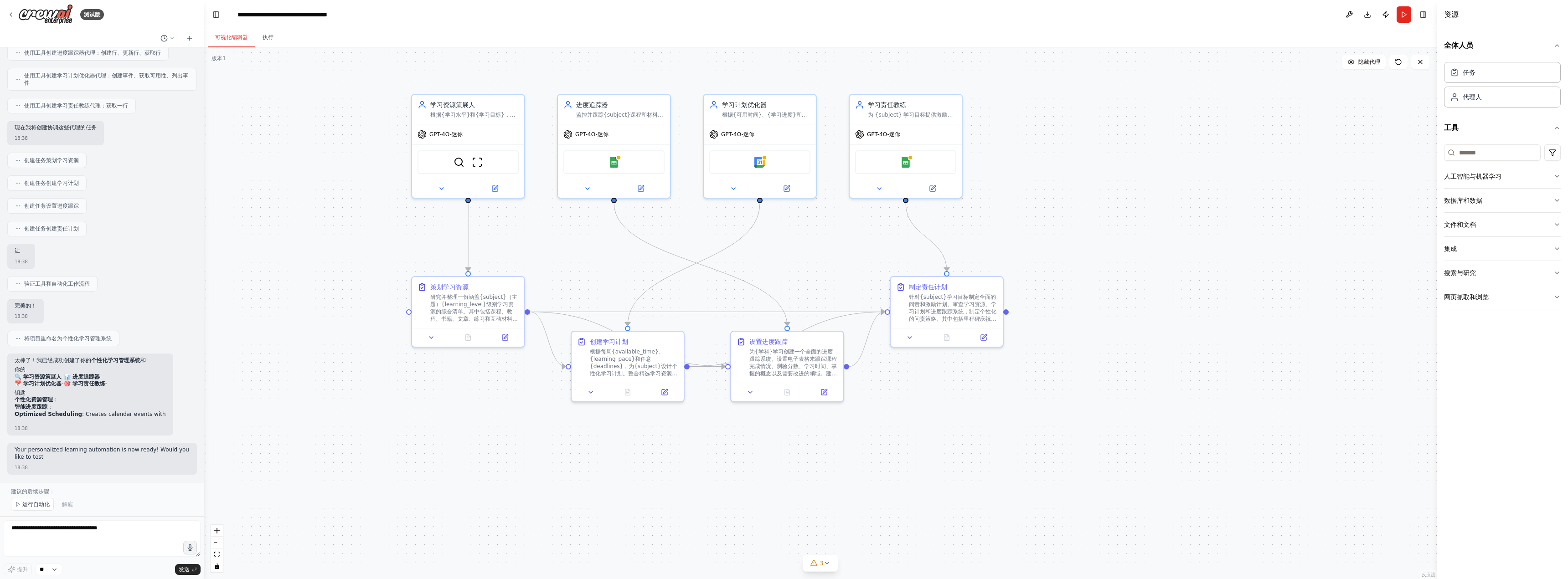
drag, startPoint x: 755, startPoint y: 273, endPoint x: 597, endPoint y: 256, distance: 158.9
click at [597, 256] on div ".deletable-edge-delete-btn { width: 20px; height: 20px; border: 0px solid #ffff…" at bounding box center [820, 313] width 1232 height 531
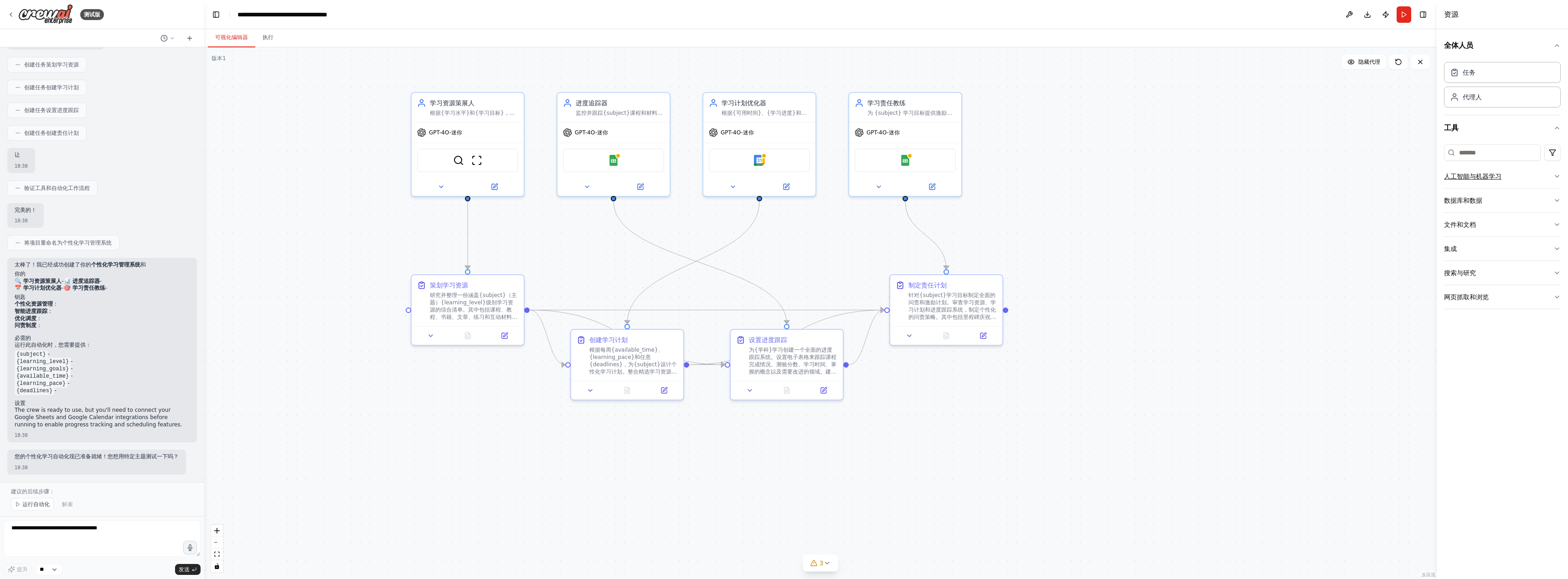
scroll to position [385, 0]
click at [981, 178] on button "人工智能与机器学习" at bounding box center [1502, 176] width 117 height 24
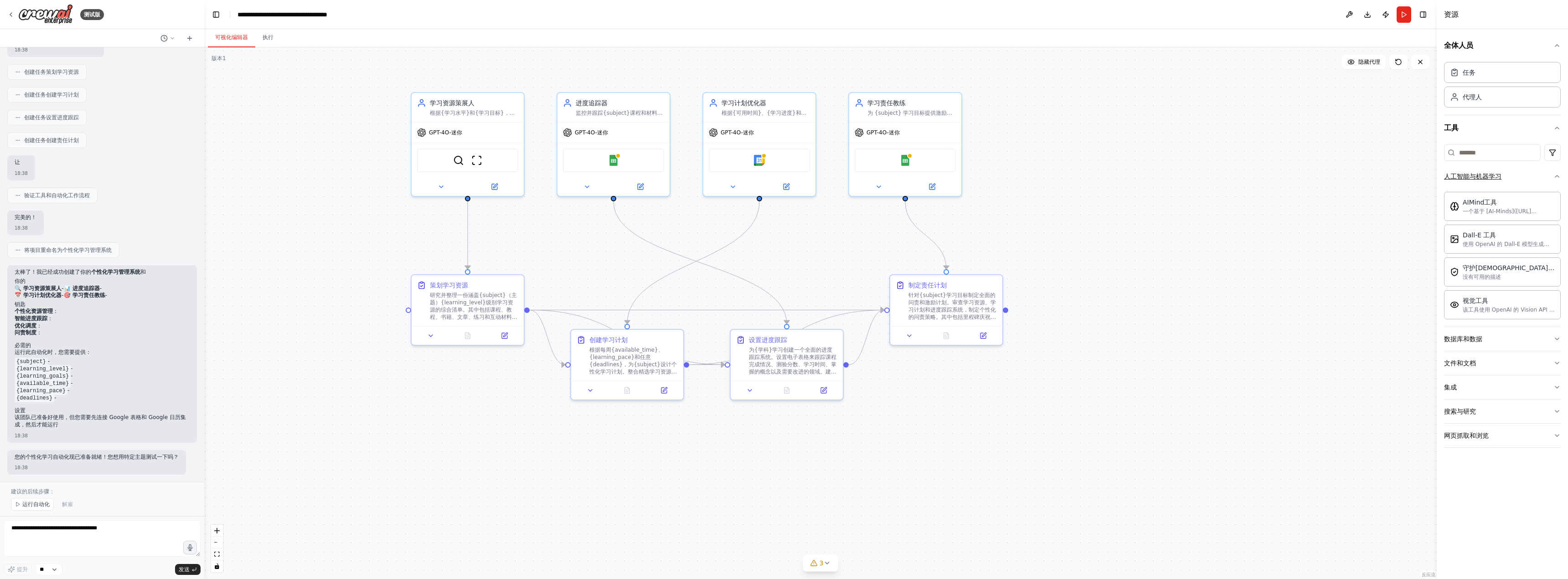
click at [981, 178] on button "人工智能与机器学习" at bounding box center [1502, 176] width 117 height 24
click at [981, 229] on button "文件和文档" at bounding box center [1502, 224] width 117 height 24
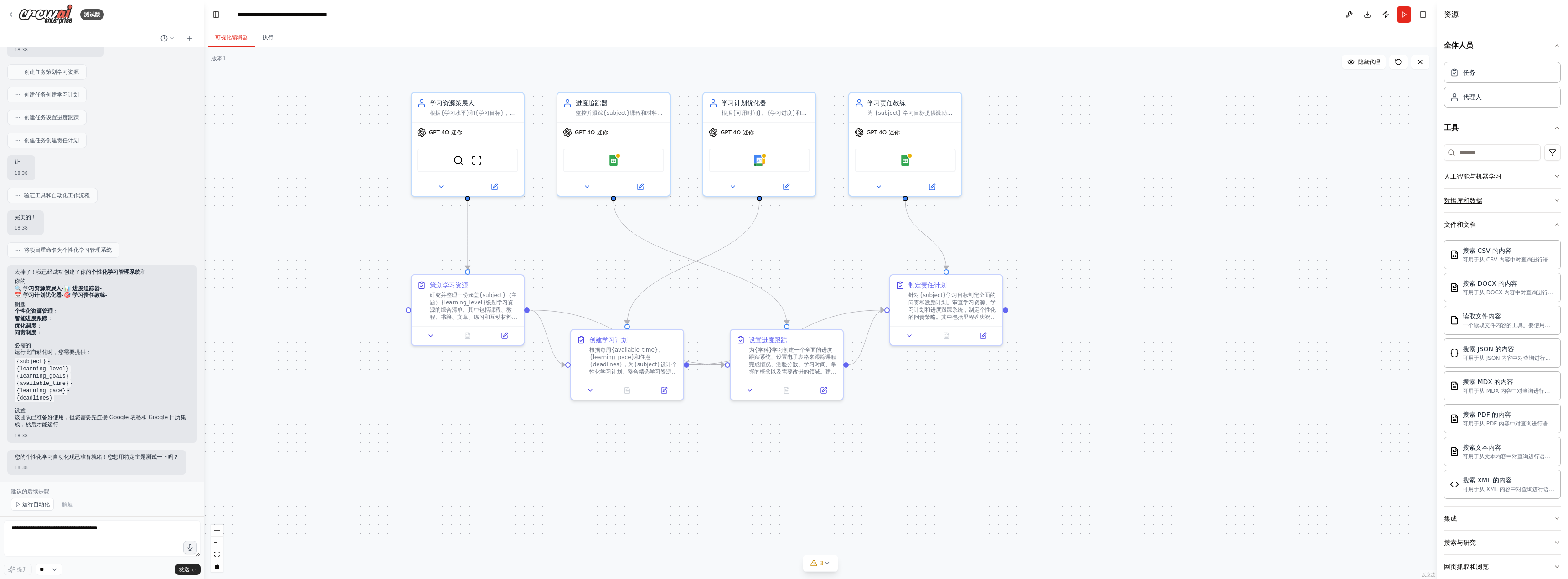
click at [981, 200] on button "数据库和数据" at bounding box center [1502, 200] width 117 height 24
click at [981, 223] on button "文件和文档" at bounding box center [1502, 224] width 117 height 24
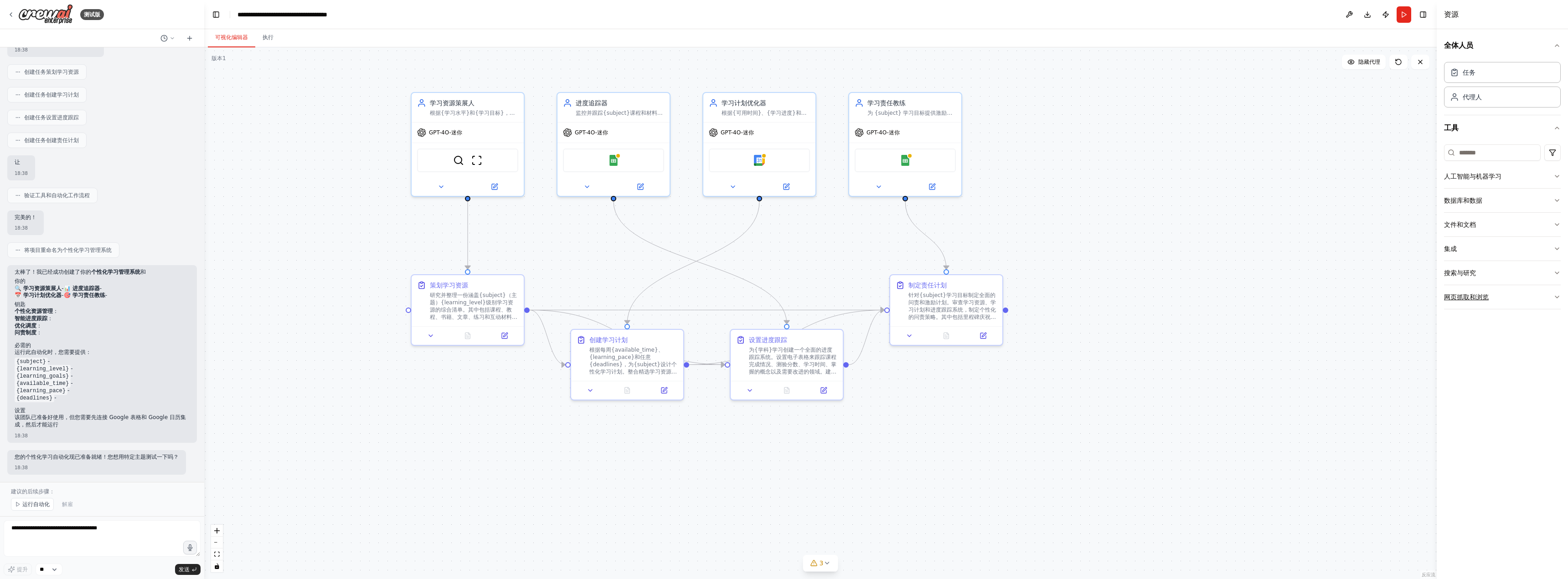
click at [981, 295] on font "网页抓取和浏览" at bounding box center [1466, 296] width 44 height 7
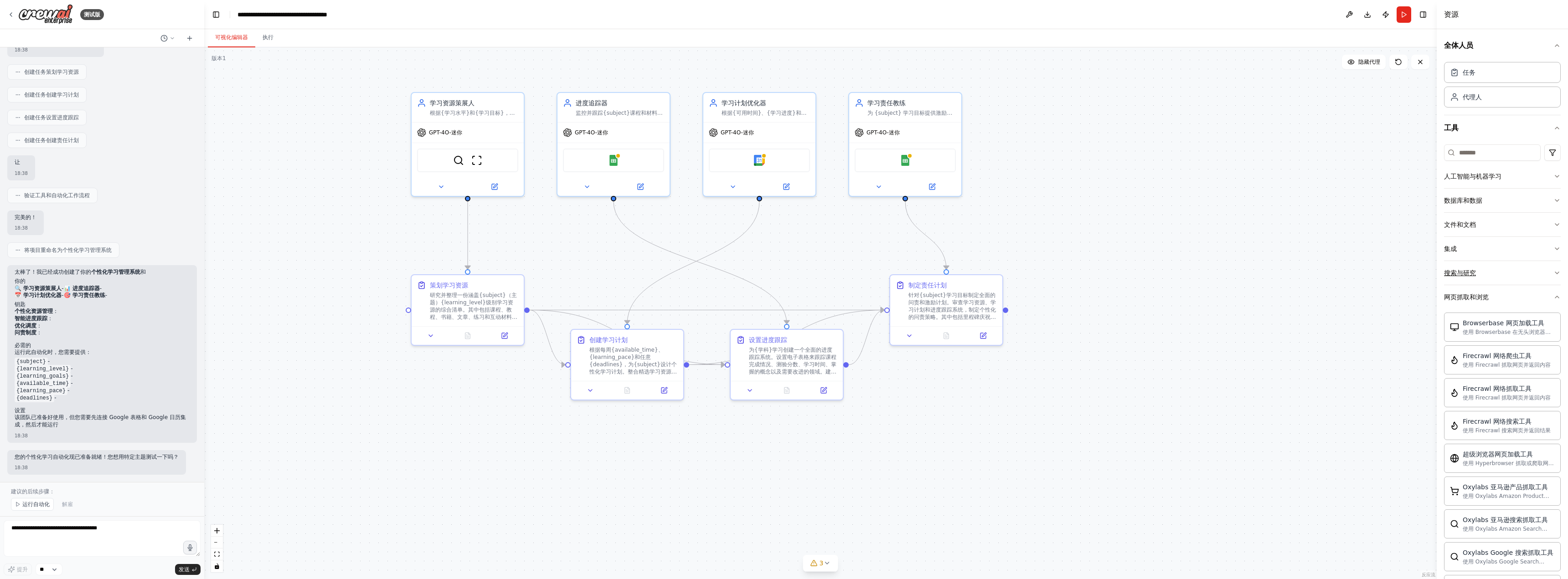
click at [981, 269] on button "搜索与研究" at bounding box center [1502, 272] width 117 height 24
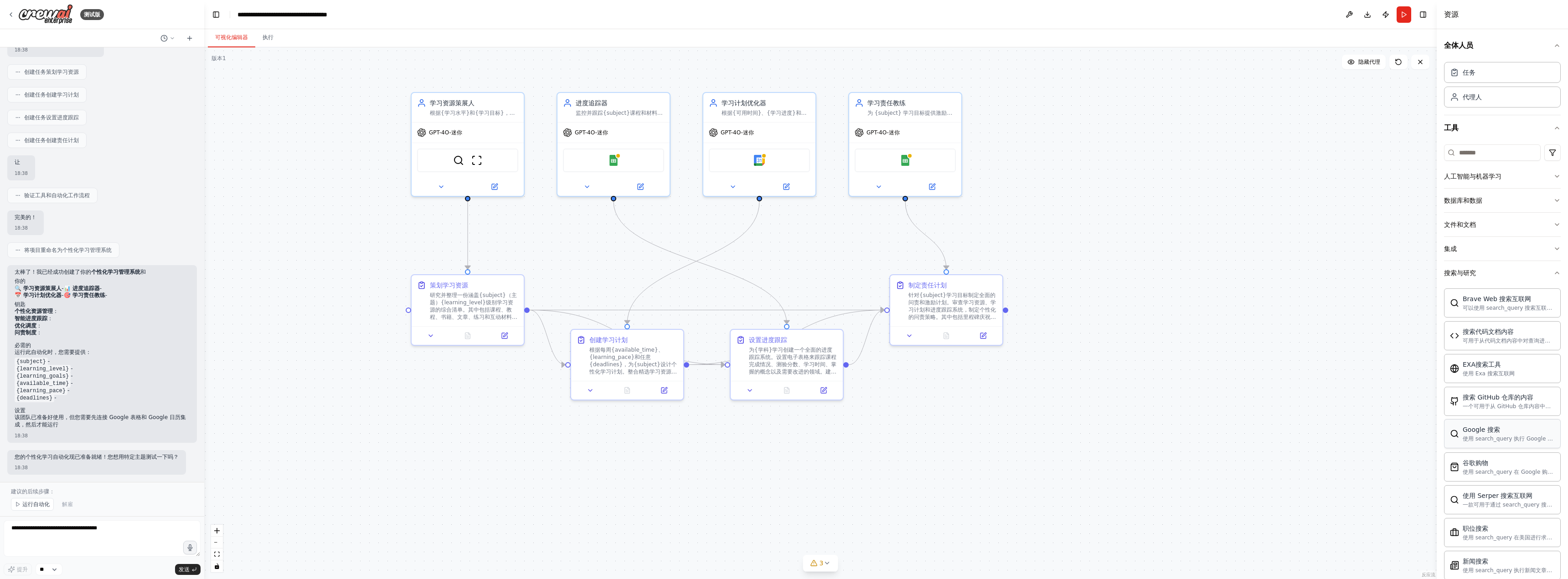
click at [981, 439] on font "使用 search_query 执行 Google 搜索的工具。" at bounding box center [1507, 442] width 90 height 14
click at [981, 269] on div ".deletable-edge-delete-btn { width: 20px; height: 20px; border: 0px solid #ffff…" at bounding box center [820, 313] width 1232 height 531
click at [931, 155] on div "Google 表格 EXA搜索工具" at bounding box center [905, 158] width 101 height 24
click at [915, 165] on div "Google 表格 EXA搜索工具" at bounding box center [905, 158] width 101 height 24
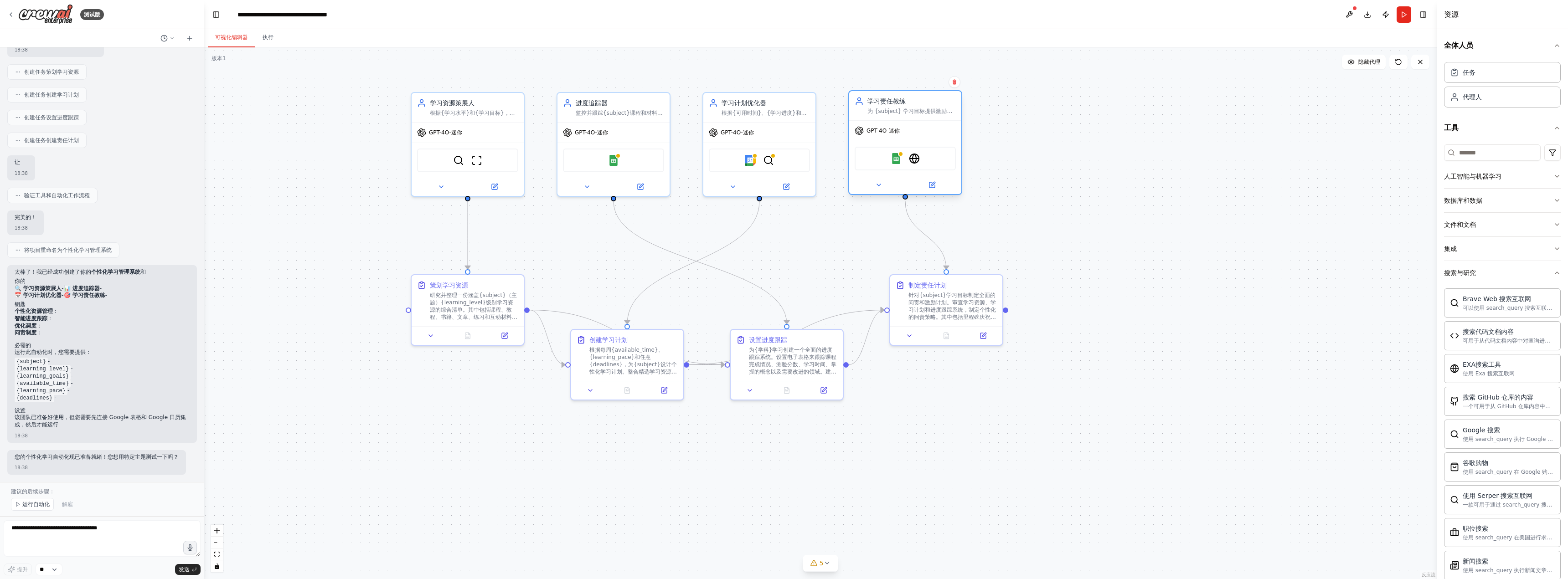
click at [915, 165] on div "Google 表格 EXA搜索工具" at bounding box center [905, 158] width 101 height 24
click at [879, 191] on div at bounding box center [905, 185] width 112 height 18
click at [881, 191] on div at bounding box center [905, 185] width 112 height 18
drag, startPoint x: 901, startPoint y: 160, endPoint x: 991, endPoint y: 135, distance: 93.4
click at [981, 133] on div ".deletable-edge-delete-btn { width: 20px; height: 20px; border: 0px solid #ffff…" at bounding box center [820, 313] width 1232 height 531
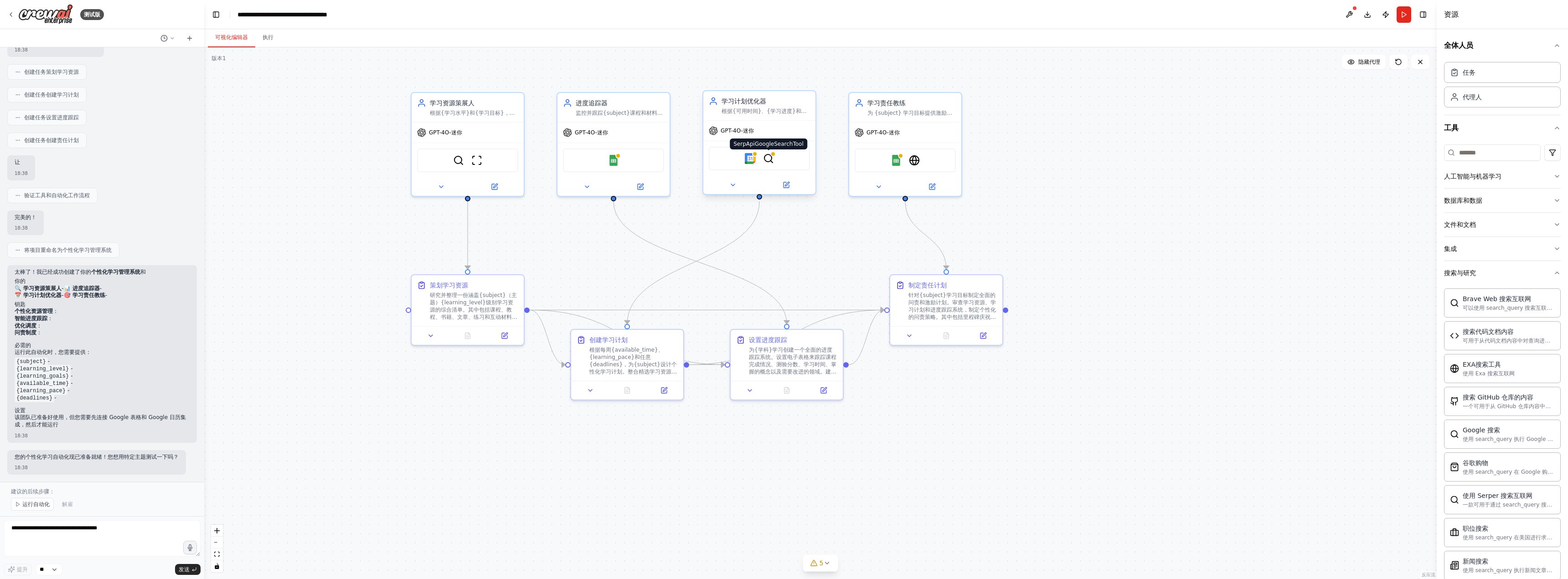
click at [768, 159] on img at bounding box center [768, 158] width 11 height 11
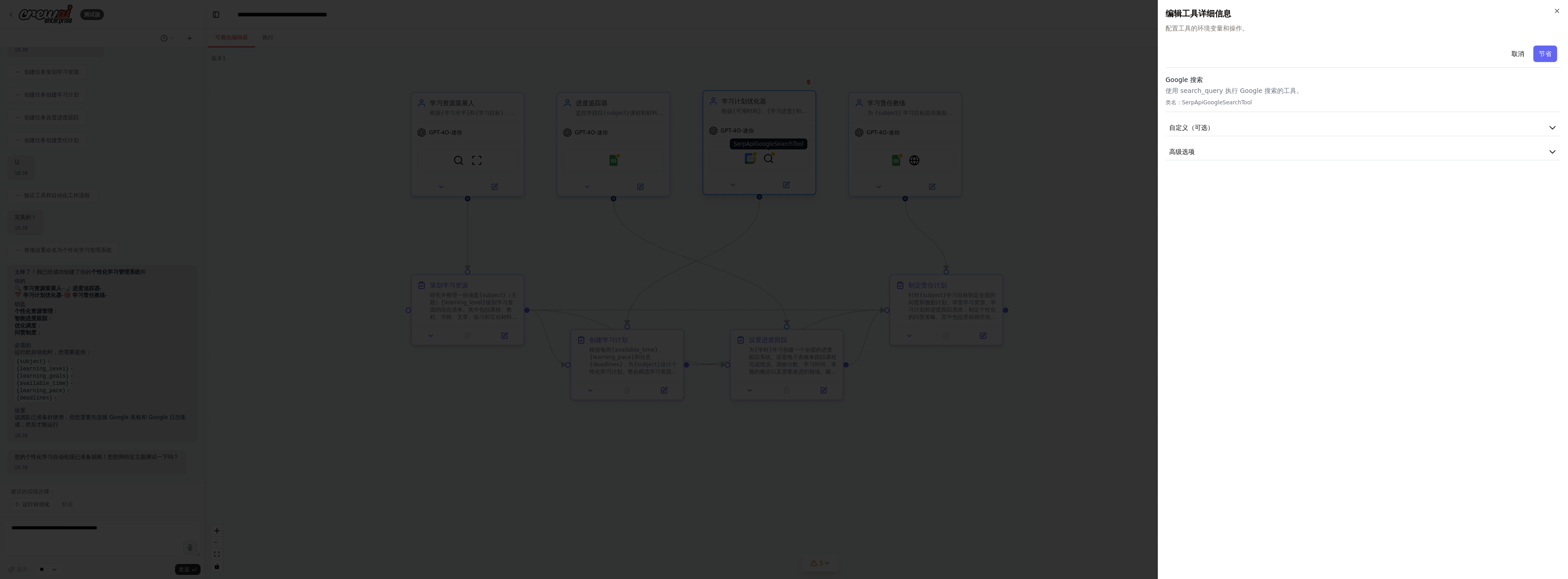
click at [768, 159] on div at bounding box center [784, 289] width 1568 height 579
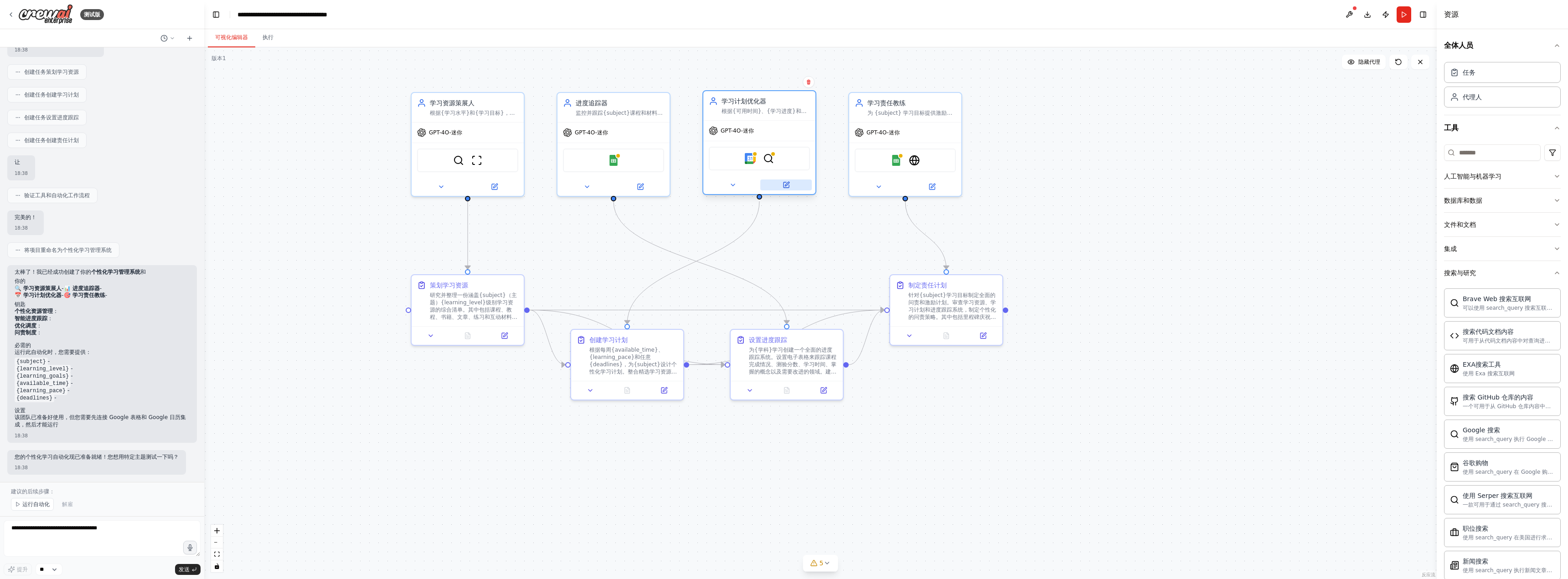
click at [780, 185] on button at bounding box center [786, 185] width 52 height 11
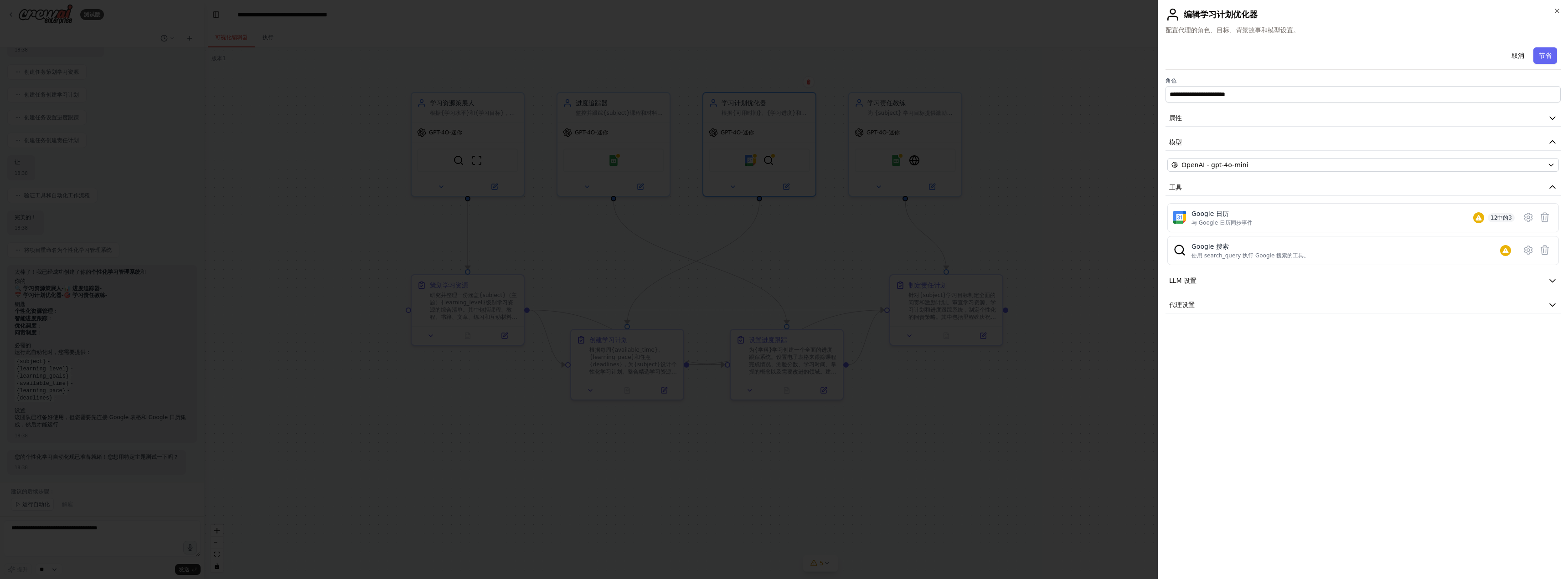
click at [951, 178] on div at bounding box center [784, 289] width 1568 height 579
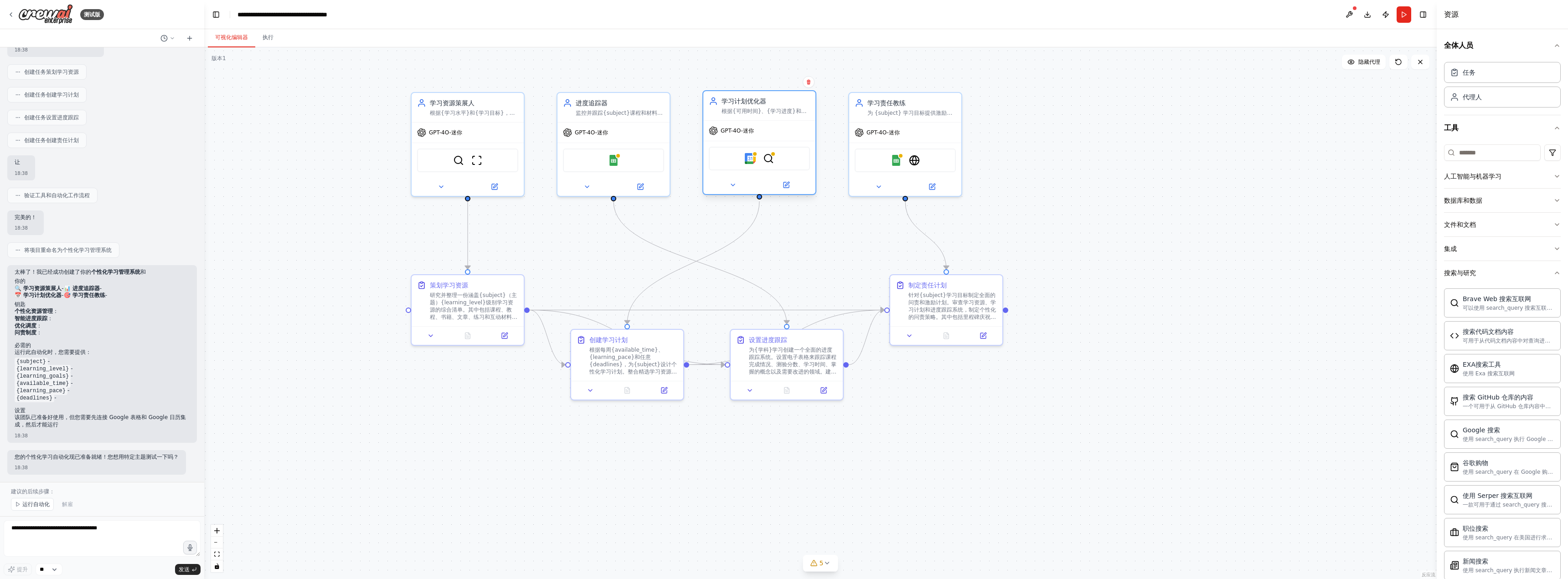
click at [734, 191] on div at bounding box center [759, 185] width 112 height 18
click at [734, 190] on button at bounding box center [733, 185] width 52 height 11
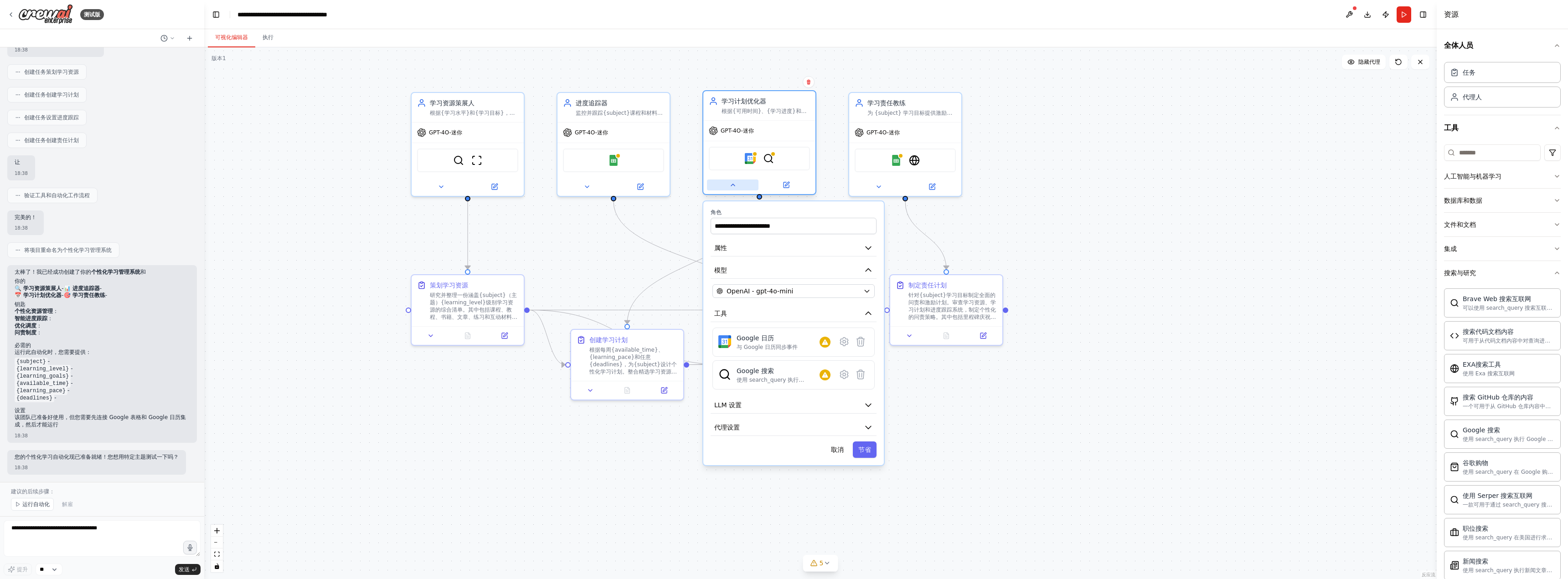
click at [735, 185] on icon at bounding box center [733, 184] width 7 height 7
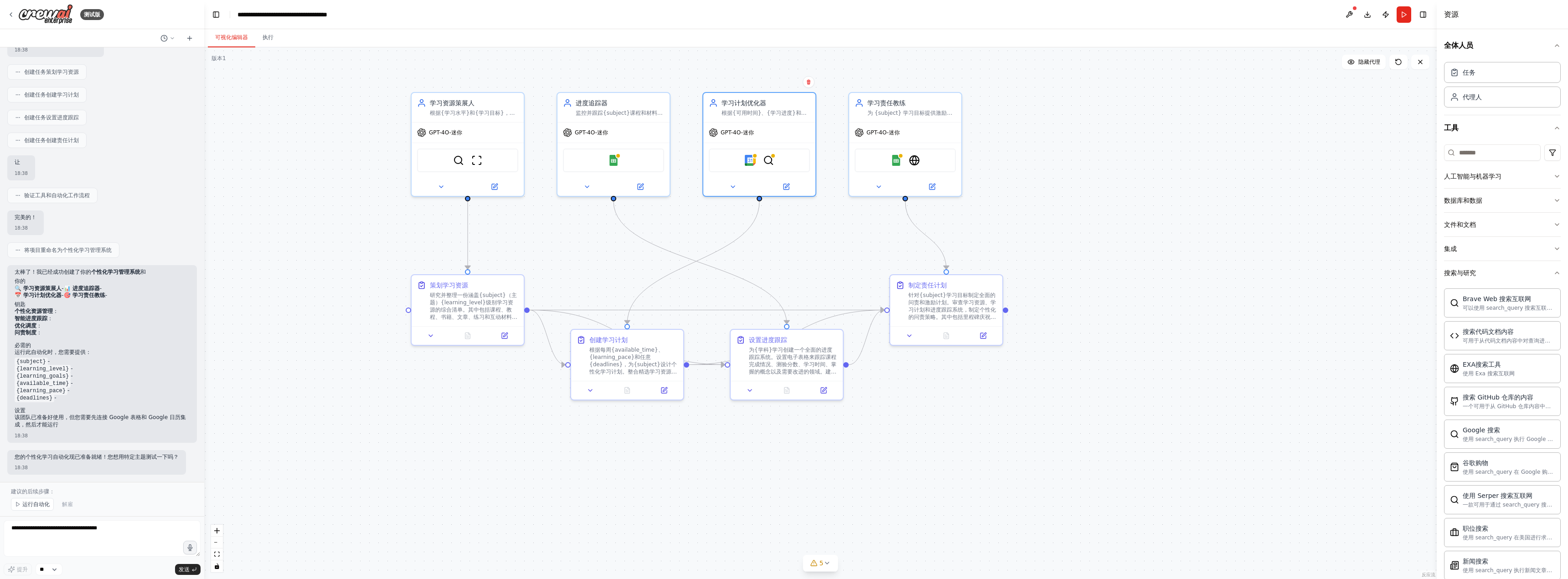
click at [38, 508] on font "运行自动化" at bounding box center [36, 504] width 27 height 6
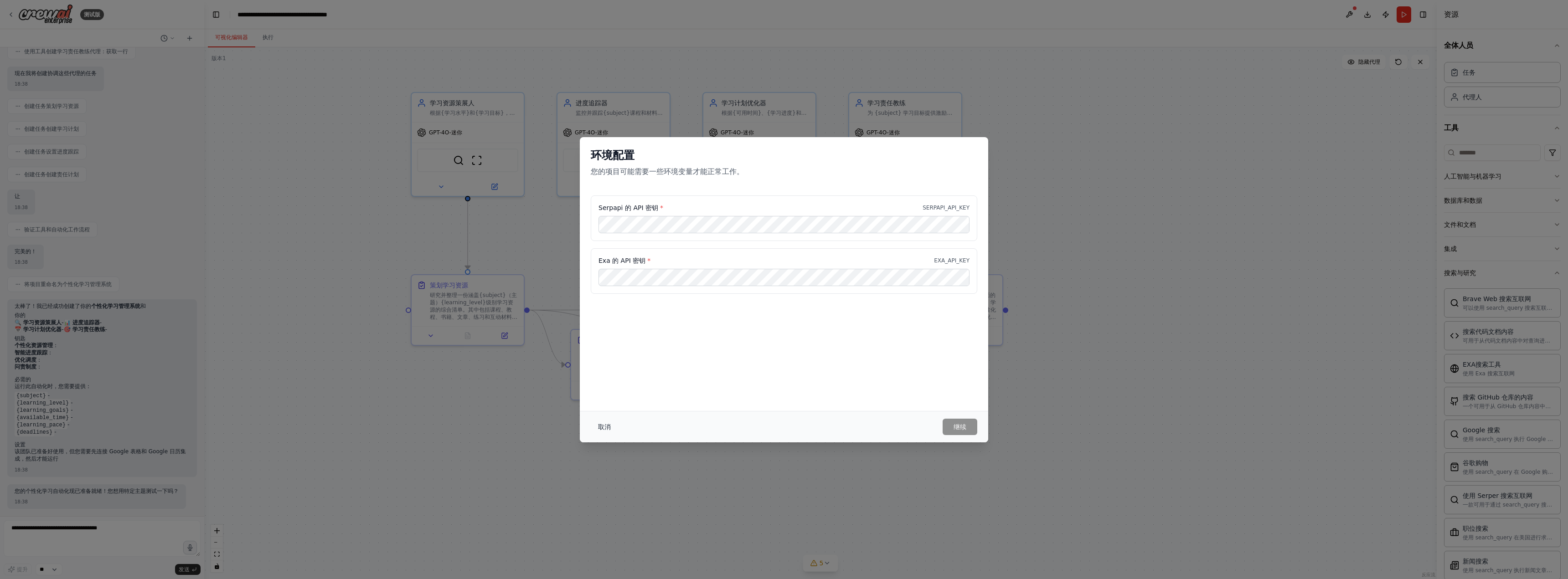
click at [603, 428] on font "取消" at bounding box center [605, 426] width 13 height 7
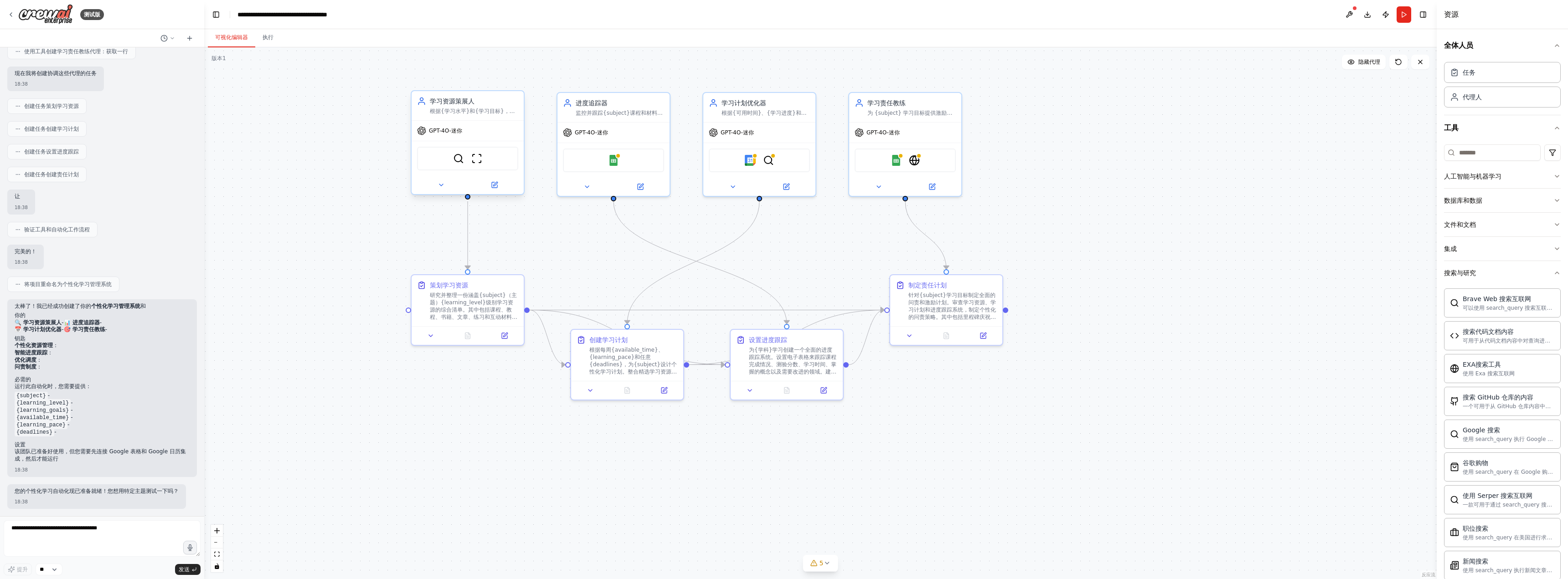
click at [471, 135] on div "GPT-4O-迷你" at bounding box center [468, 130] width 112 height 20
click at [751, 158] on img at bounding box center [750, 158] width 11 height 11
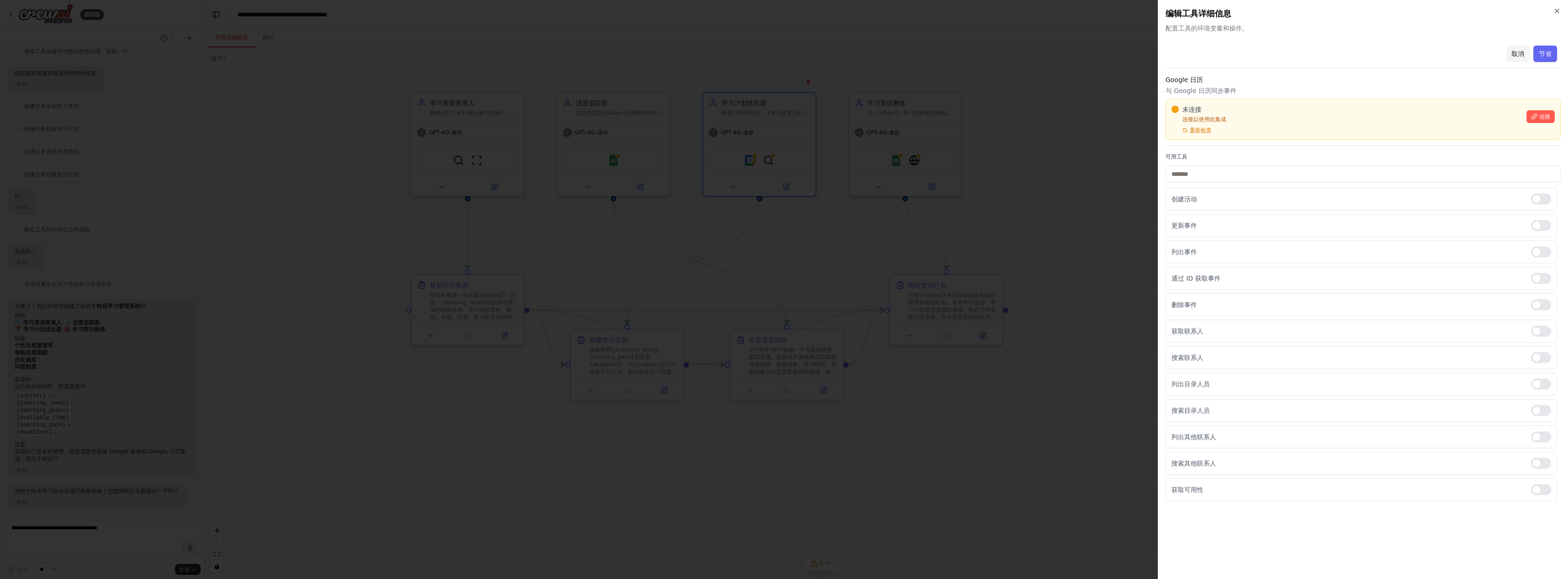
click at [981, 57] on font "取消" at bounding box center [1518, 53] width 13 height 7
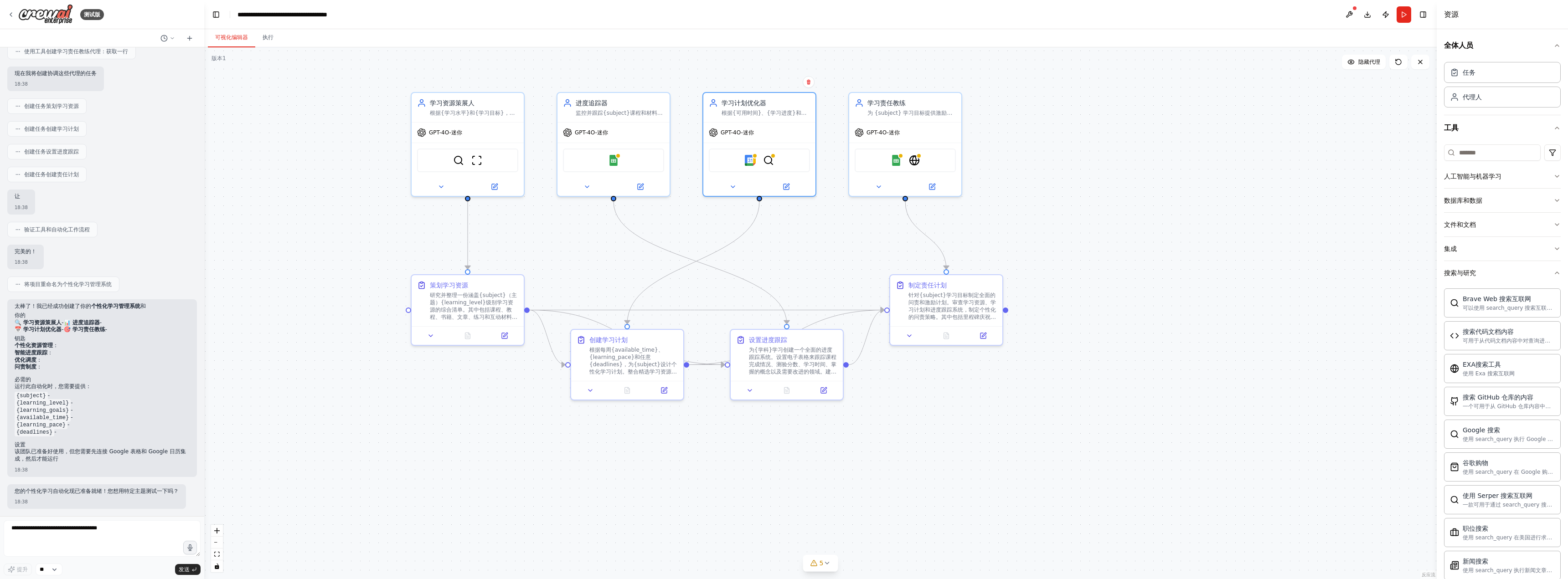
drag, startPoint x: 750, startPoint y: 161, endPoint x: 702, endPoint y: 135, distance: 54.6
click at [702, 135] on div ".deletable-edge-delete-btn { width: 20px; height: 20px; border: 0px solid #ffff…" at bounding box center [820, 313] width 1232 height 531
click at [735, 184] on icon at bounding box center [733, 185] width 4 height 2
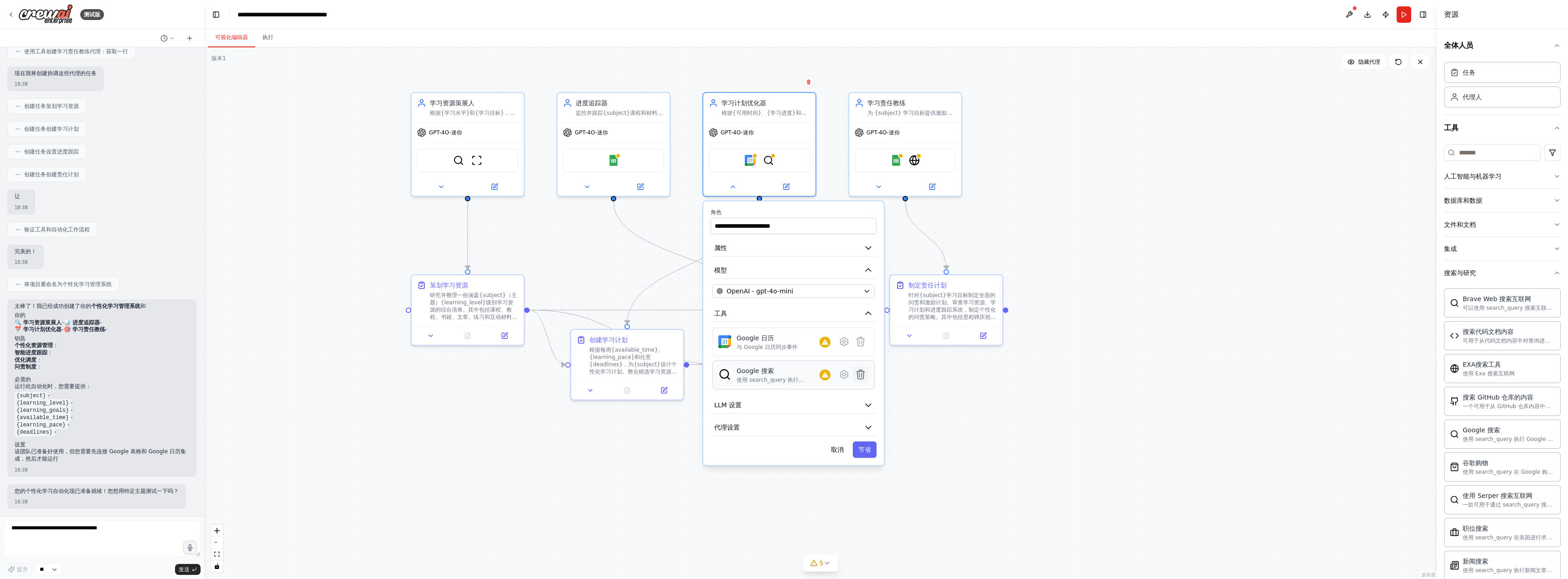
click at [858, 377] on icon at bounding box center [861, 374] width 8 height 9
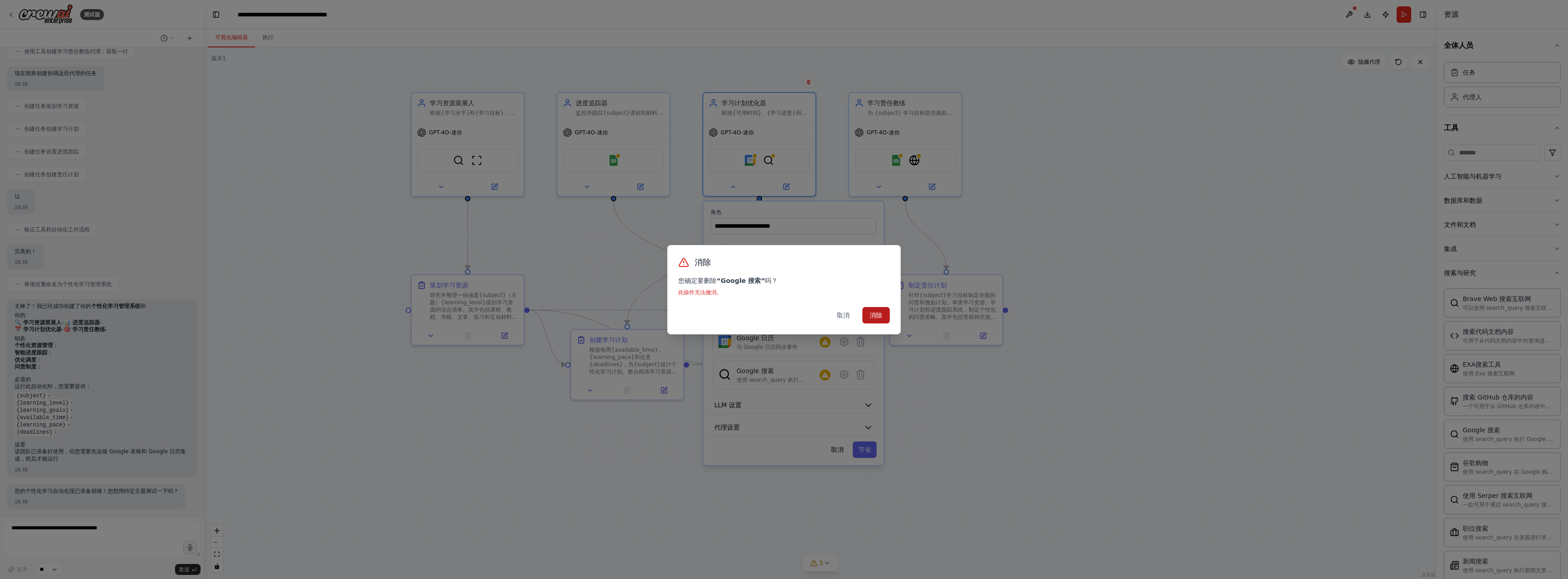
click at [874, 314] on font "消除" at bounding box center [876, 315] width 13 height 7
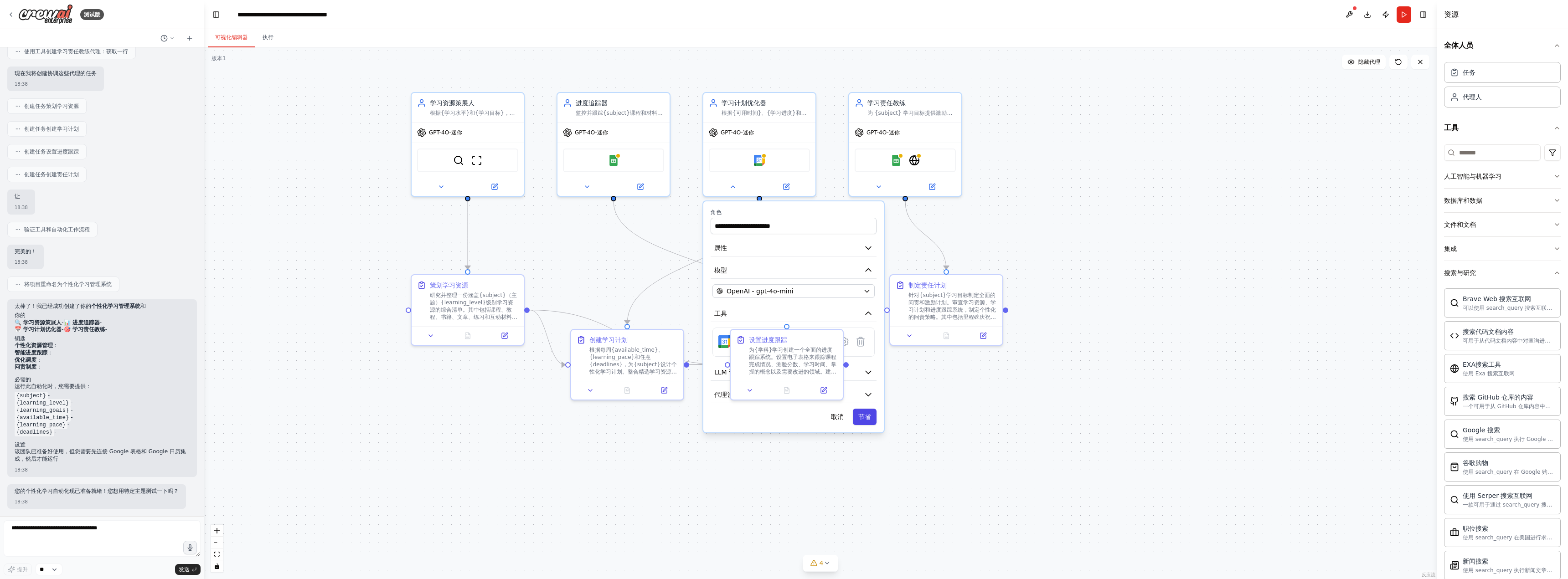
click at [873, 420] on button "节省" at bounding box center [864, 416] width 24 height 16
click at [931, 184] on icon at bounding box center [932, 185] width 5 height 5
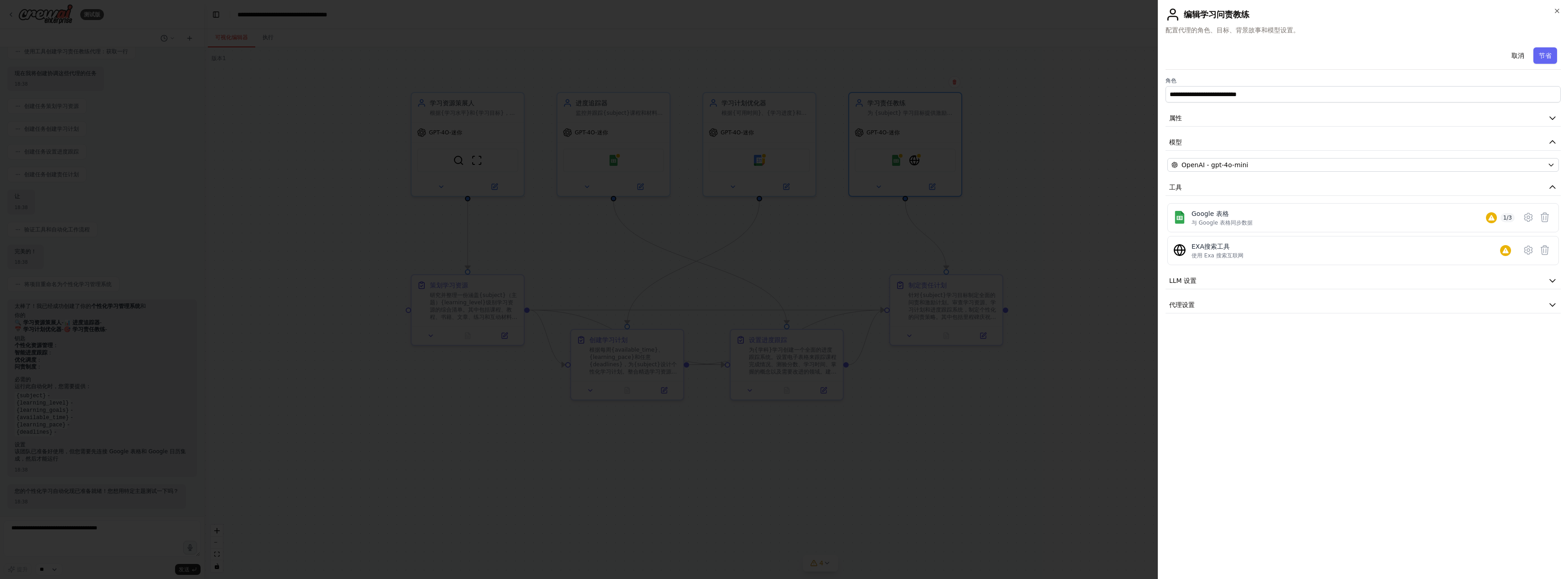
click at [981, 191] on div at bounding box center [784, 289] width 1568 height 579
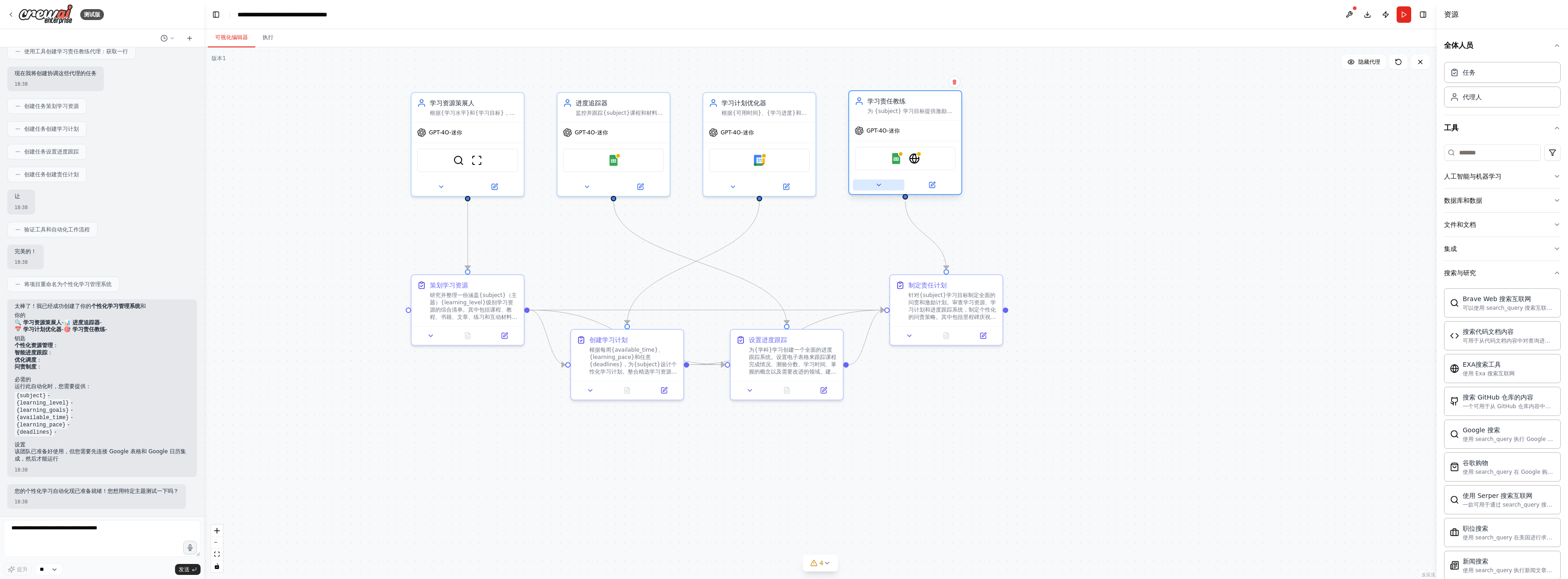
click at [884, 186] on button at bounding box center [878, 185] width 52 height 11
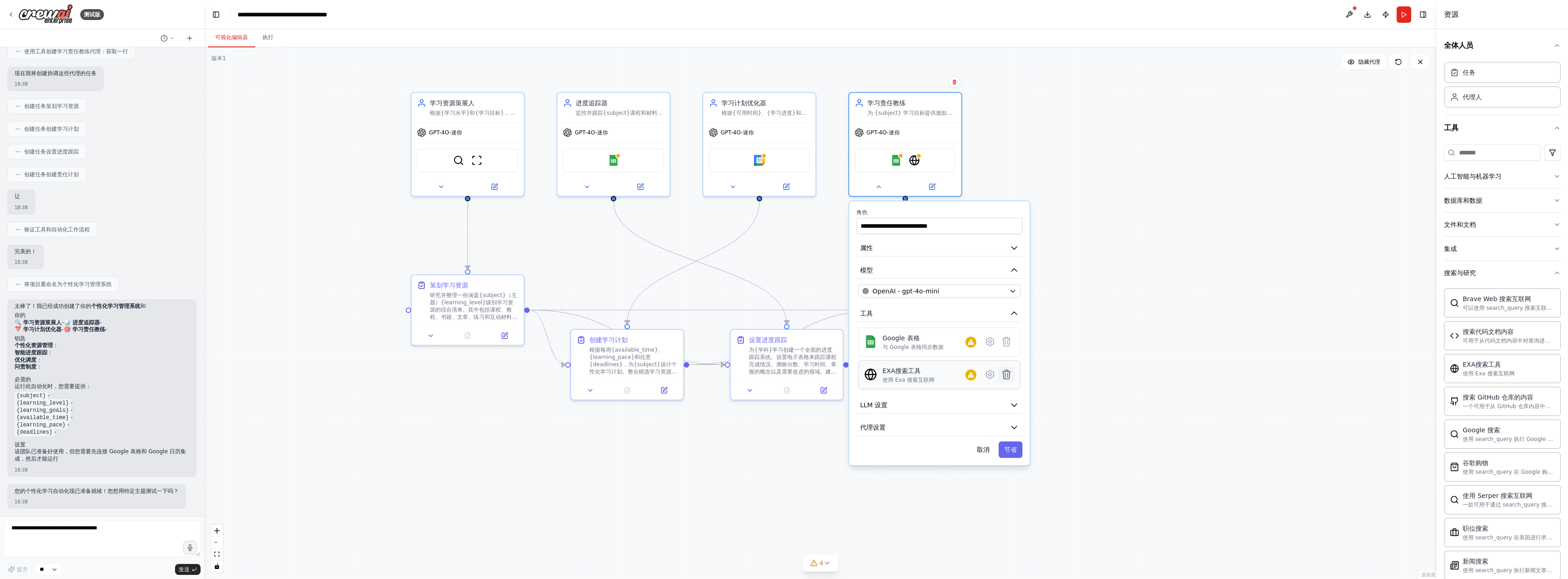
click at [981, 374] on icon at bounding box center [1007, 374] width 8 height 9
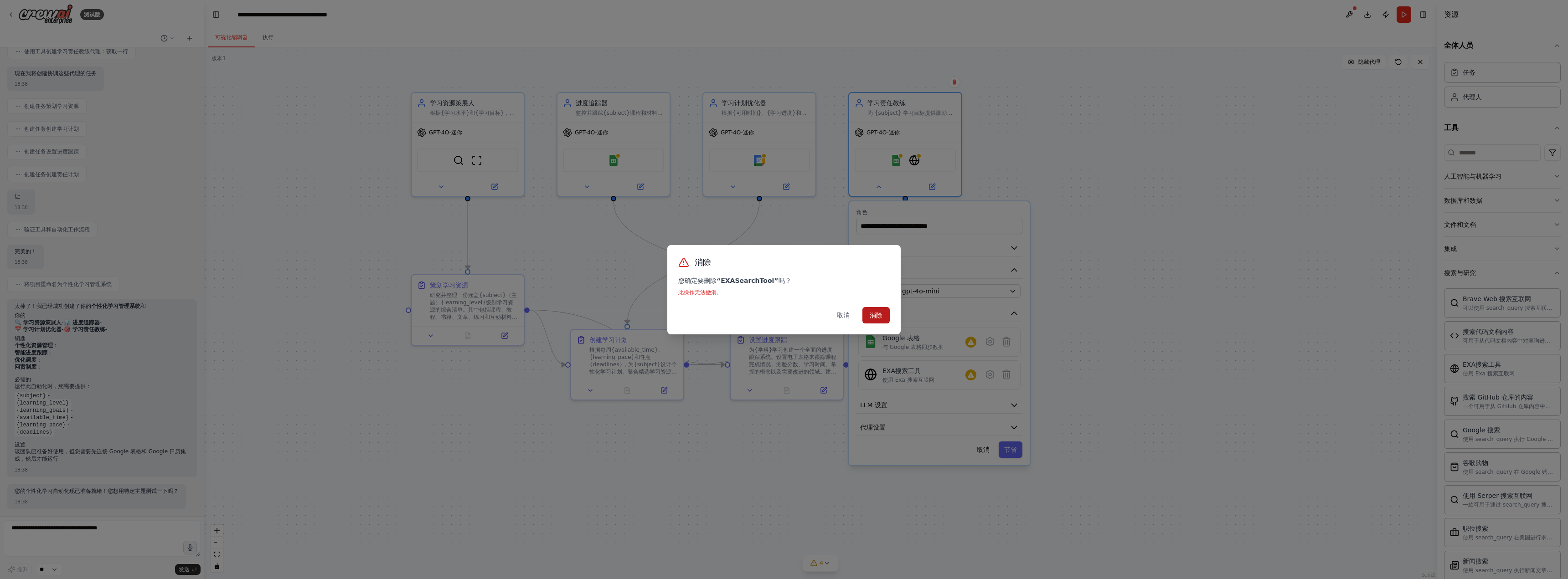
click at [868, 319] on button "消除" at bounding box center [876, 315] width 27 height 16
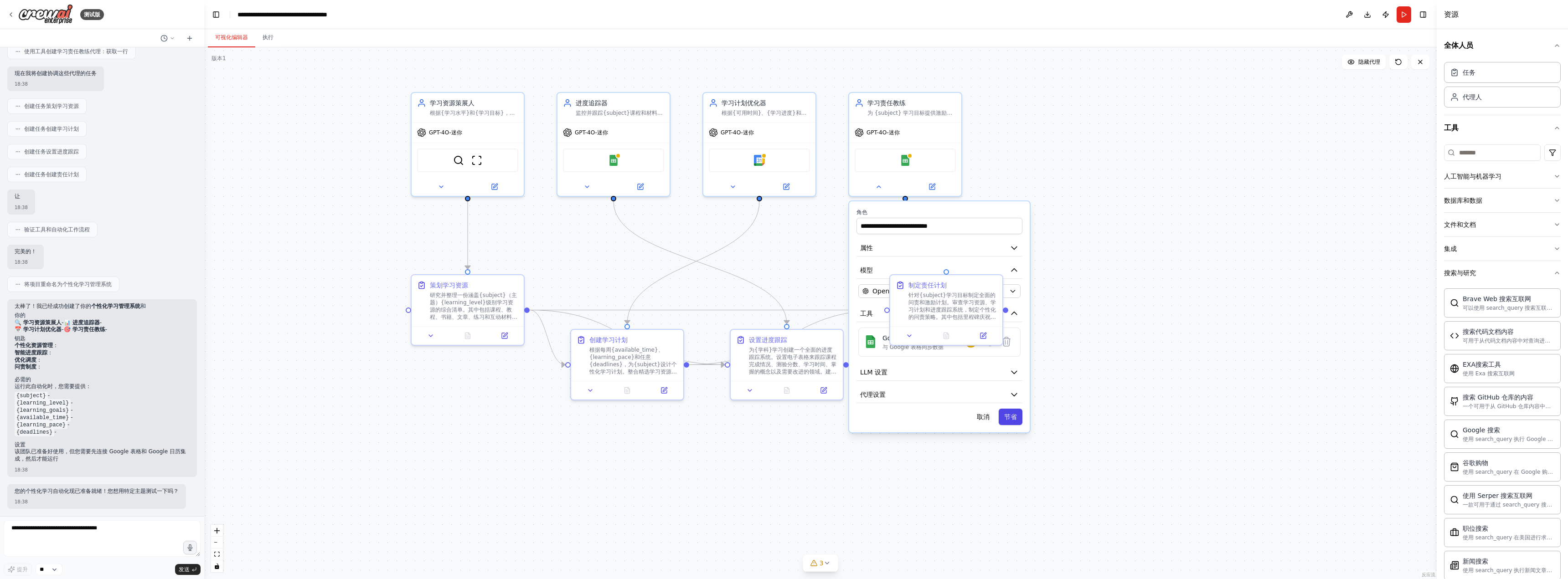
click at [981, 413] on button "节省" at bounding box center [1011, 416] width 24 height 16
click at [127, 527] on textarea at bounding box center [102, 538] width 197 height 37
click at [105, 493] on font "您的个性化学习自动化现已准备就绪！您想用特定主题测试一下吗？" at bounding box center [97, 491] width 164 height 6
click at [137, 501] on div "18:38" at bounding box center [97, 502] width 164 height 7
click at [92, 540] on textarea at bounding box center [102, 538] width 197 height 37
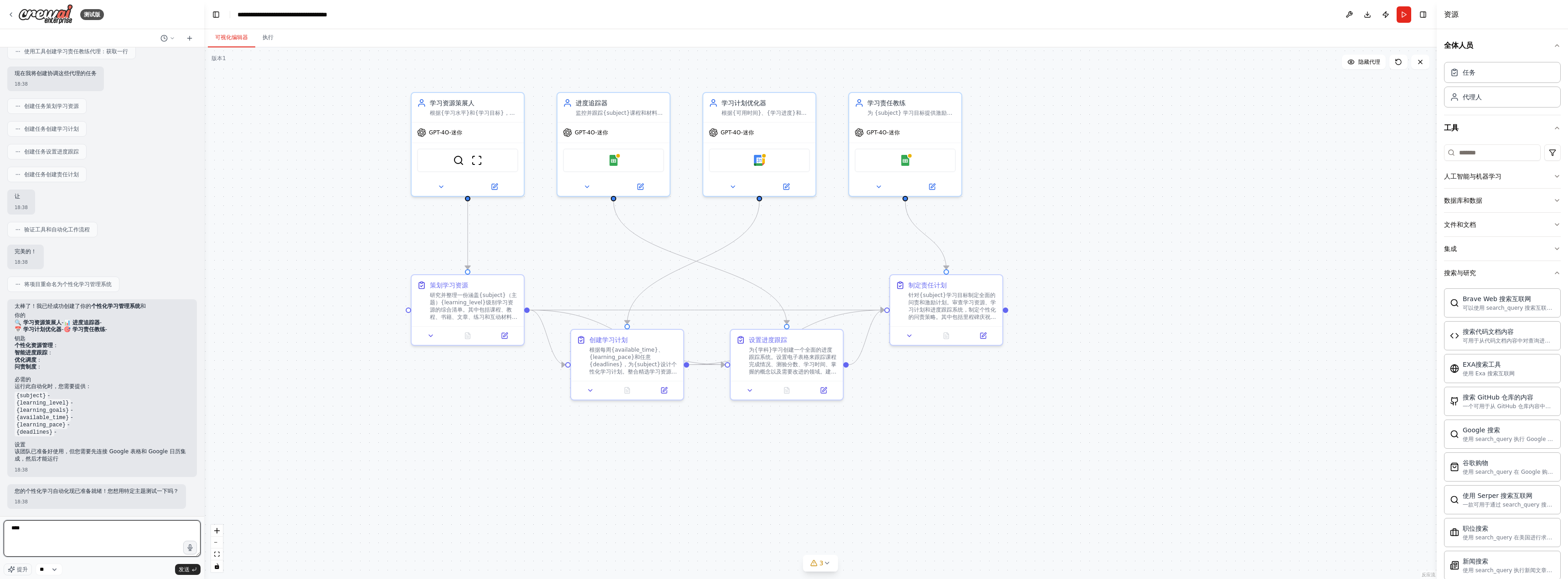
type textarea "**"
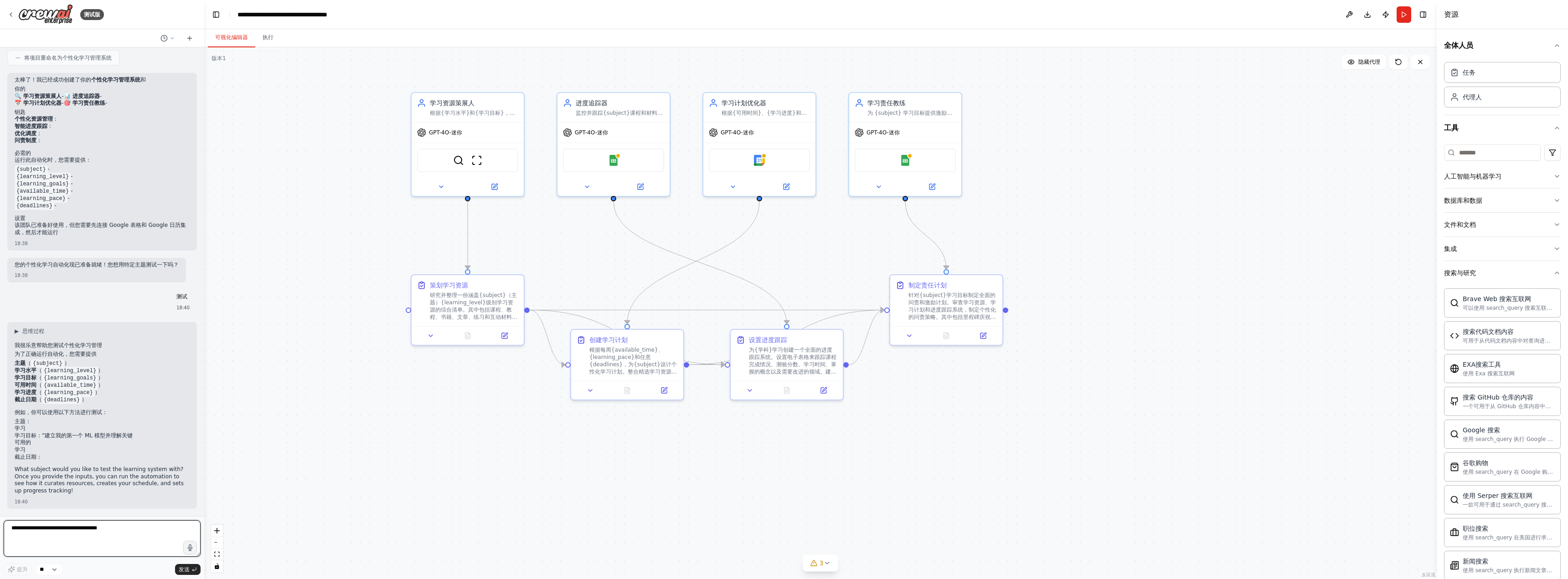
scroll to position [563, 0]
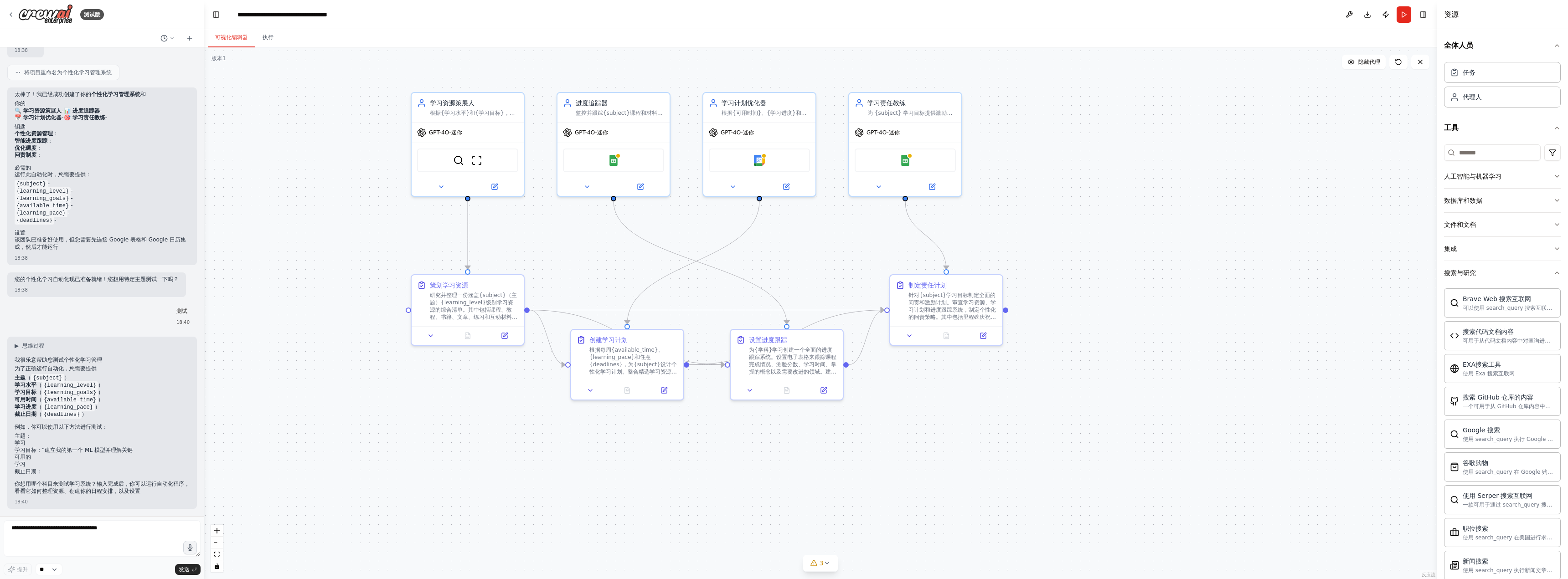
click at [128, 498] on div "18:40" at bounding box center [102, 502] width 175 height 7
click at [121, 489] on font "你想用哪个科目来测试学习系统？输入完成后，你可以运行自动化程序，看看它如何整理资源、创建你的日程安排，以及设置" at bounding box center [102, 487] width 175 height 14
click at [96, 539] on textarea at bounding box center [102, 538] width 197 height 37
type textarea "*"
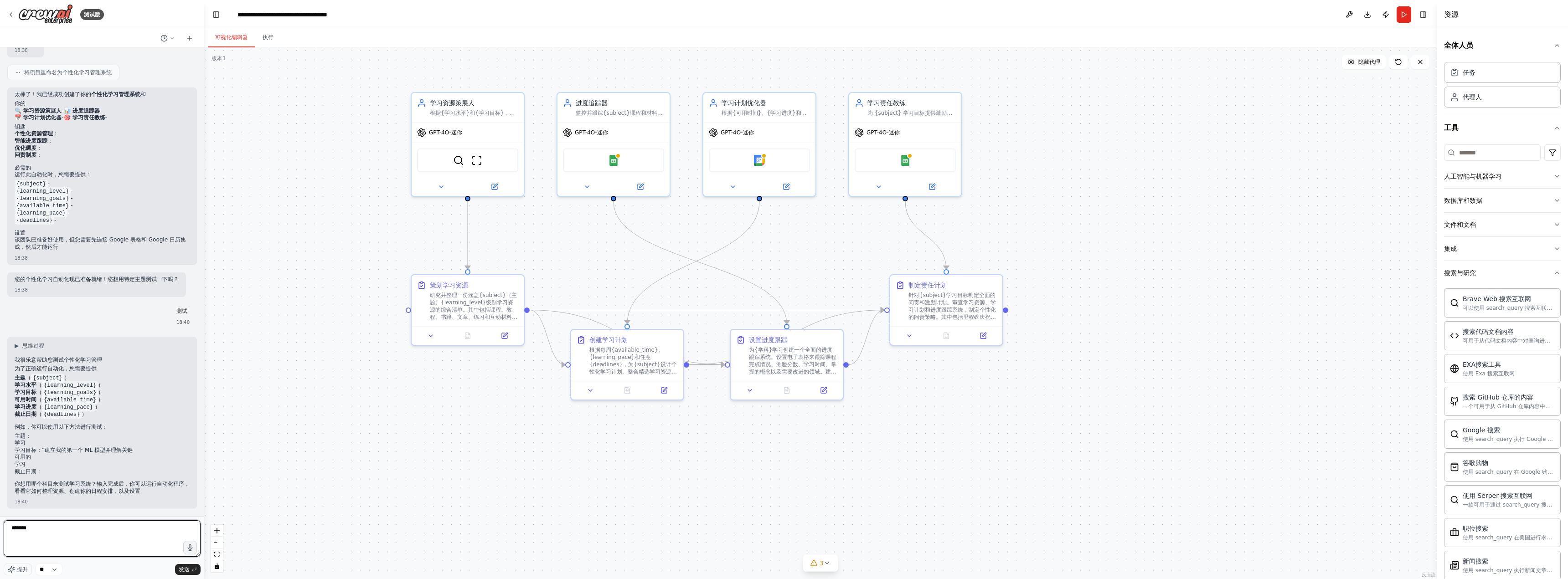
type textarea "**"
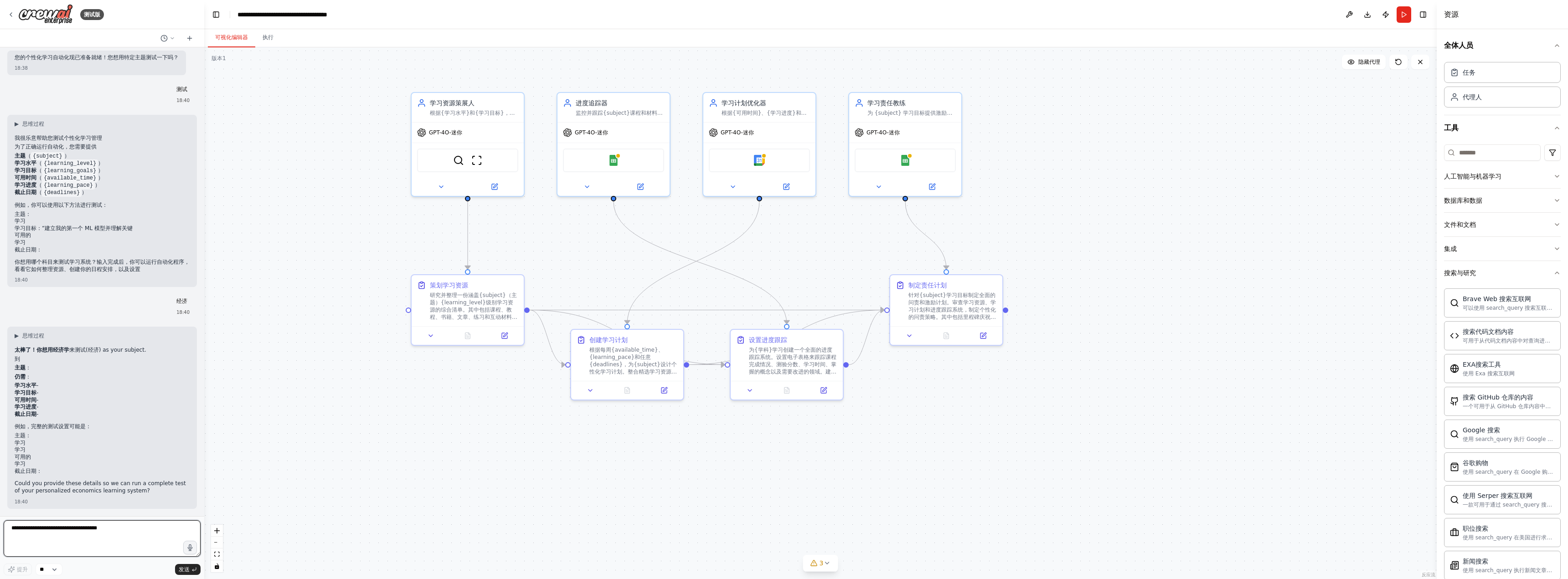
scroll to position [777, 0]
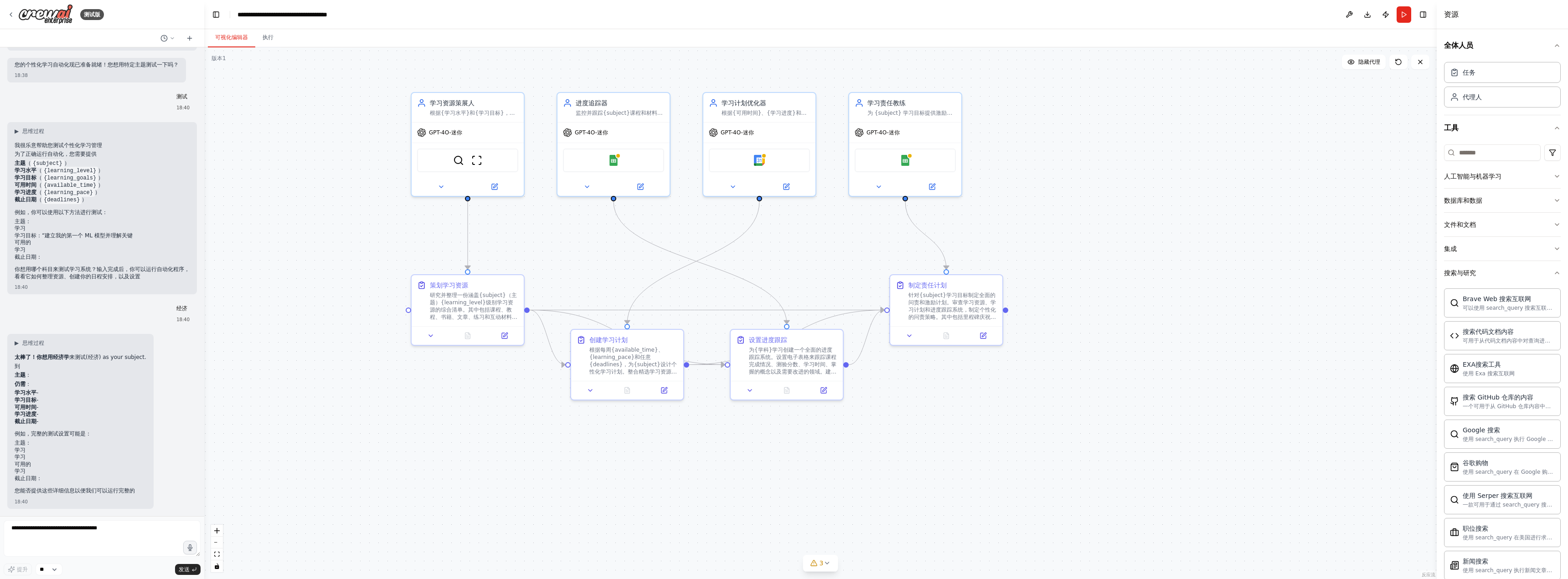
drag, startPoint x: 1335, startPoint y: 194, endPoint x: 1315, endPoint y: 203, distance: 21.9
click at [981, 194] on div ".deletable-edge-delete-btn { width: 20px; height: 20px; border: 0px solid #ffff…" at bounding box center [820, 313] width 1232 height 531
click at [981, 19] on button "跑步" at bounding box center [1404, 14] width 15 height 16
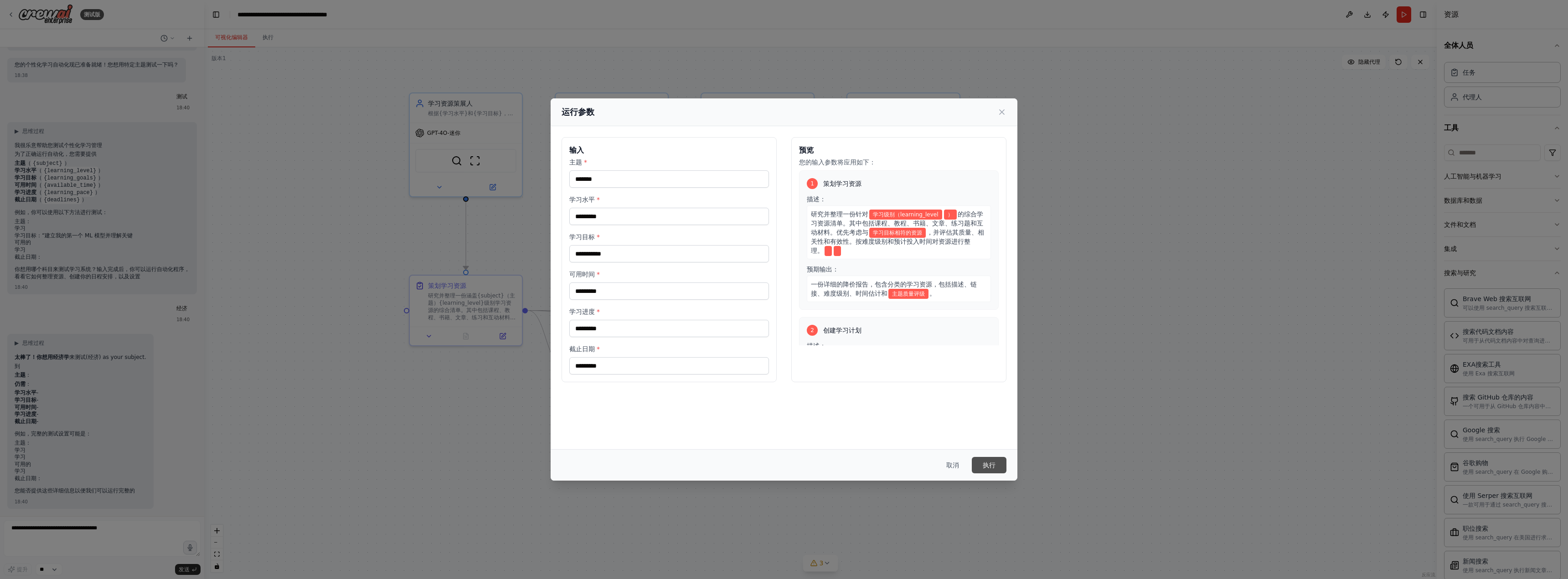
click at [981, 466] on font "执行" at bounding box center [989, 464] width 13 height 7
click at [981, 470] on button "执行" at bounding box center [989, 464] width 35 height 16
click at [981, 464] on font "执行" at bounding box center [989, 464] width 13 height 7
click at [951, 466] on font "取消" at bounding box center [953, 464] width 13 height 7
